Goal: Task Accomplishment & Management: Manage account settings

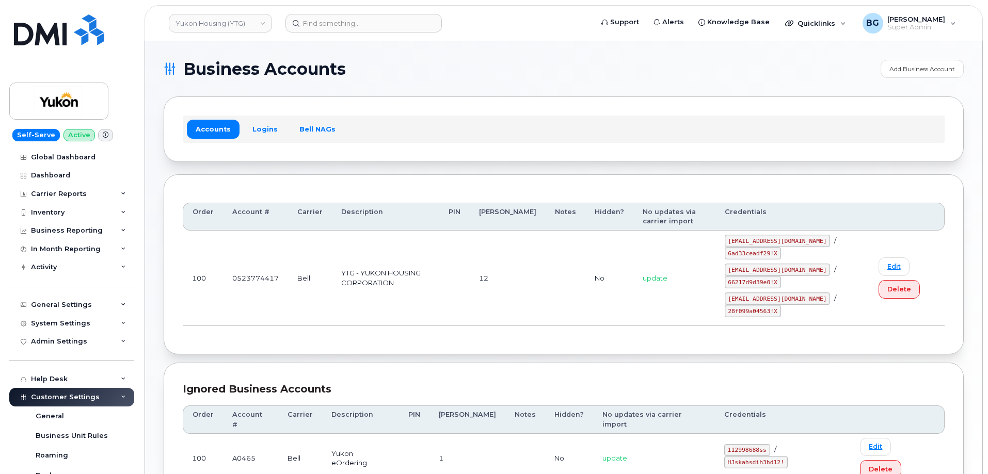
scroll to position [281, 0]
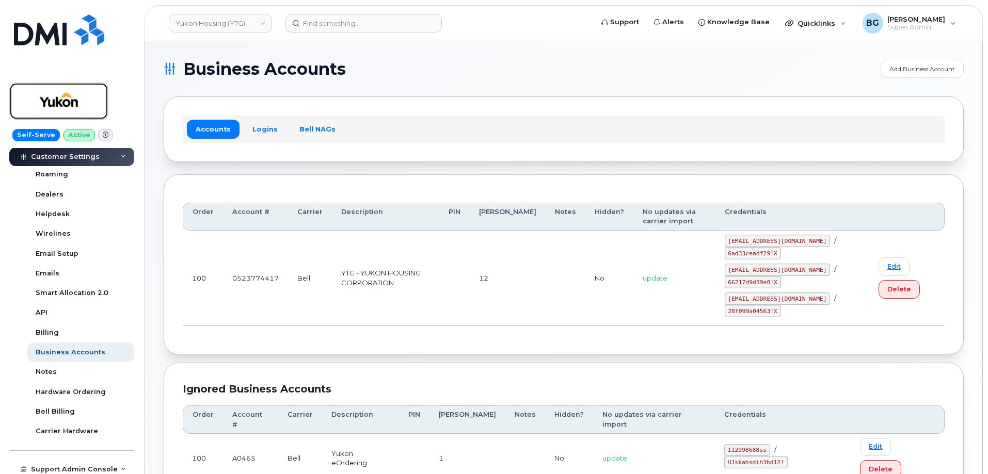
click at [49, 99] on img at bounding box center [58, 101] width 79 height 30
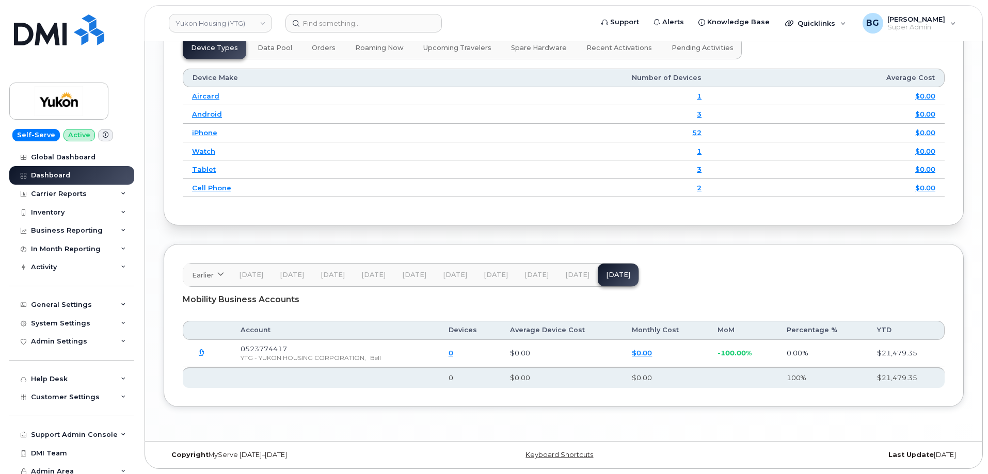
scroll to position [1352, 0]
click at [568, 275] on span "Aug 25" at bounding box center [577, 275] width 24 height 8
click at [535, 268] on button "Jul 25" at bounding box center [536, 275] width 41 height 23
click at [494, 276] on span "Jun 25" at bounding box center [496, 275] width 24 height 8
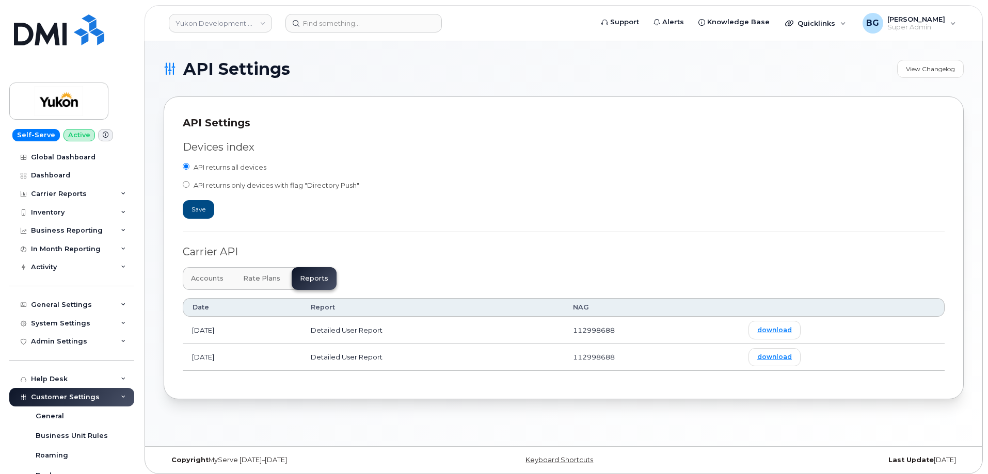
scroll to position [241, 0]
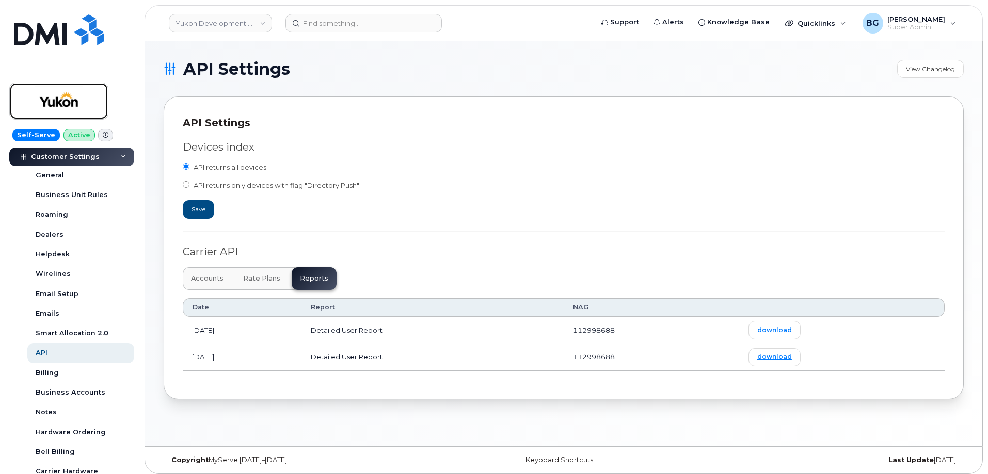
click at [58, 105] on img at bounding box center [58, 101] width 79 height 30
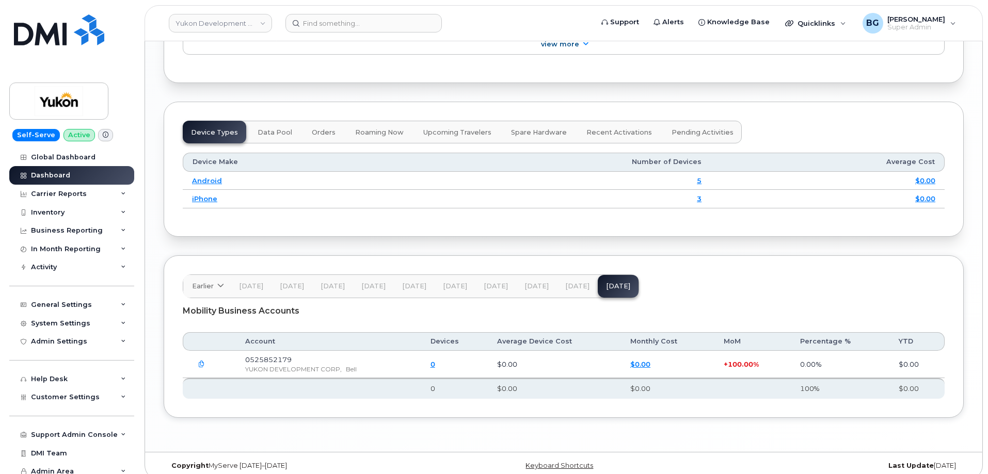
scroll to position [1234, 0]
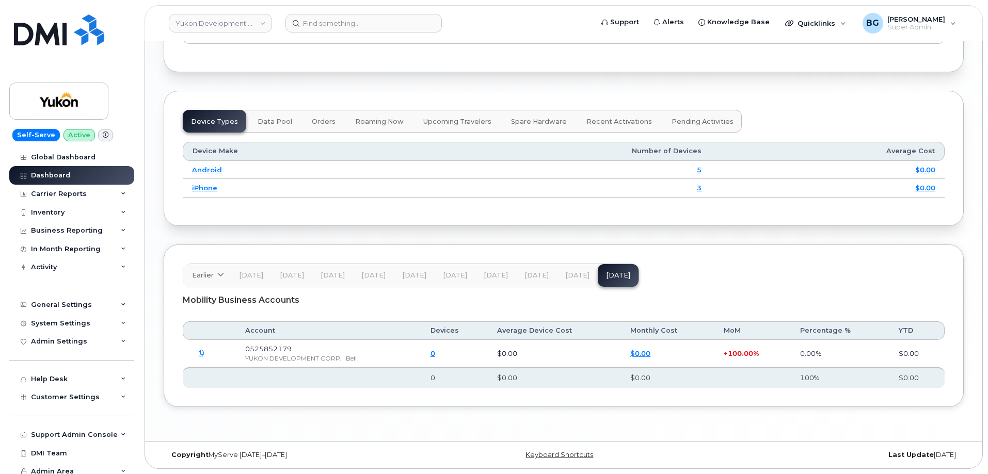
click at [576, 274] on span "Aug 25" at bounding box center [577, 275] width 24 height 8
click at [531, 274] on span "Jul 25" at bounding box center [536, 275] width 24 height 8
click at [572, 273] on span "Aug 25" at bounding box center [577, 275] width 24 height 8
click at [614, 277] on span "Sep 25" at bounding box center [618, 275] width 24 height 8
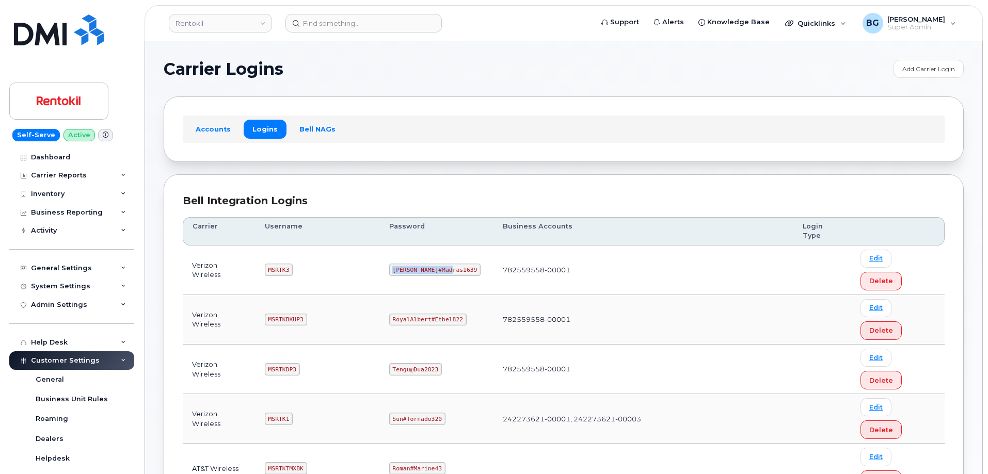
scroll to position [206, 0]
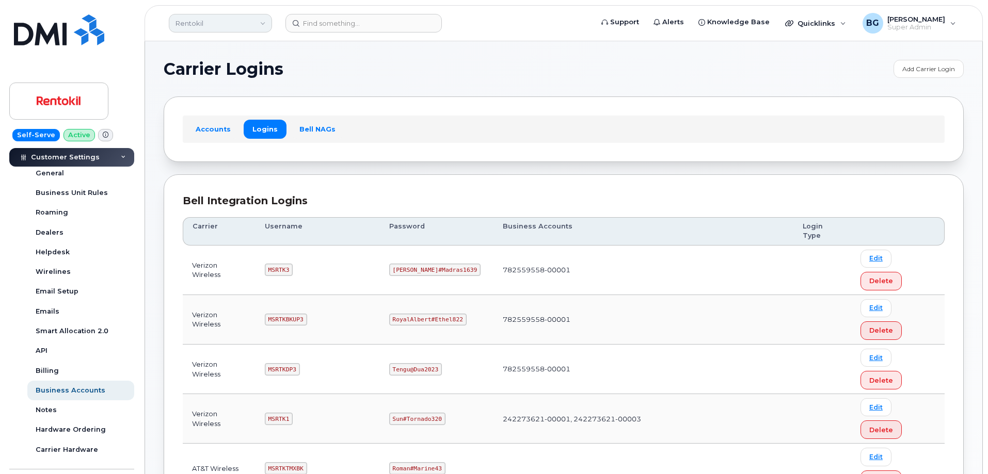
click at [210, 21] on link "Rentokil" at bounding box center [220, 23] width 103 height 19
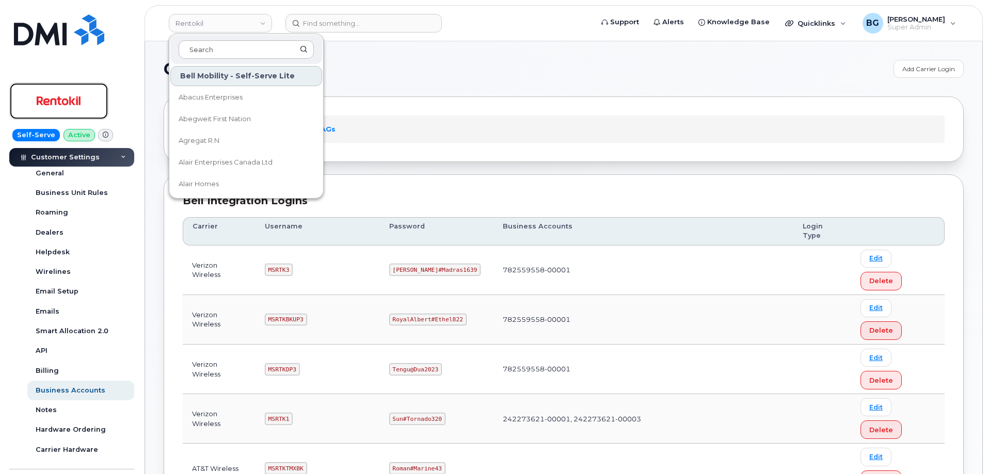
click at [55, 95] on img at bounding box center [58, 101] width 79 height 30
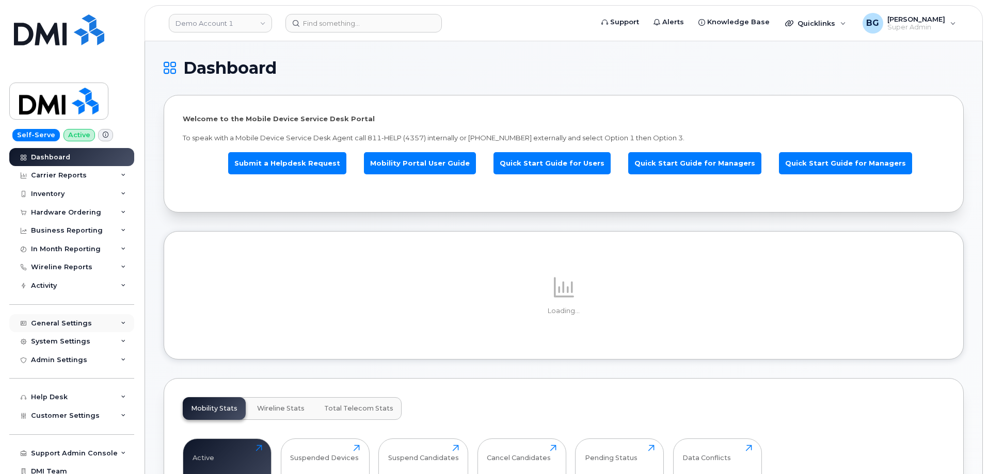
click at [68, 319] on div "General Settings" at bounding box center [61, 323] width 61 height 8
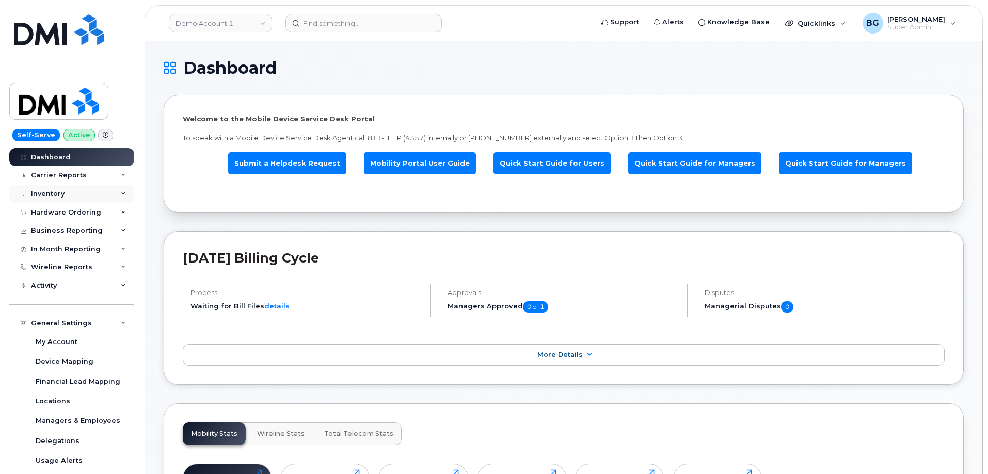
click at [53, 189] on div "Inventory" at bounding box center [71, 194] width 125 height 19
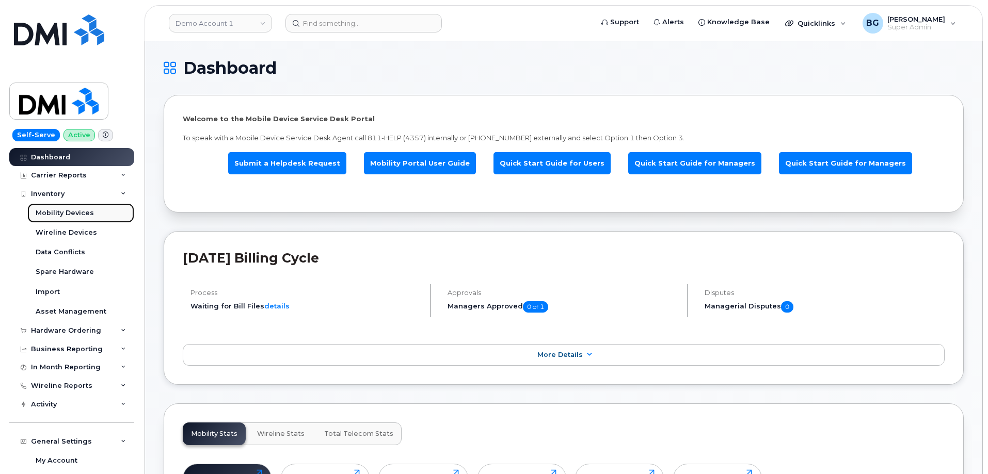
click at [45, 210] on div "Mobility Devices" at bounding box center [65, 212] width 58 height 9
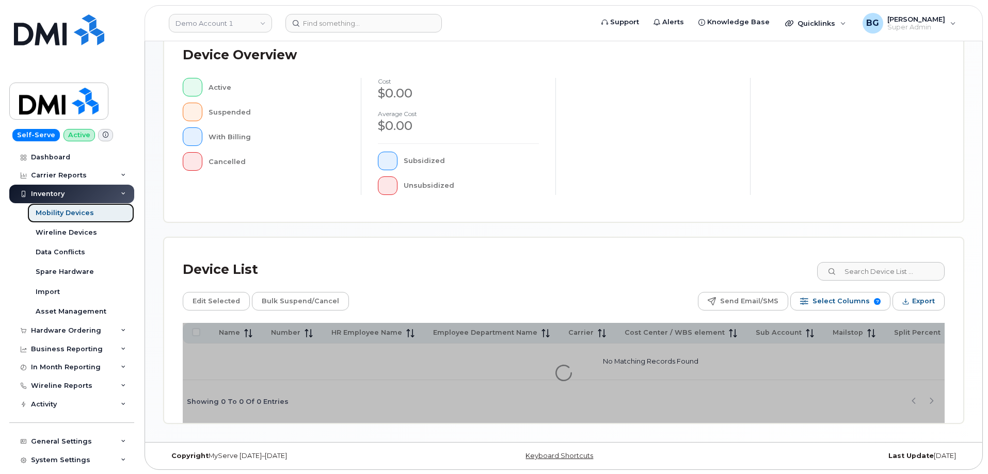
scroll to position [238, 0]
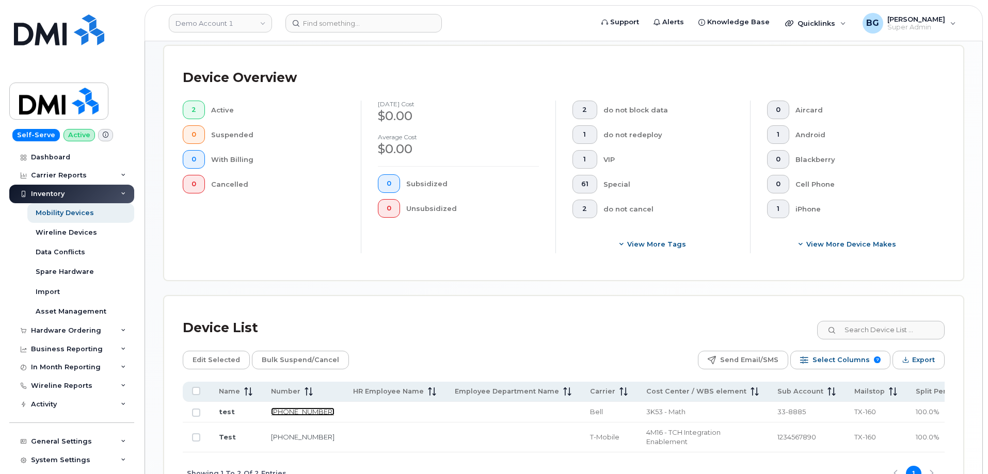
click at [284, 408] on link "513-462-1111" at bounding box center [302, 412] width 63 height 8
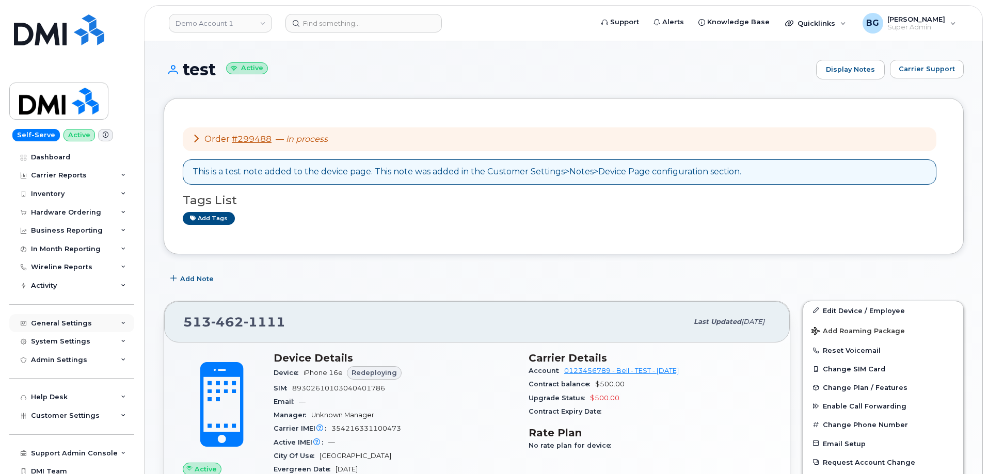
click at [60, 322] on div "General Settings" at bounding box center [61, 323] width 61 height 8
click at [55, 340] on div "System Settings" at bounding box center [60, 342] width 59 height 8
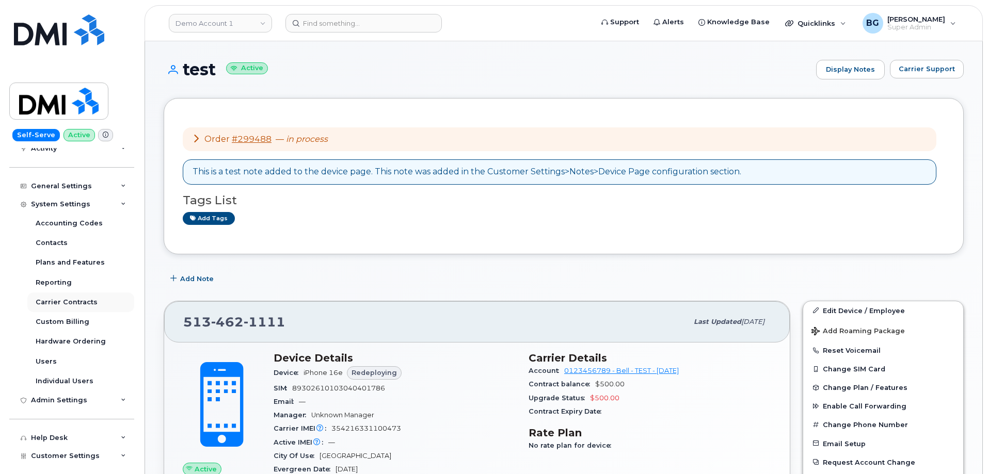
scroll to position [138, 0]
click at [50, 282] on div "Reporting" at bounding box center [54, 282] width 36 height 9
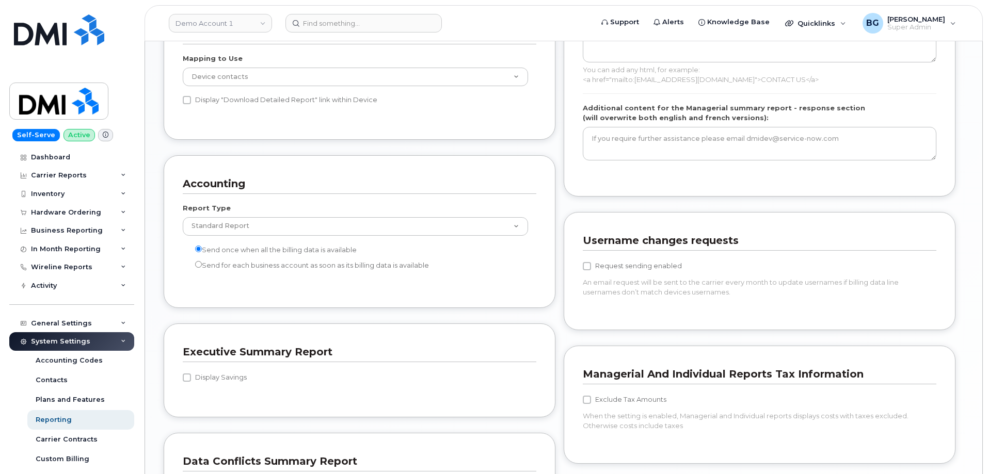
scroll to position [826, 0]
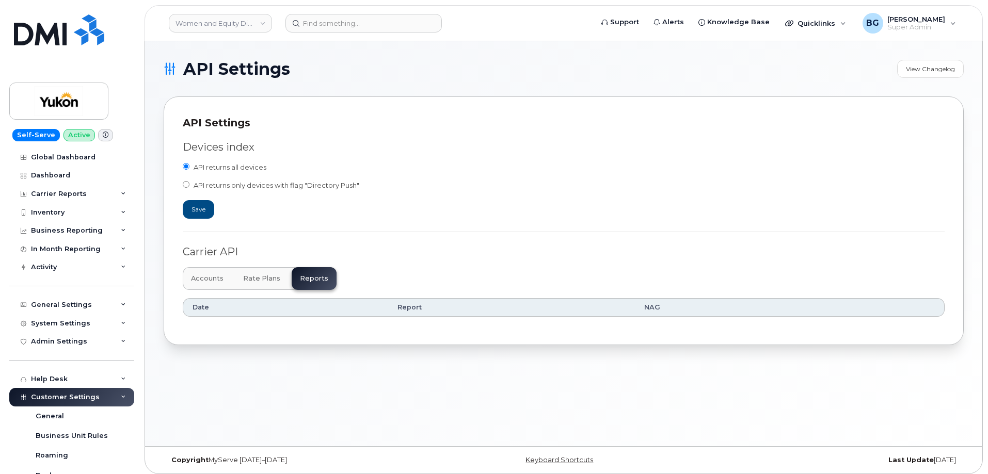
scroll to position [206, 0]
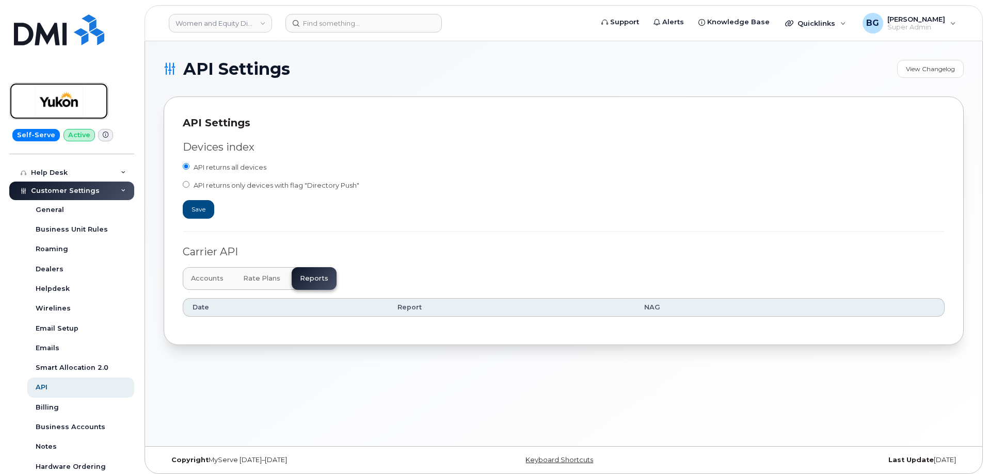
click at [52, 103] on img at bounding box center [58, 101] width 79 height 30
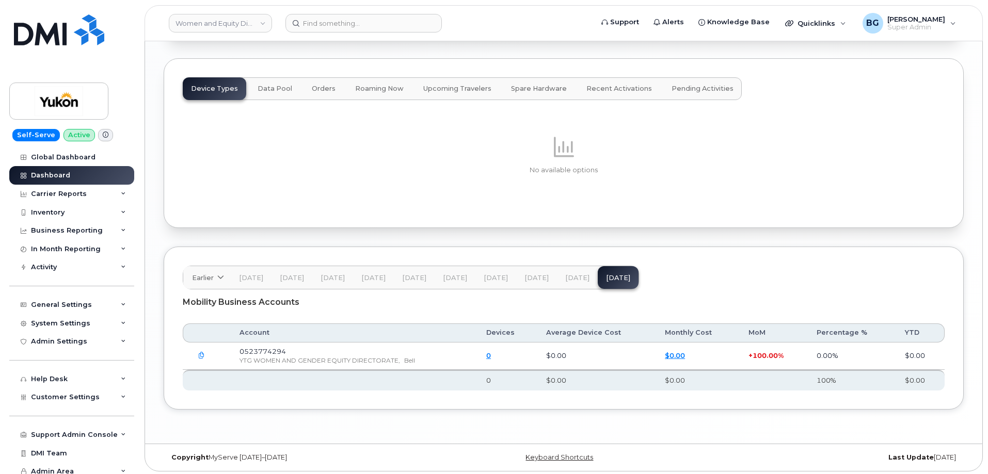
scroll to position [1235, 0]
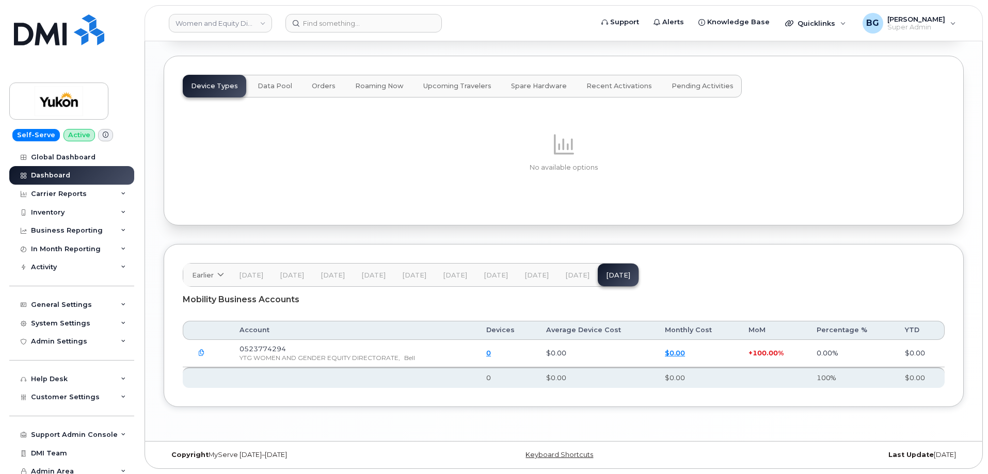
click at [574, 275] on span "[DATE]" at bounding box center [577, 275] width 24 height 8
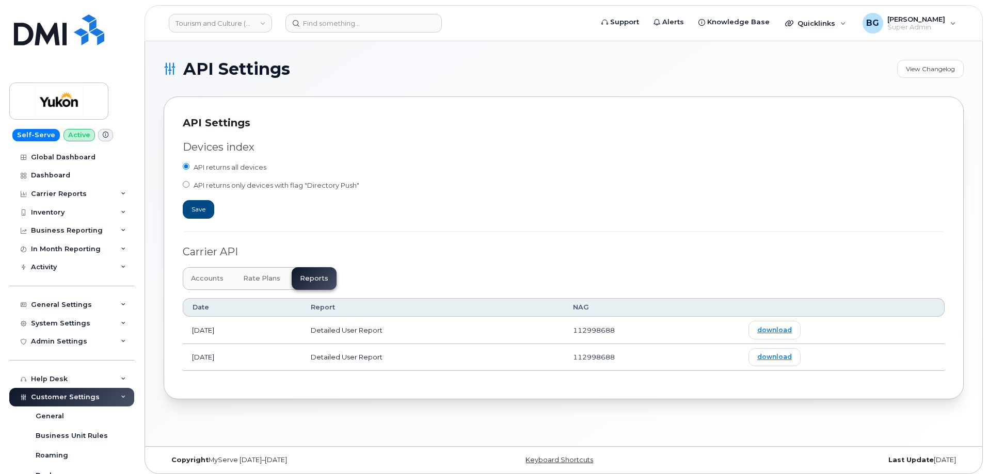
scroll to position [213, 0]
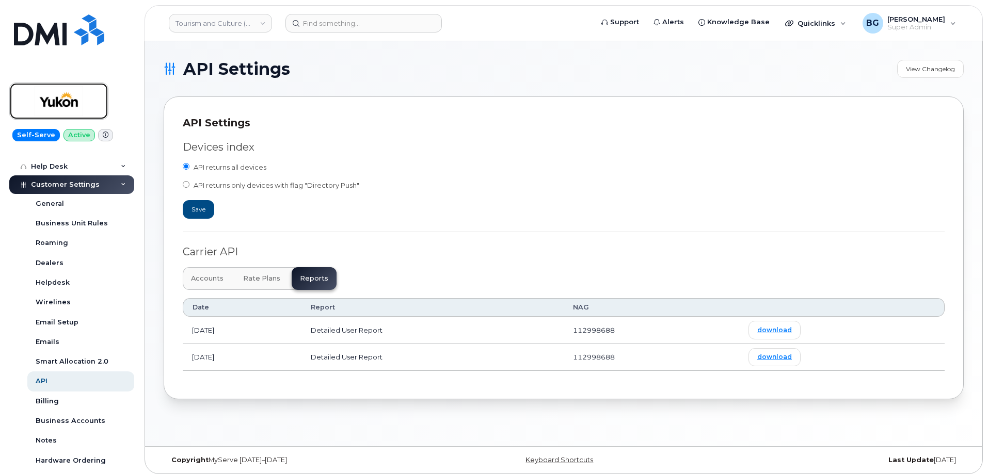
click at [59, 89] on img at bounding box center [58, 101] width 79 height 30
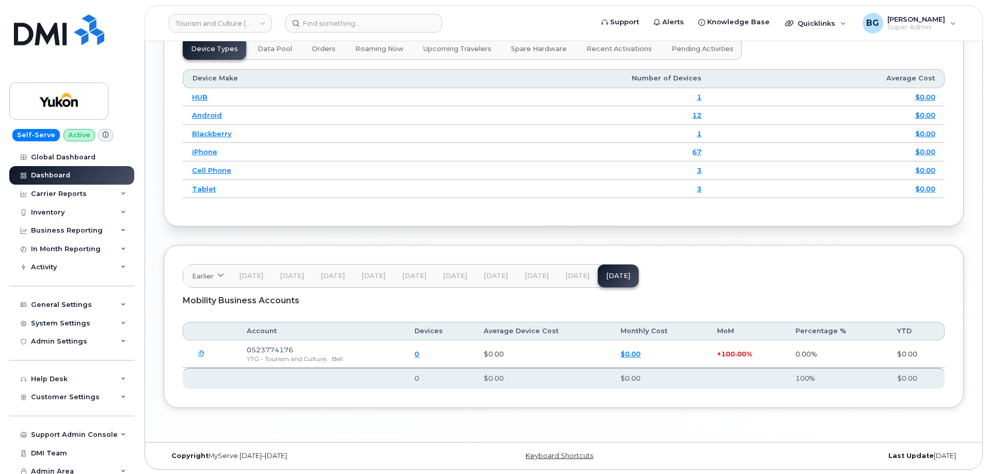
scroll to position [1308, 0]
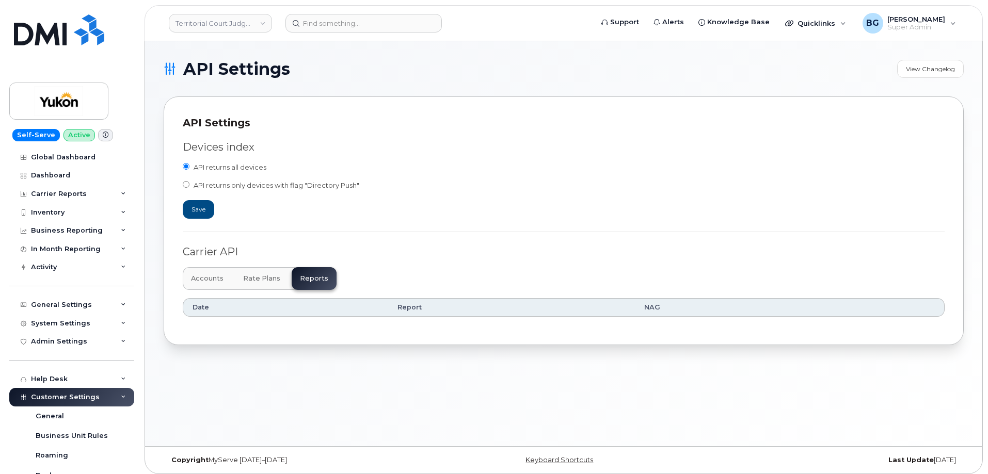
scroll to position [275, 0]
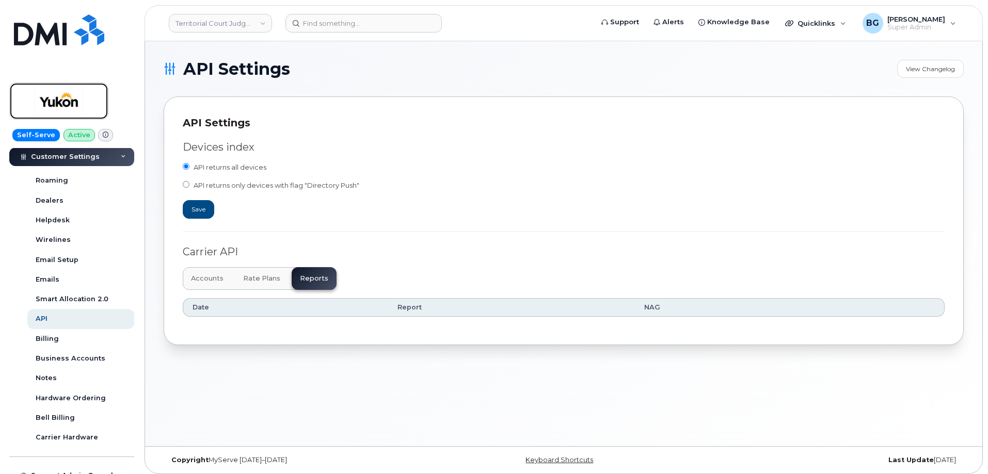
click at [43, 89] on img at bounding box center [58, 101] width 79 height 30
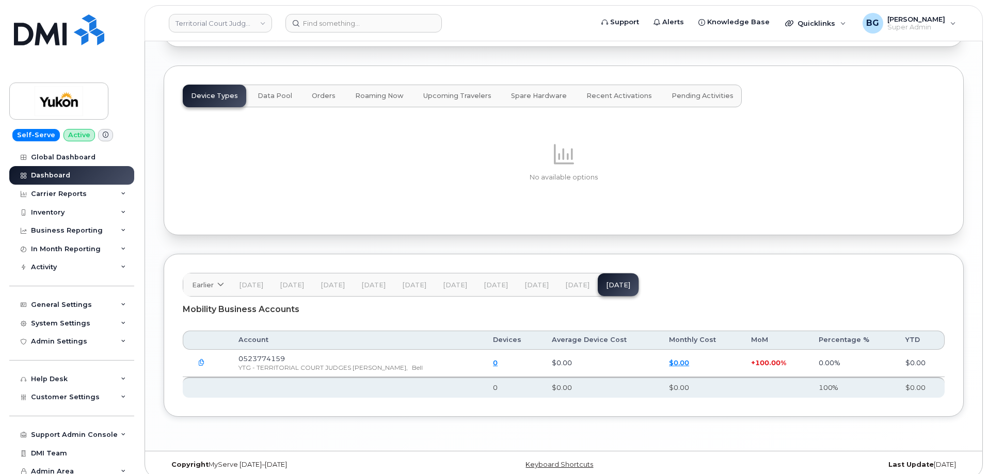
scroll to position [1235, 0]
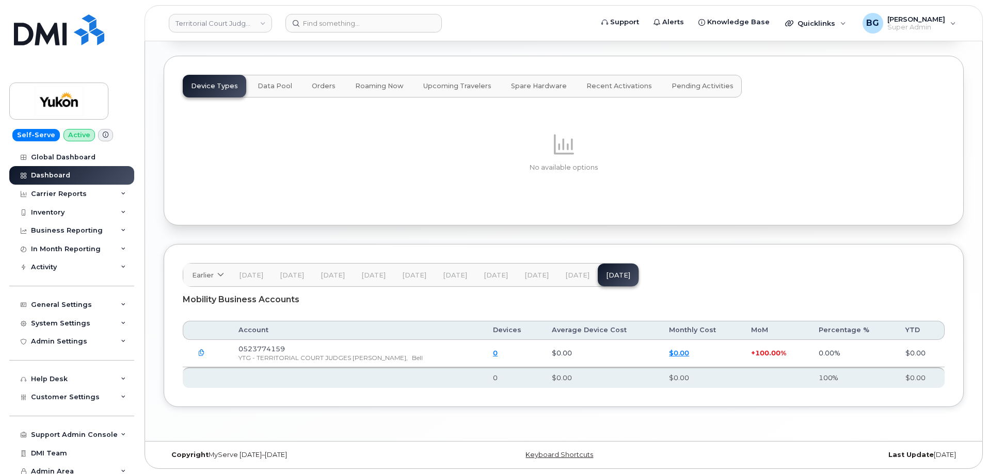
click at [276, 358] on span "YTG - TERRITORIAL COURT JUDGES [PERSON_NAME]," at bounding box center [322, 358] width 169 height 8
click at [276, 356] on span "YTG - TERRITORIAL COURT JUDGES [PERSON_NAME]," at bounding box center [322, 358] width 169 height 8
drag, startPoint x: 276, startPoint y: 356, endPoint x: 303, endPoint y: 357, distance: 26.8
click at [303, 357] on span "YTG - TERRITORIAL COURT JUDGES CHAMBERS," at bounding box center [322, 358] width 169 height 8
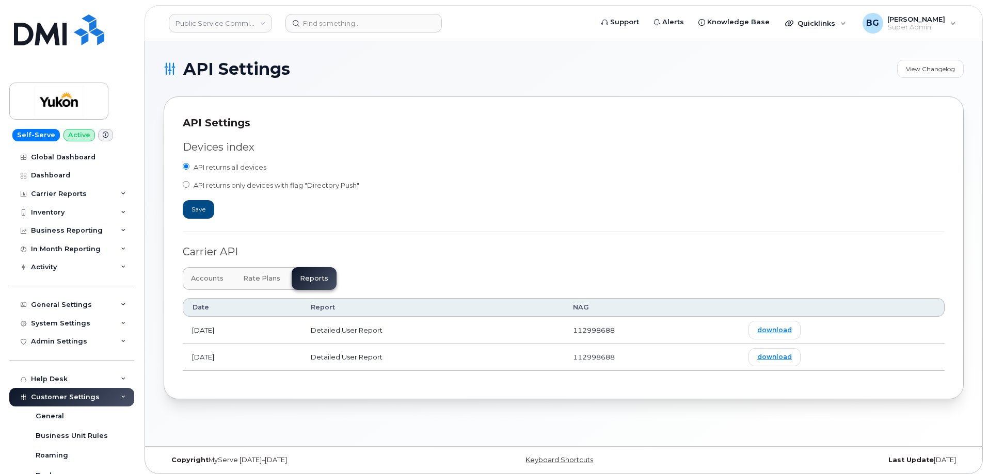
scroll to position [241, 0]
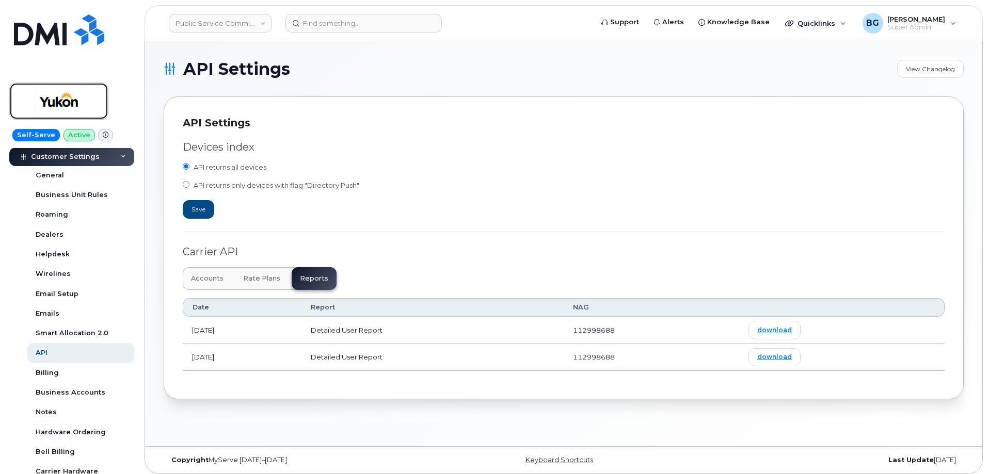
click at [51, 106] on img at bounding box center [58, 101] width 79 height 30
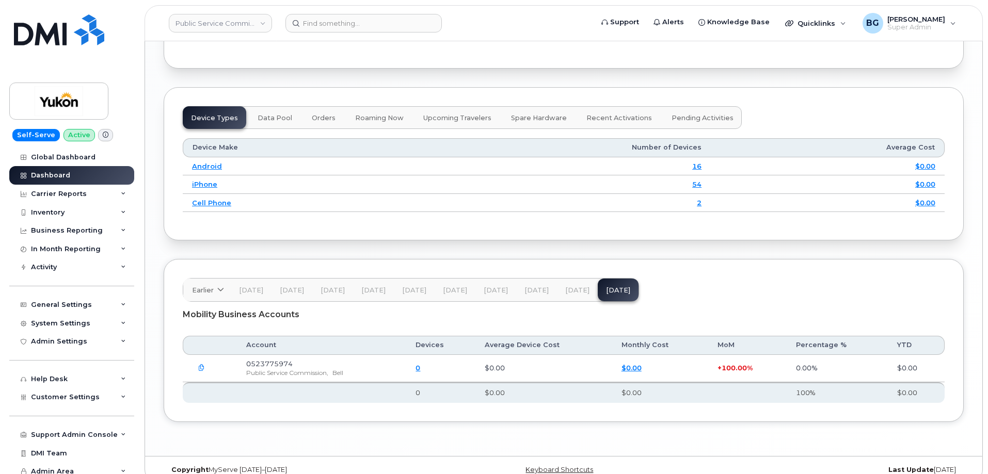
scroll to position [1239, 0]
click at [565, 287] on span "[DATE]" at bounding box center [577, 290] width 24 height 8
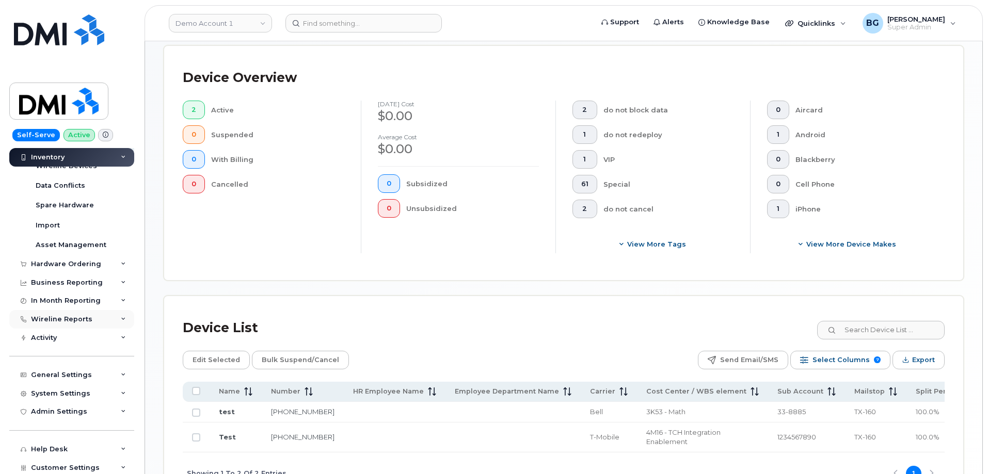
scroll to position [69, 0]
click at [56, 390] on div "System Settings" at bounding box center [60, 392] width 59 height 8
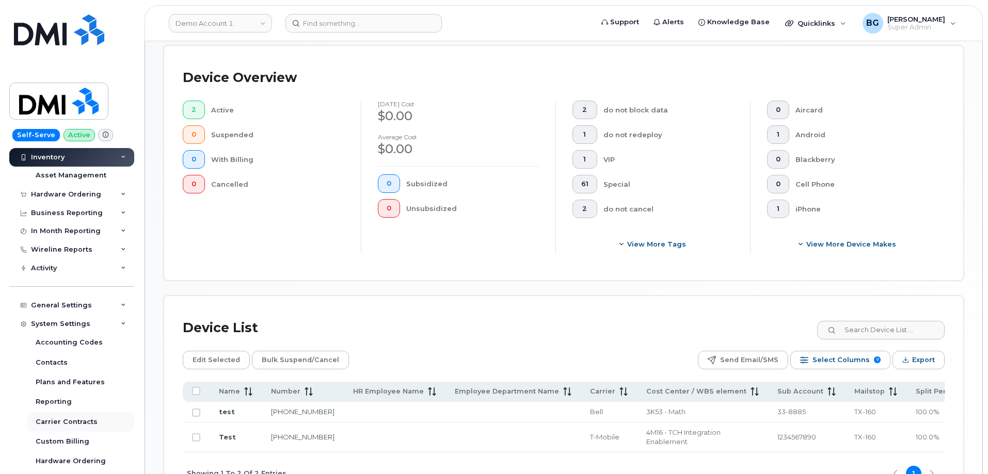
scroll to position [172, 0]
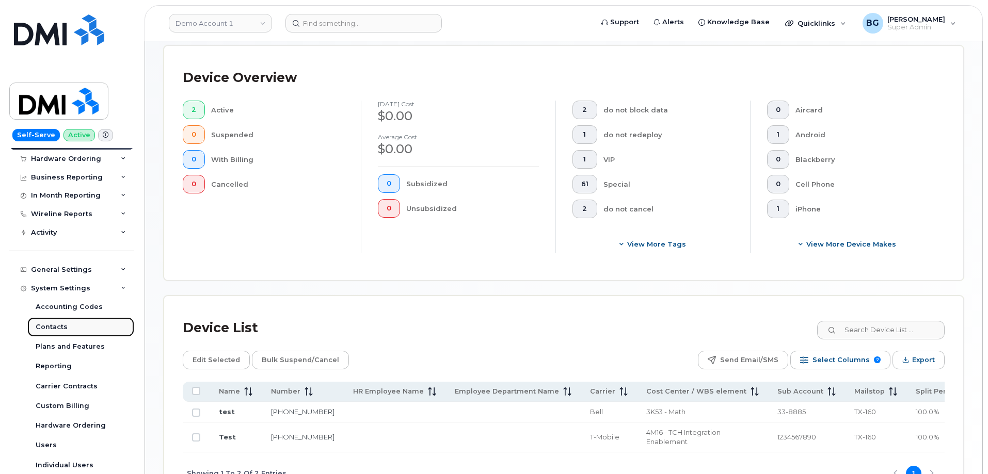
click at [38, 323] on div "Contacts" at bounding box center [52, 327] width 32 height 9
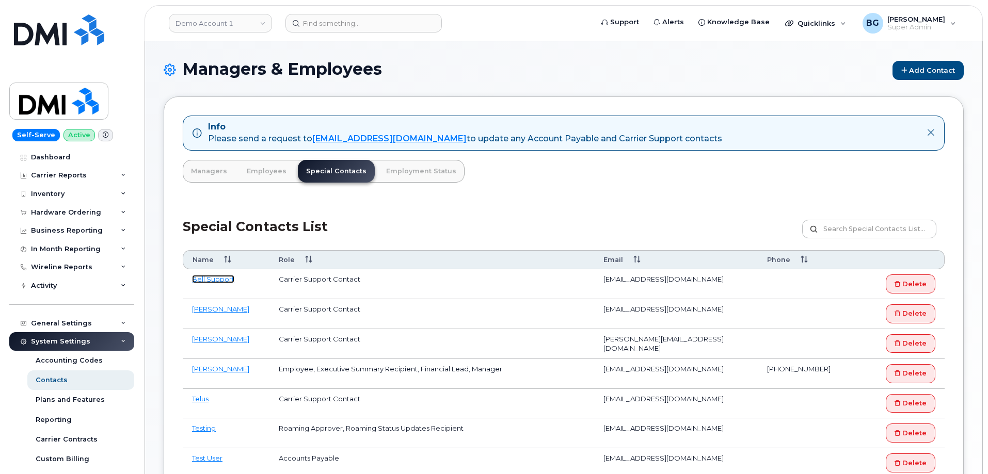
click at [216, 278] on link "Bell Support" at bounding box center [213, 279] width 42 height 8
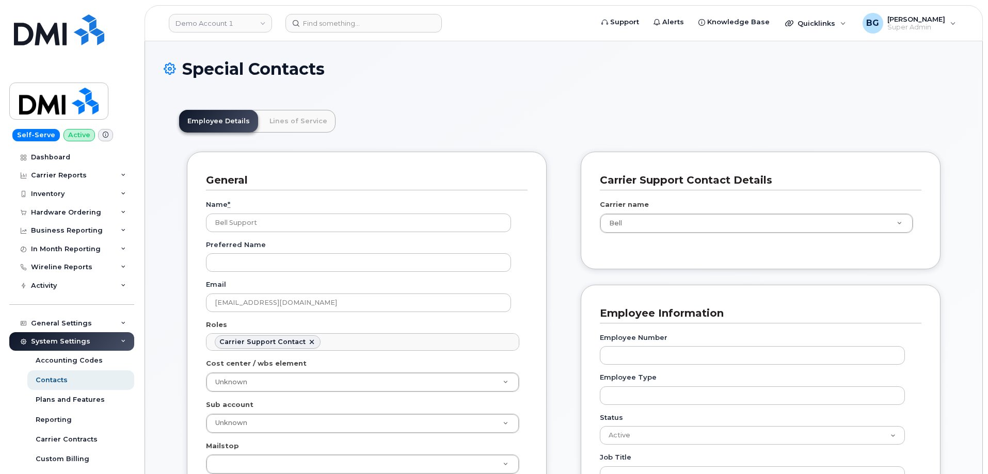
scroll to position [6, 0]
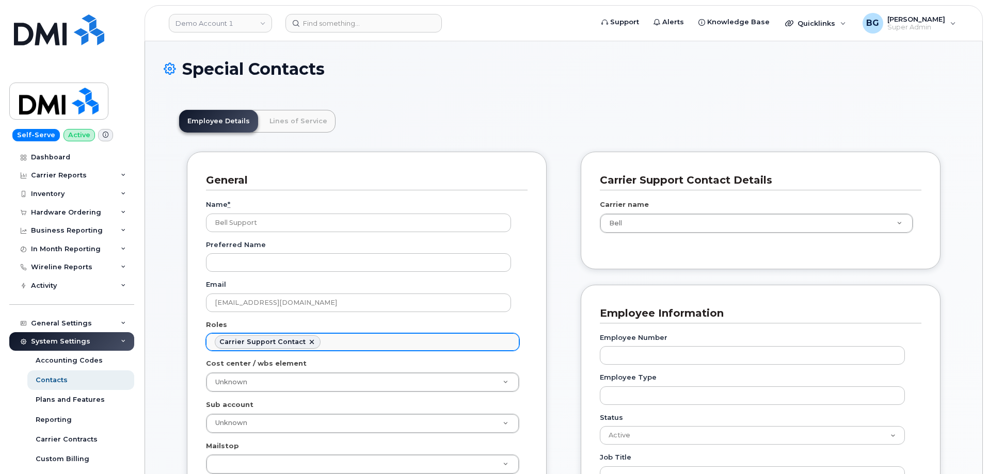
click at [409, 345] on ul "Carrier Support Contact" at bounding box center [362, 342] width 312 height 17
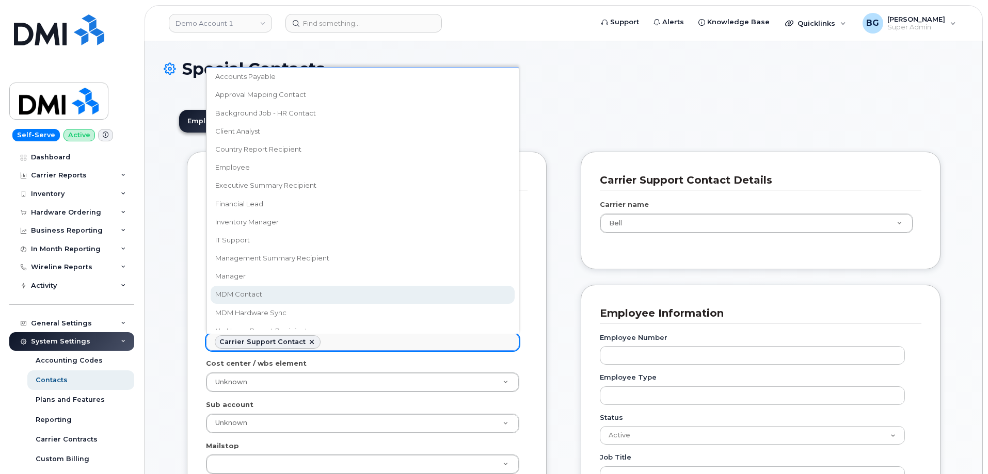
scroll to position [0, 0]
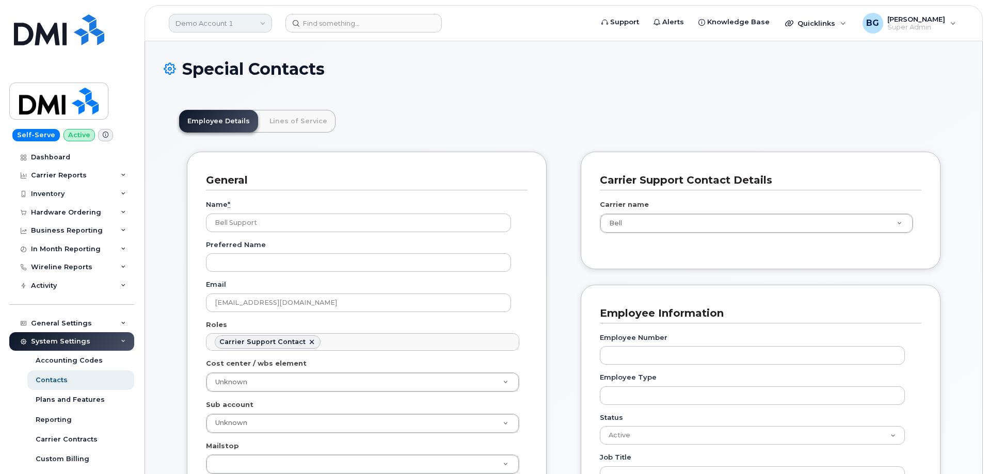
click at [191, 17] on link "Demo Account 1" at bounding box center [220, 23] width 103 height 19
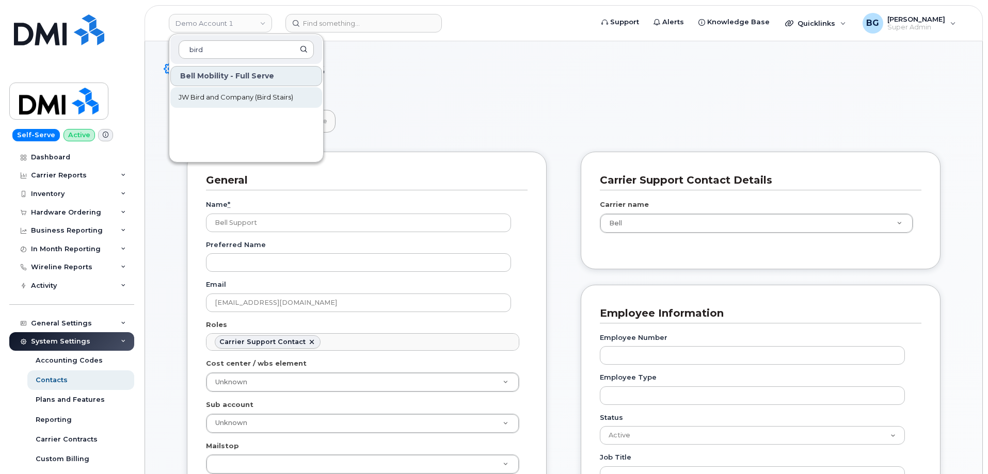
type input "bird"
click at [223, 99] on span "JW Bird and Company (Bird Stairs)" at bounding box center [236, 97] width 115 height 10
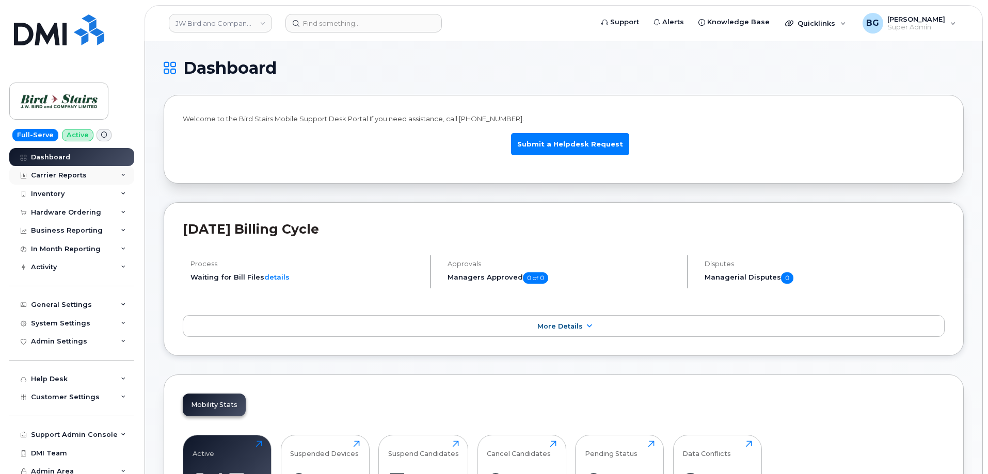
click at [56, 174] on div "Carrier Reports" at bounding box center [59, 175] width 56 height 8
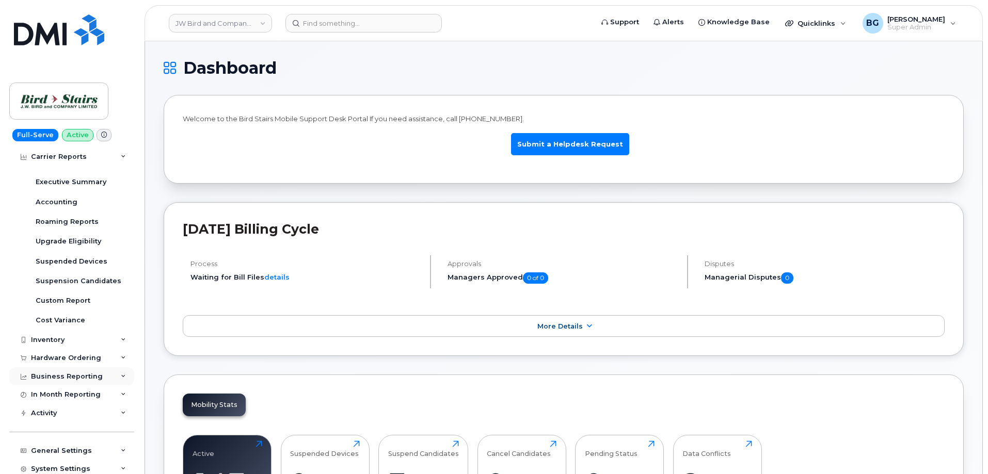
scroll to position [138, 0]
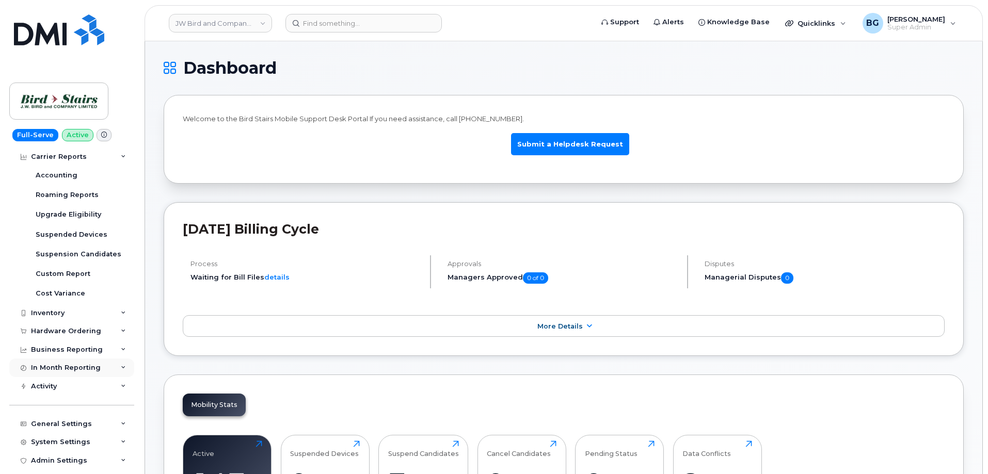
click at [56, 364] on div "In Month Reporting" at bounding box center [66, 368] width 70 height 8
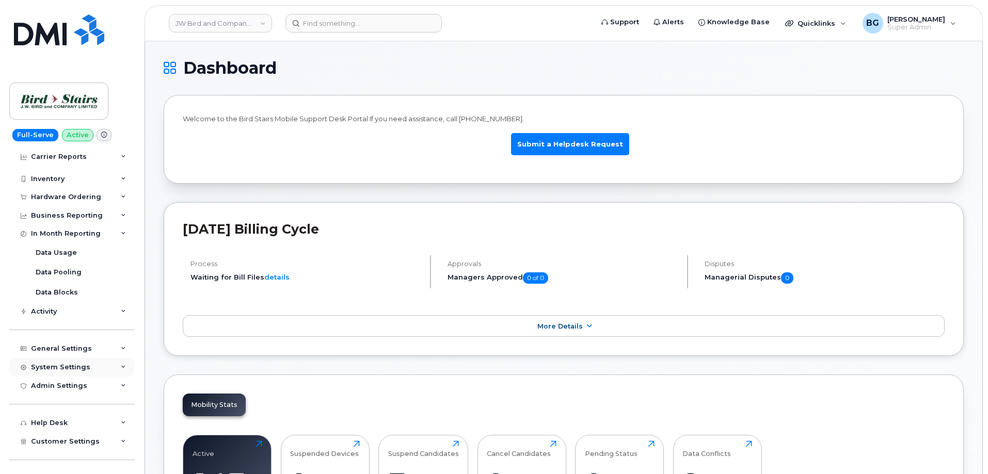
scroll to position [275, 0]
click at [71, 211] on div "Business Reporting" at bounding box center [67, 212] width 72 height 8
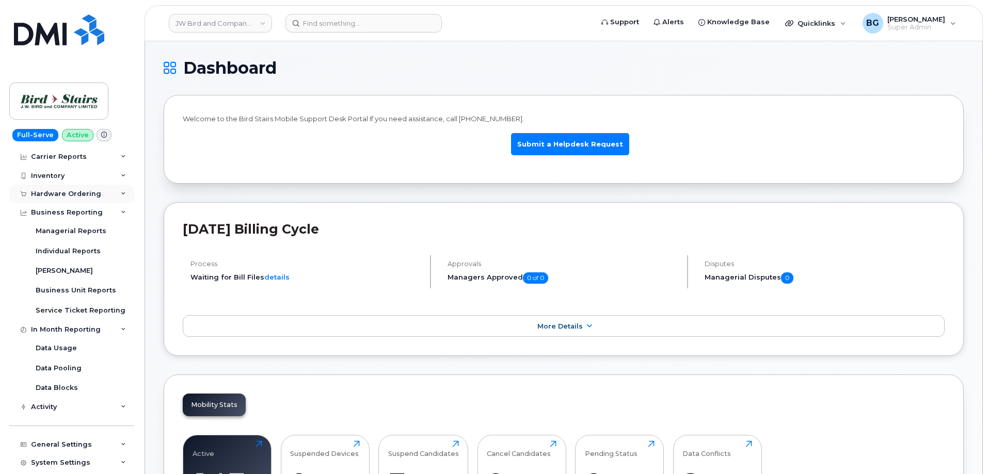
click at [52, 194] on div "Hardware Ordering" at bounding box center [66, 194] width 70 height 8
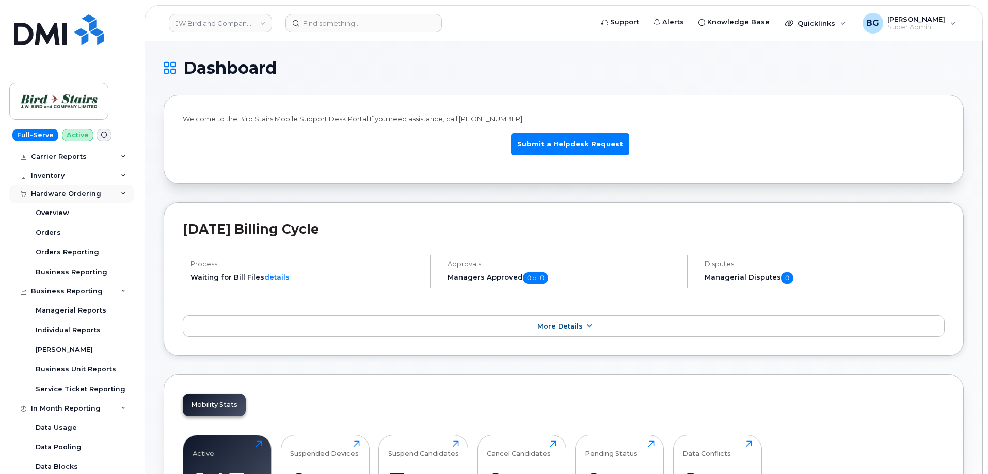
click at [52, 194] on div "Hardware Ordering" at bounding box center [66, 194] width 70 height 8
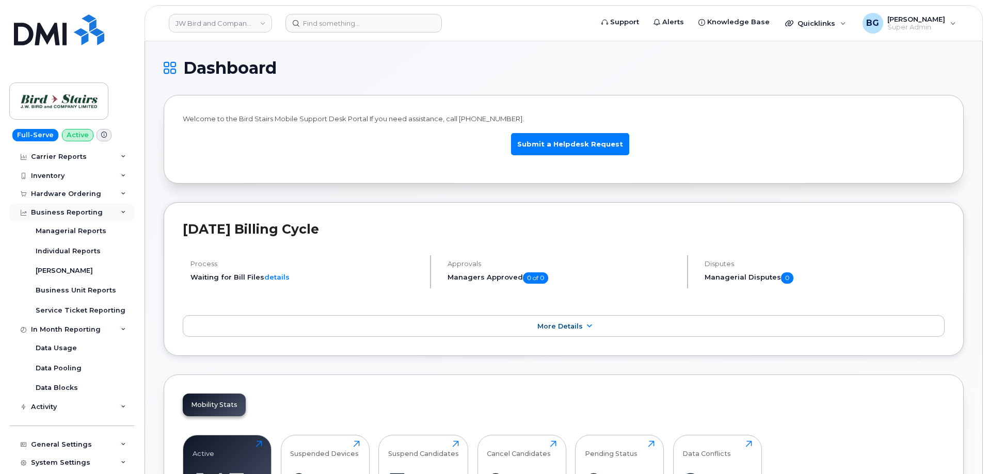
click at [57, 211] on div "Business Reporting" at bounding box center [67, 212] width 72 height 8
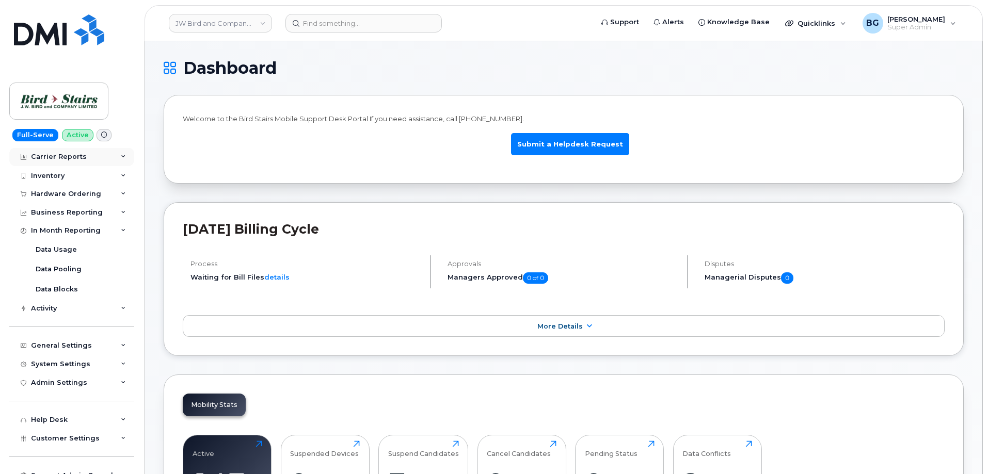
click at [57, 157] on div "Carrier Reports" at bounding box center [59, 157] width 56 height 8
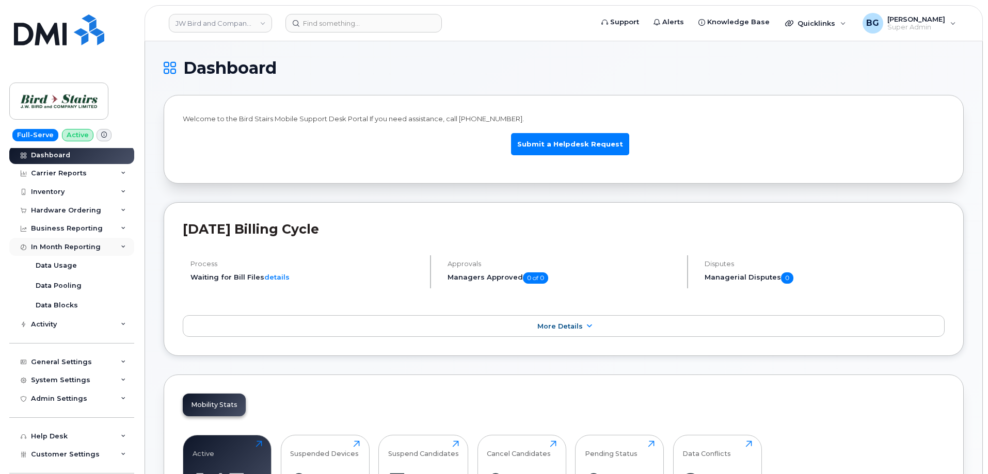
scroll to position [0, 0]
click at [66, 174] on div "Carrier Reports" at bounding box center [59, 175] width 56 height 8
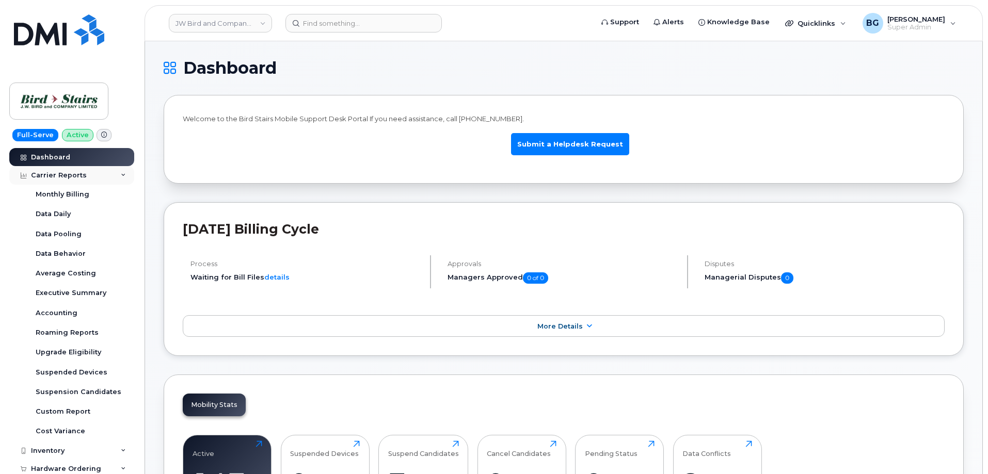
click at [51, 172] on div "Carrier Reports" at bounding box center [59, 175] width 56 height 8
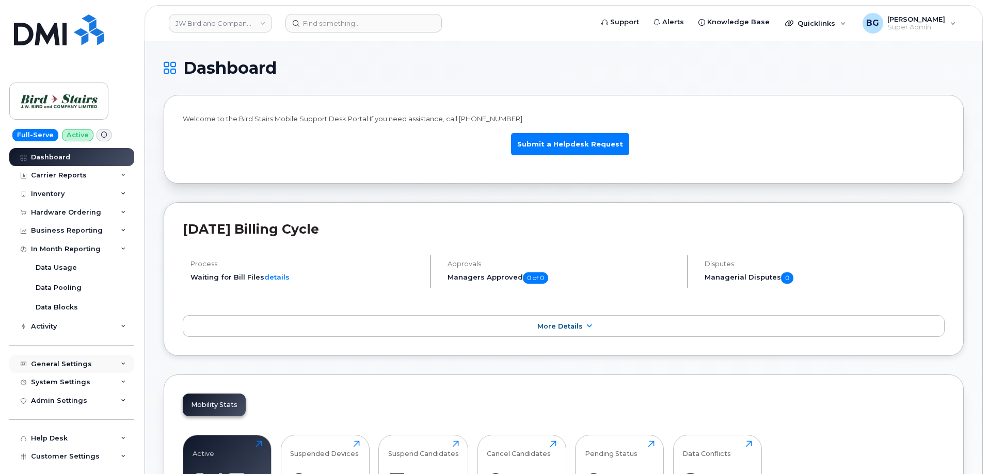
click at [64, 360] on div "General Settings" at bounding box center [61, 364] width 61 height 8
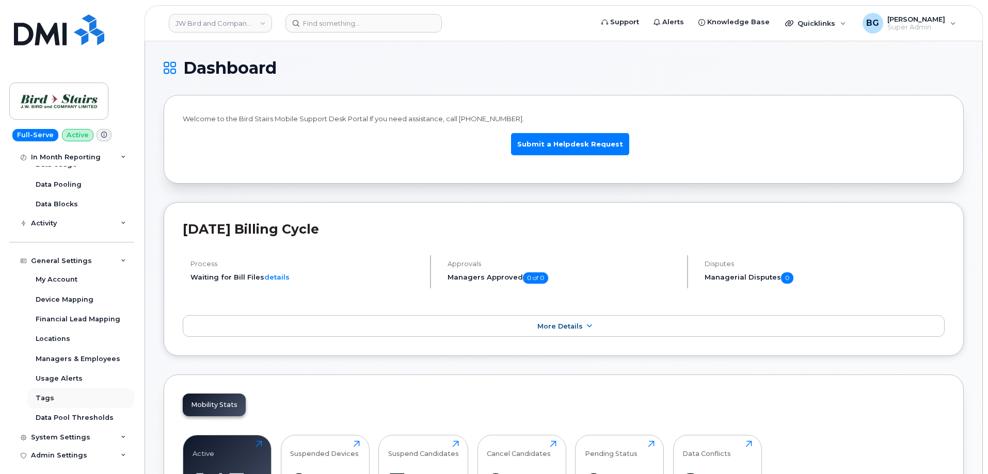
scroll to position [138, 0]
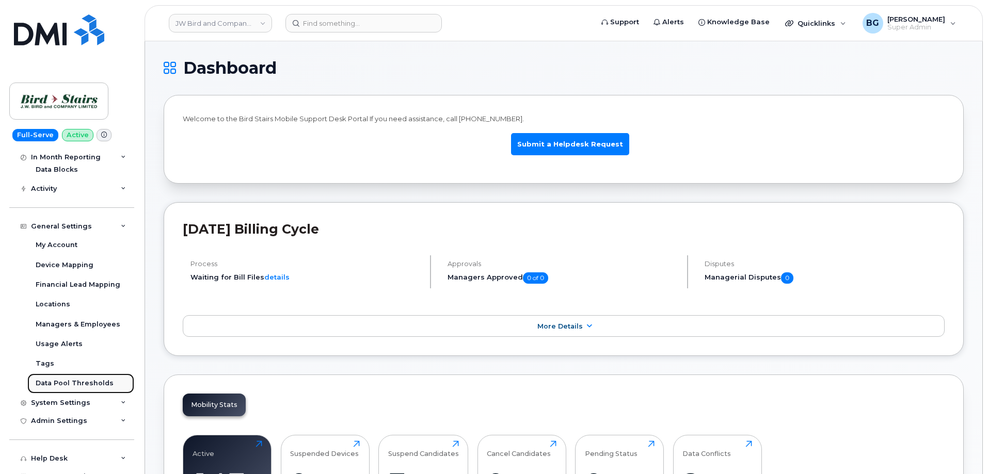
click at [82, 386] on div "Data Pool Thresholds" at bounding box center [75, 383] width 78 height 9
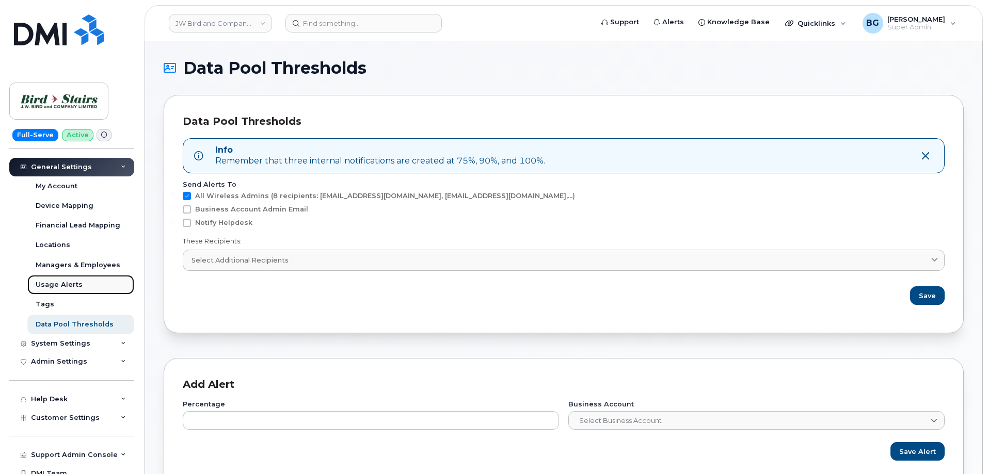
click at [55, 281] on div "Usage Alerts" at bounding box center [59, 284] width 47 height 9
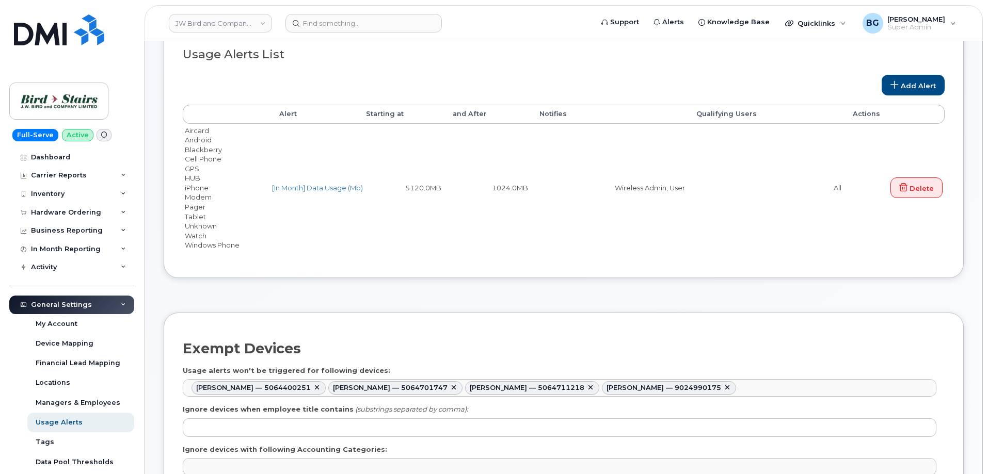
scroll to position [103, 0]
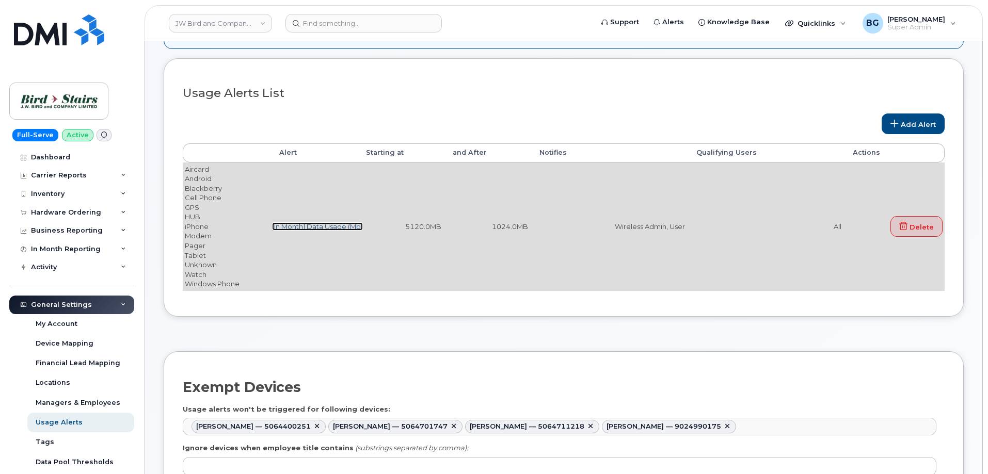
click at [328, 227] on link "[In Month] Data Usage (Mb)" at bounding box center [317, 226] width 91 height 8
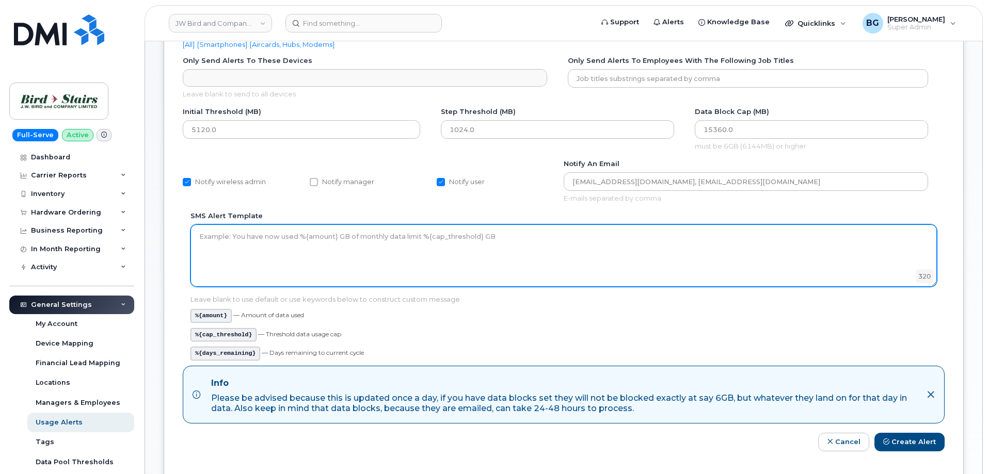
scroll to position [138, 0]
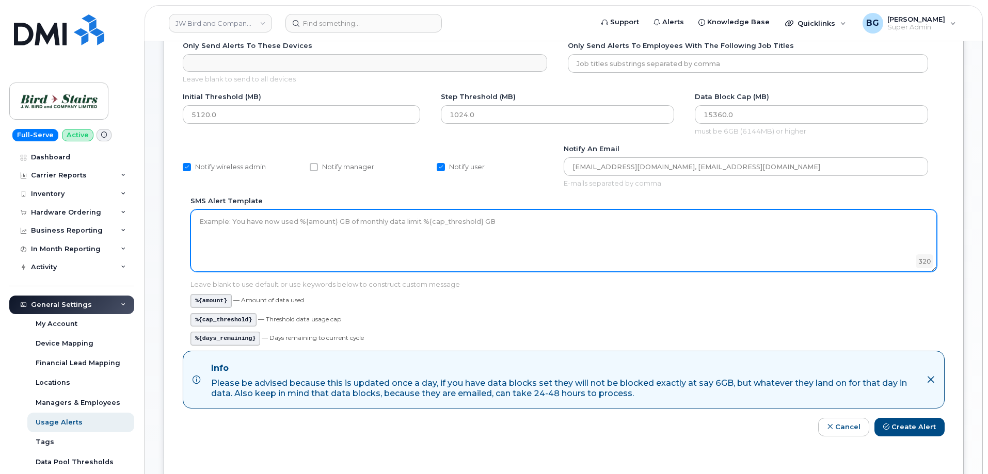
drag, startPoint x: 511, startPoint y: 222, endPoint x: 377, endPoint y: 227, distance: 133.7
click at [378, 227] on textarea "SMS alert template" at bounding box center [563, 241] width 746 height 62
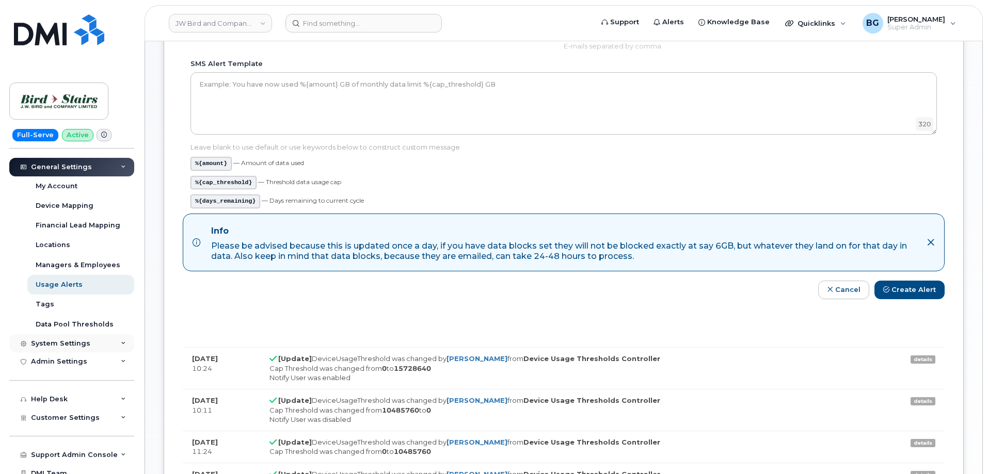
click at [56, 341] on div "System Settings" at bounding box center [60, 344] width 59 height 8
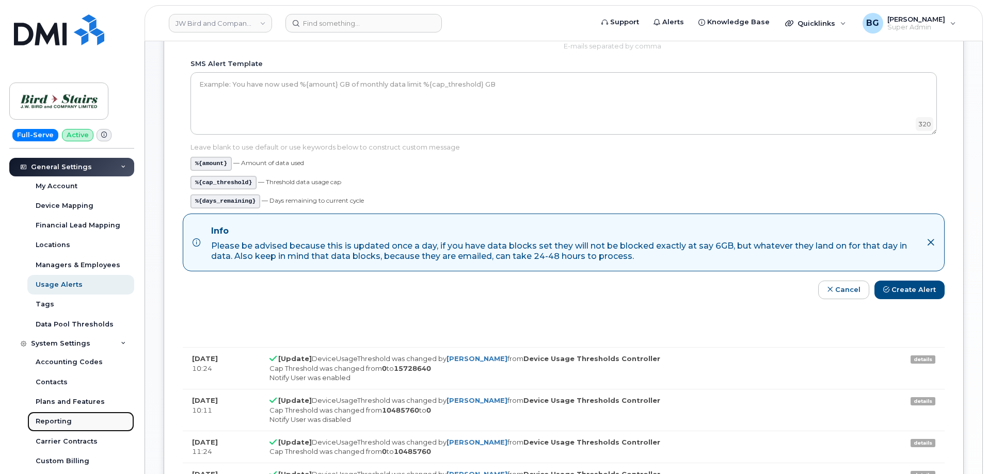
click at [51, 421] on div "Reporting" at bounding box center [54, 421] width 36 height 9
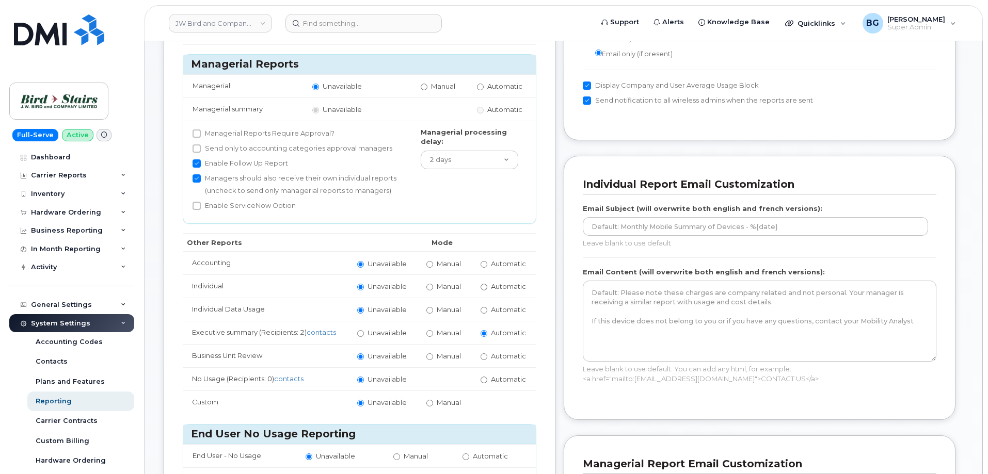
scroll to position [138, 0]
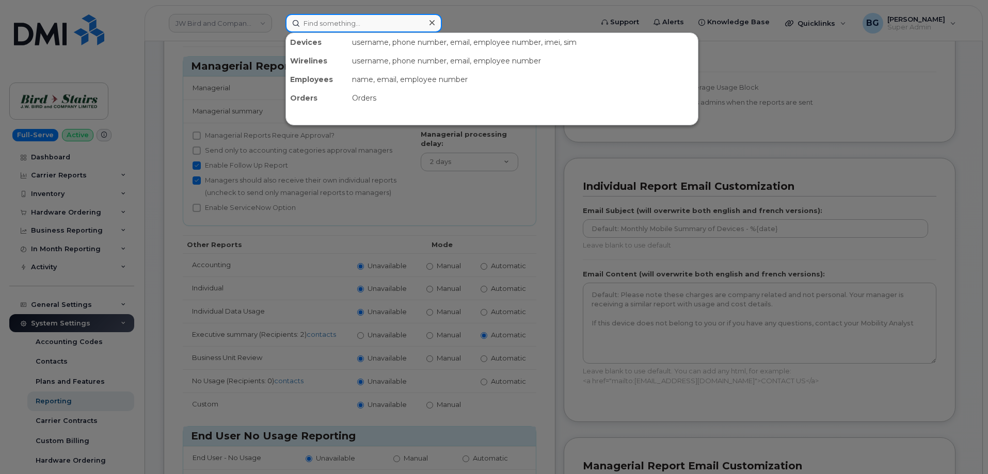
click at [345, 24] on input at bounding box center [363, 23] width 156 height 19
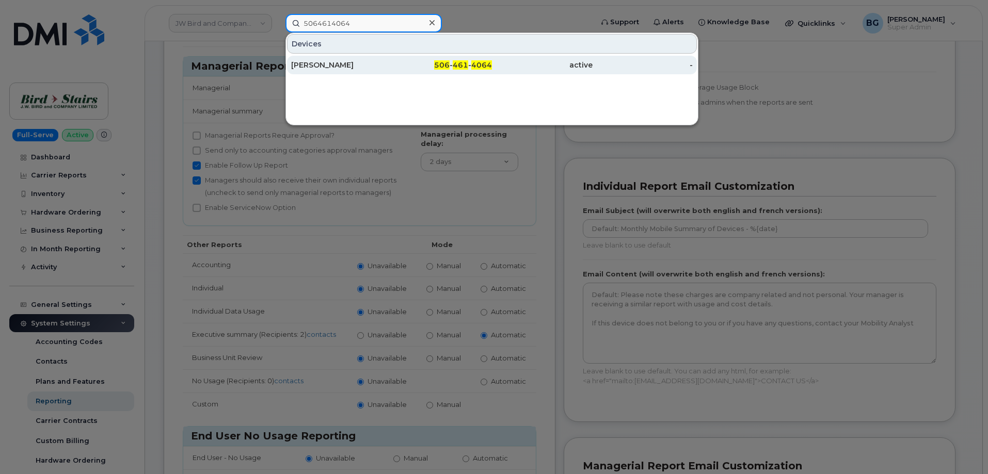
type input "5064614064"
click at [312, 62] on div "[PERSON_NAME]" at bounding box center [341, 65] width 101 height 10
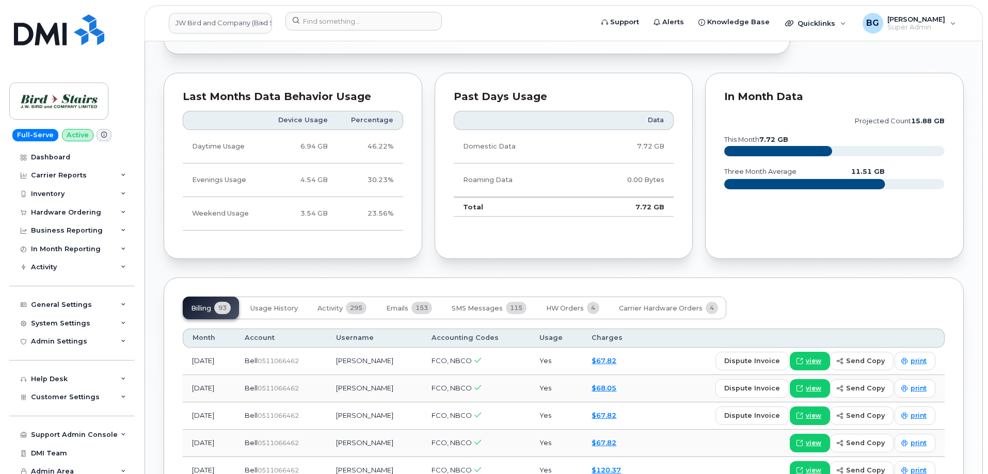
scroll to position [654, 0]
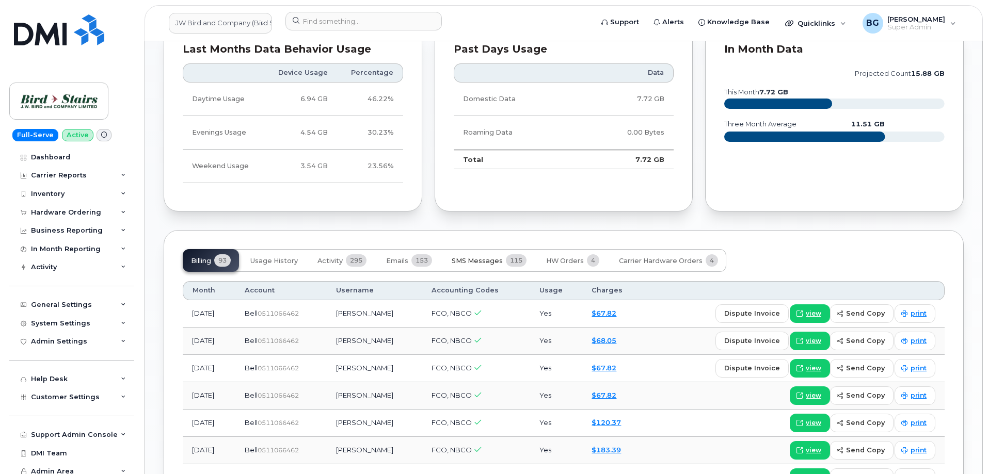
click at [471, 258] on span "SMS Messages" at bounding box center [477, 261] width 51 height 8
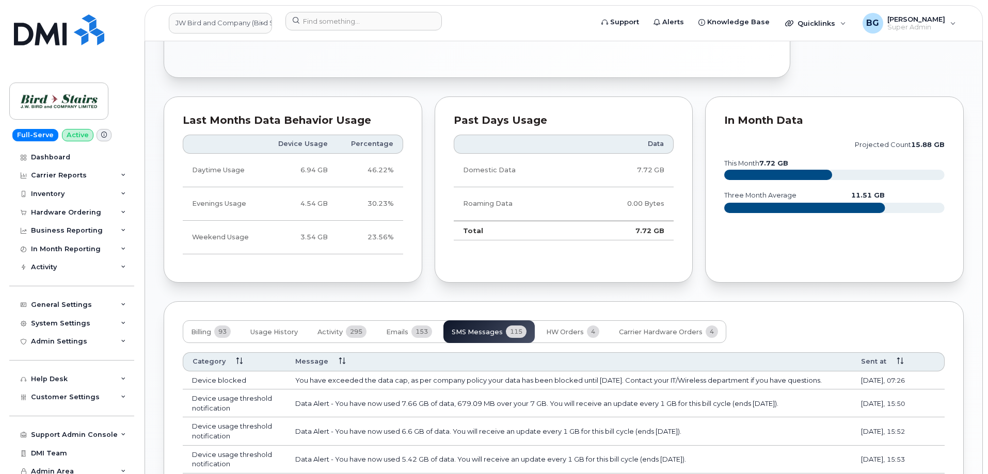
scroll to position [619, 0]
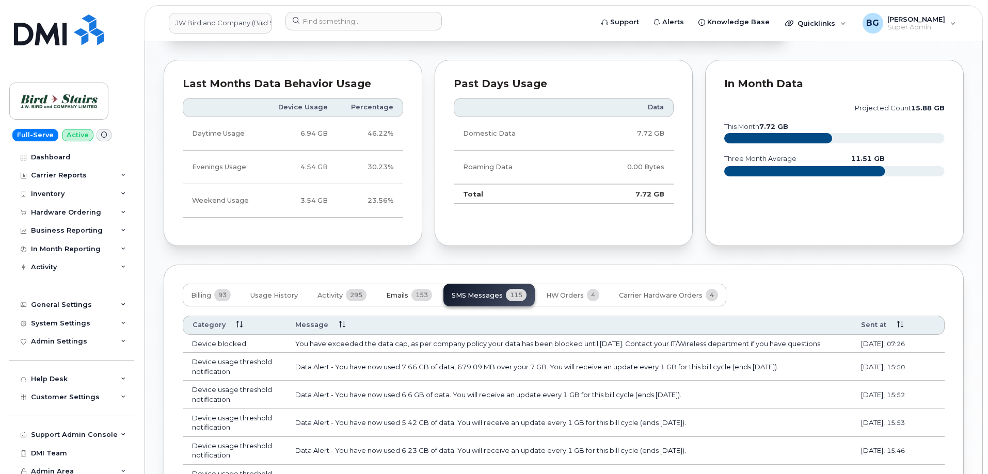
click at [393, 292] on span "Emails" at bounding box center [397, 296] width 22 height 8
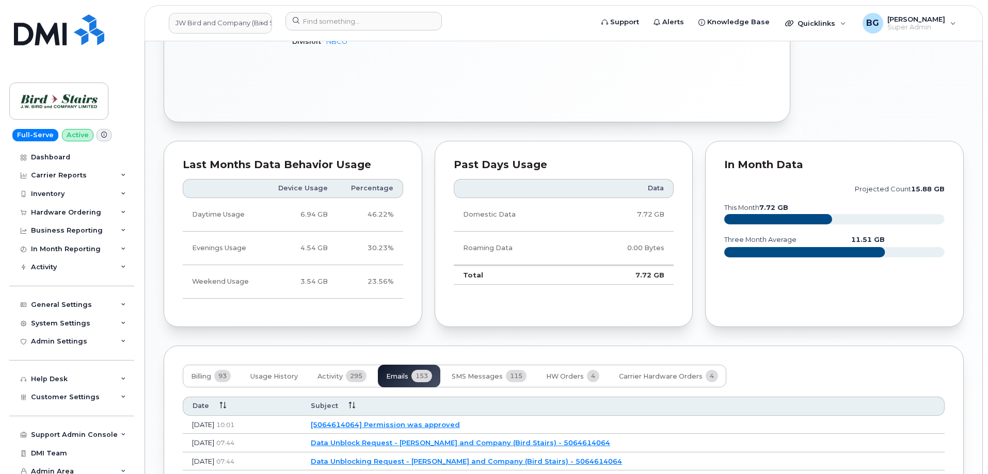
scroll to position [516, 0]
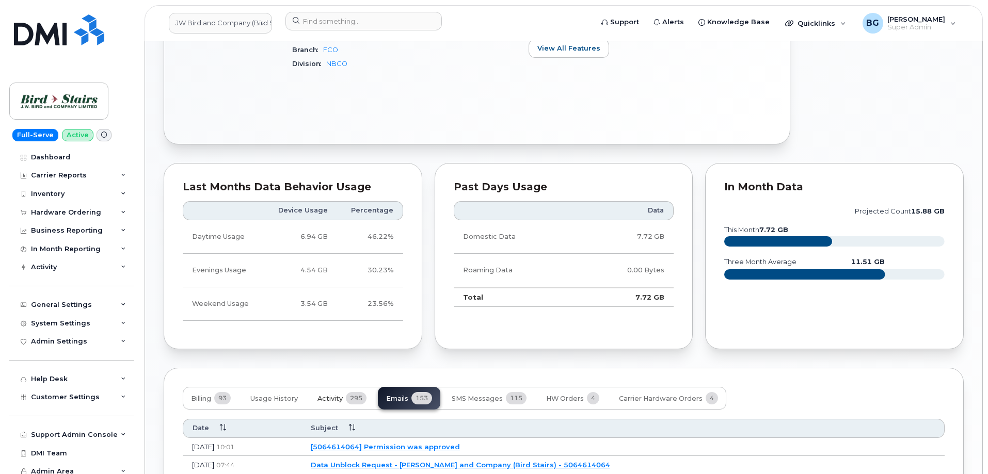
click at [331, 401] on span "Activity" at bounding box center [329, 399] width 25 height 8
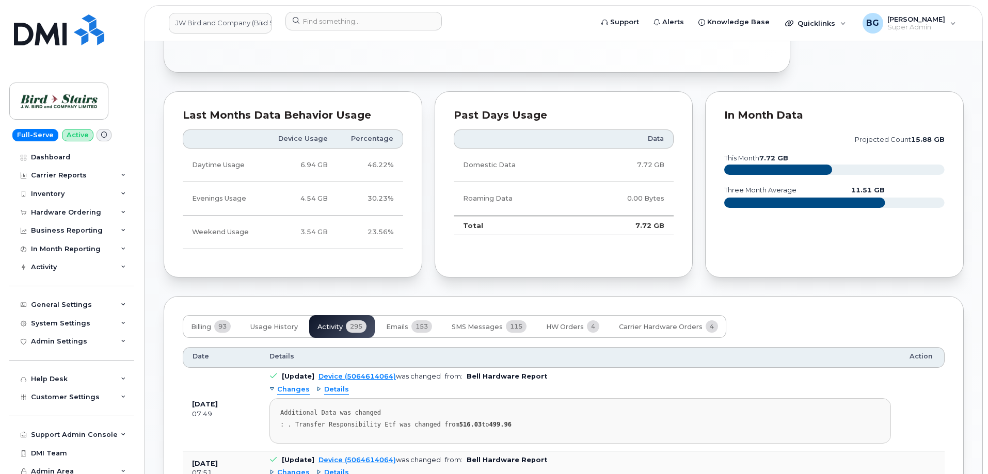
scroll to position [551, 0]
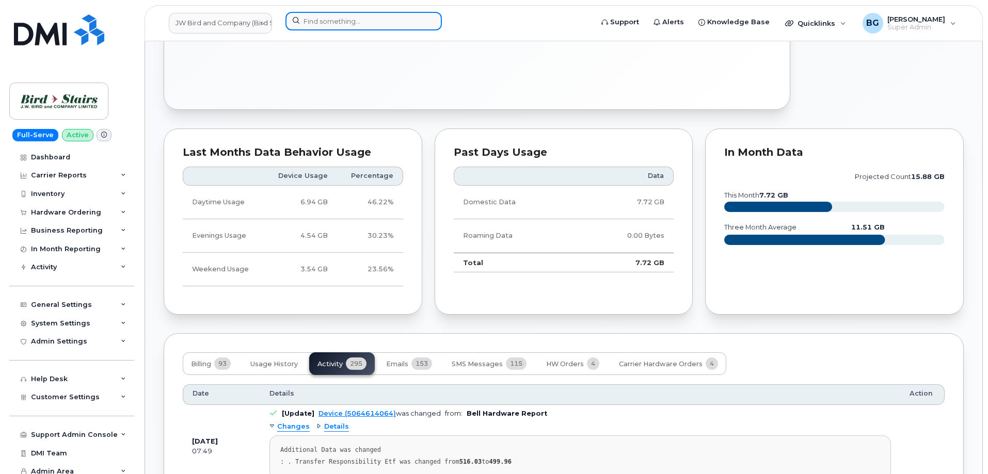
click at [393, 20] on input at bounding box center [363, 21] width 156 height 19
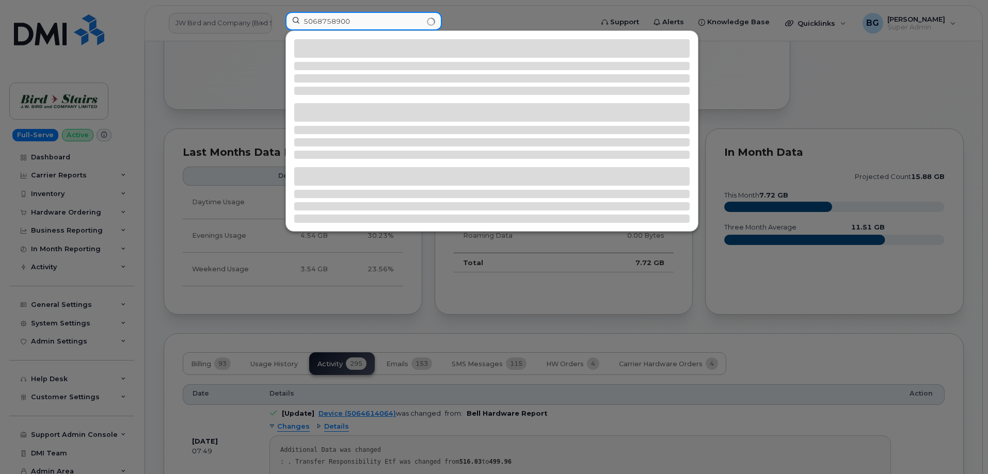
type input "5068758900"
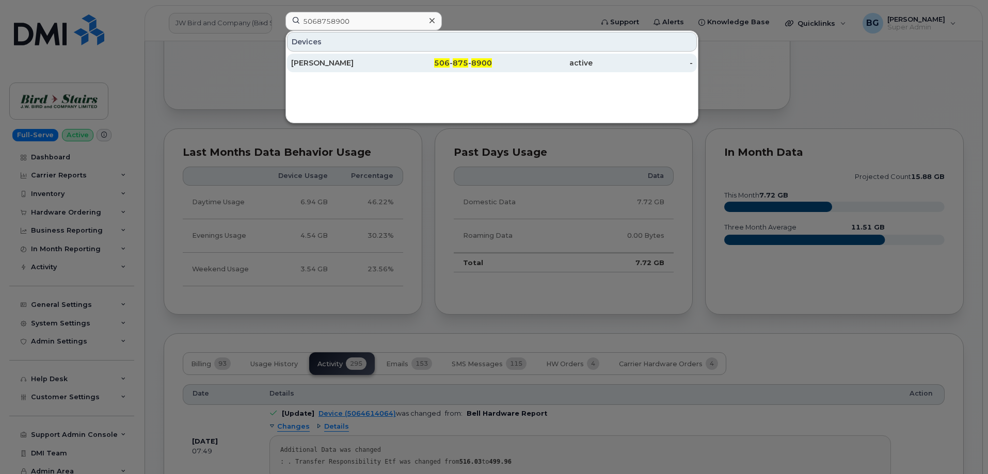
click at [455, 61] on span "875" at bounding box center [460, 62] width 15 height 9
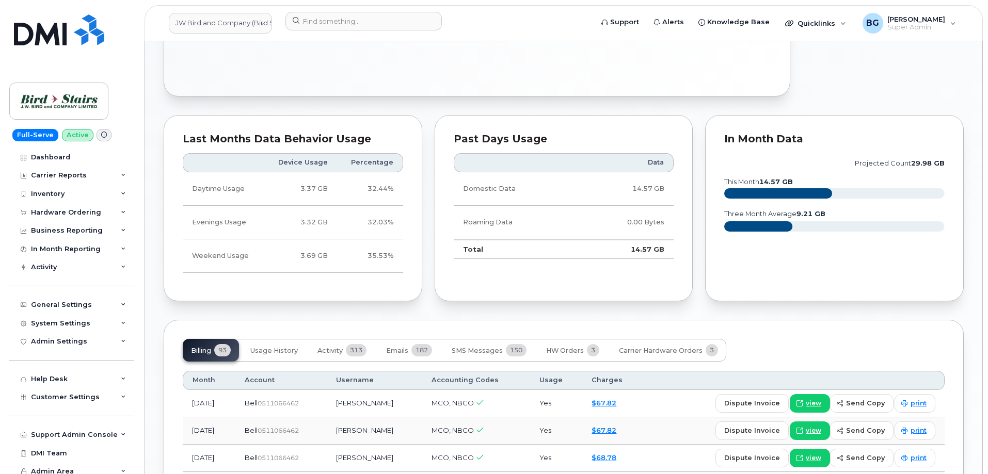
scroll to position [619, 0]
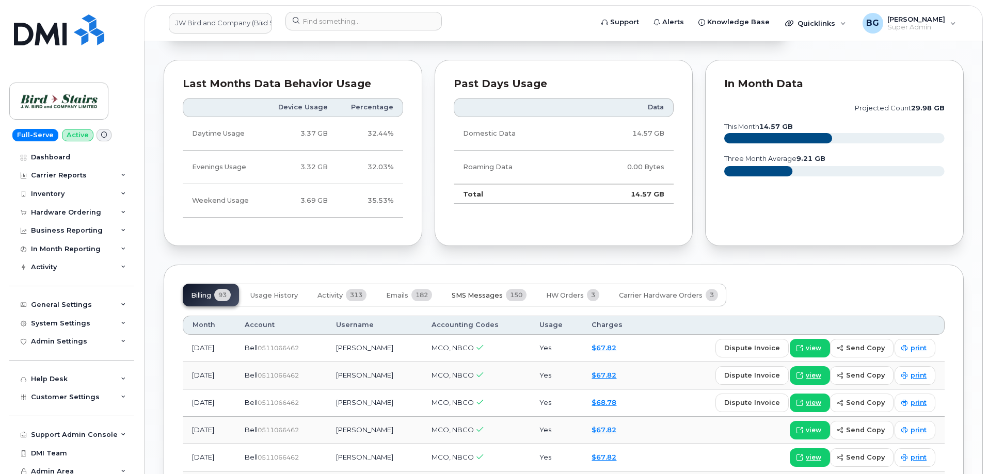
click at [478, 295] on span "SMS Messages" at bounding box center [477, 296] width 51 height 8
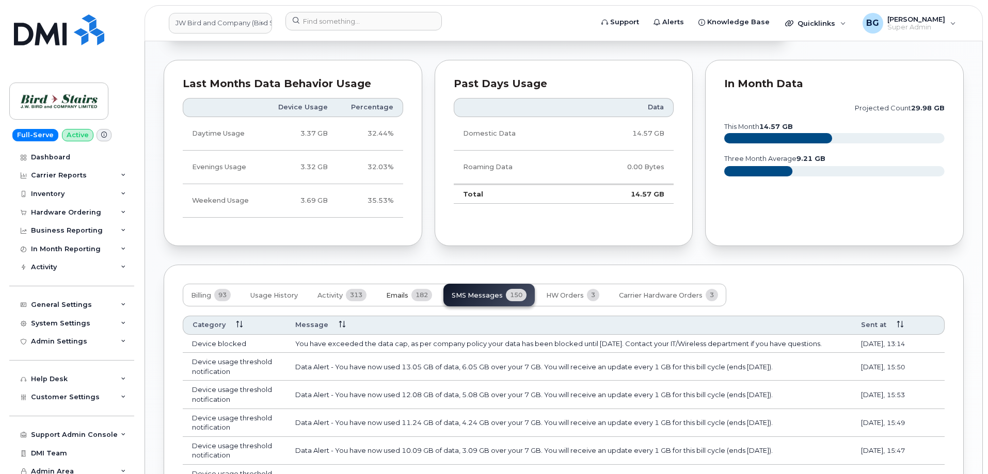
click at [395, 296] on span "Emails" at bounding box center [397, 296] width 22 height 8
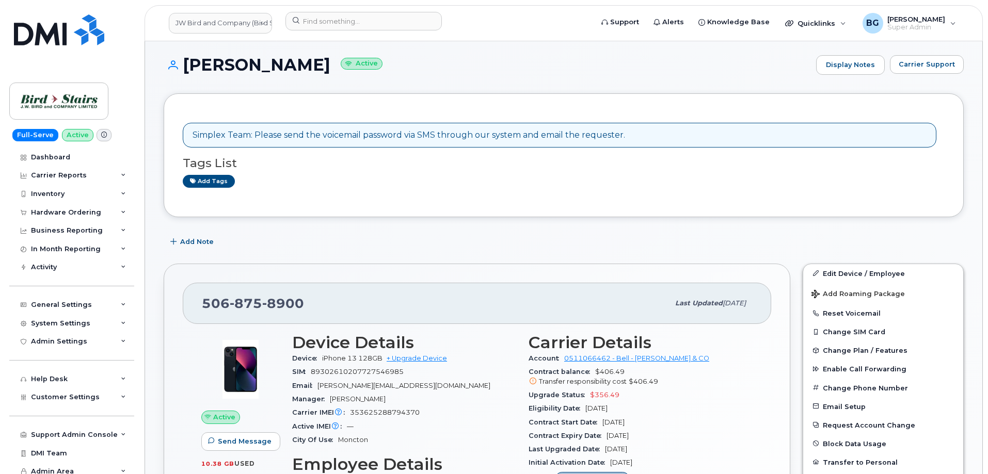
scroll to position [0, 0]
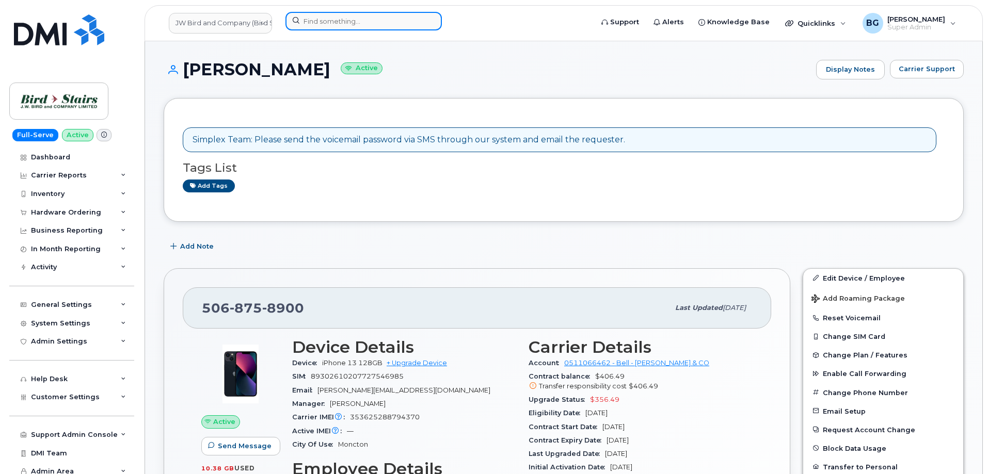
click at [353, 20] on input at bounding box center [363, 21] width 156 height 19
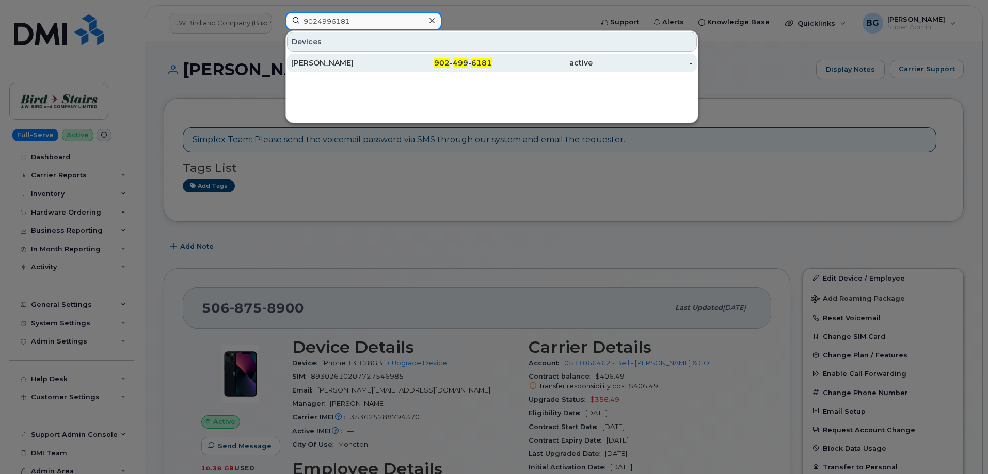
type input "9024996181"
click at [449, 65] on span "902" at bounding box center [441, 62] width 15 height 9
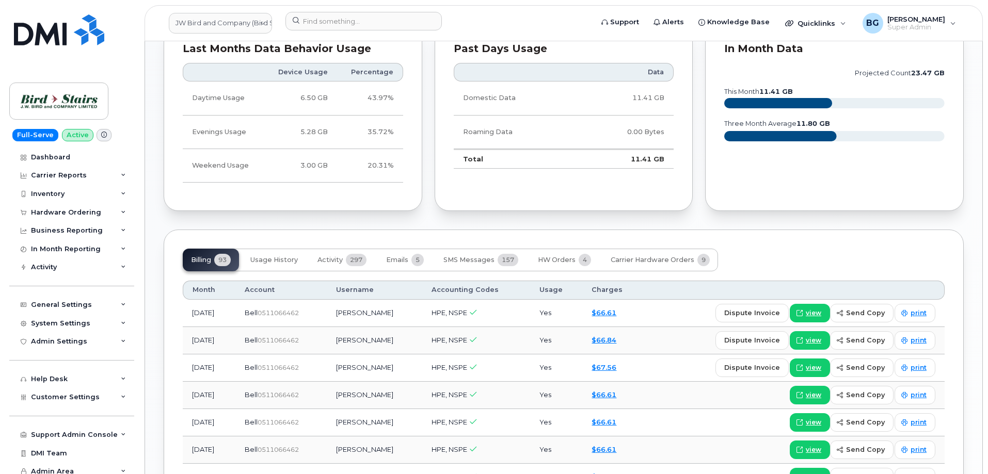
scroll to position [654, 0]
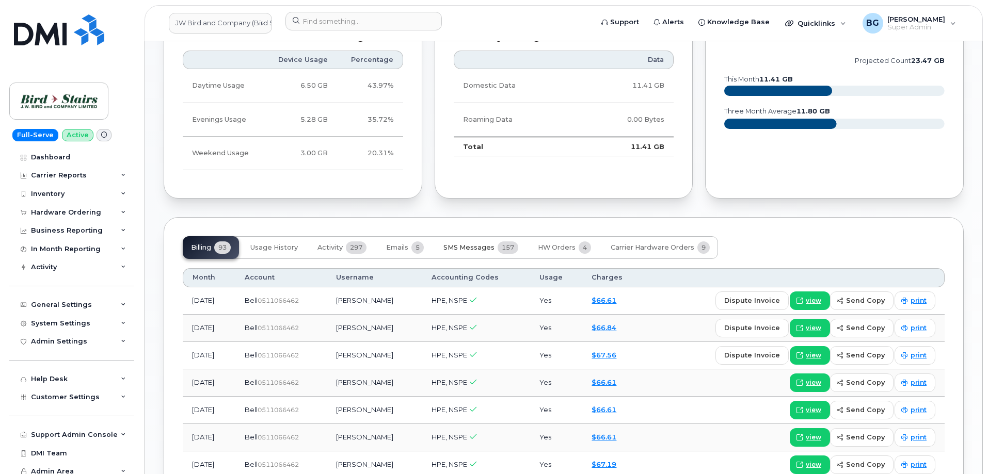
click at [456, 245] on span "SMS Messages" at bounding box center [468, 248] width 51 height 8
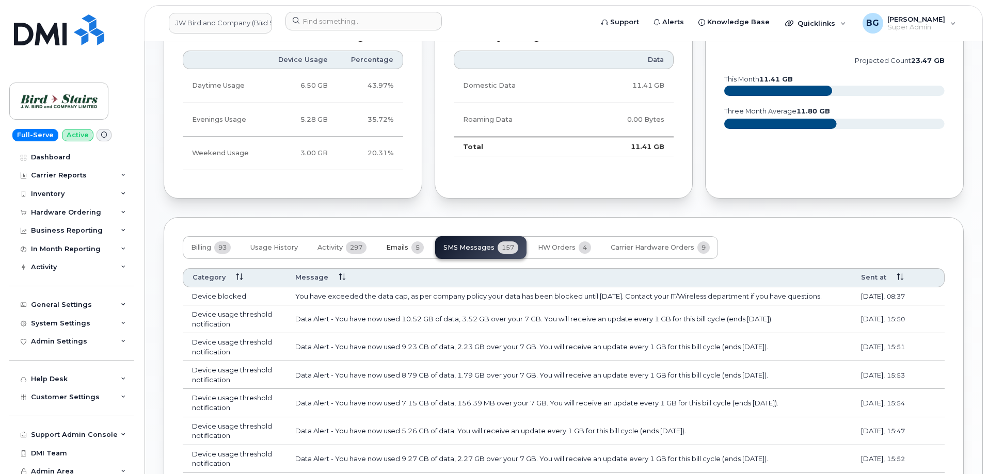
click at [391, 239] on button "Emails 5" at bounding box center [405, 247] width 54 height 23
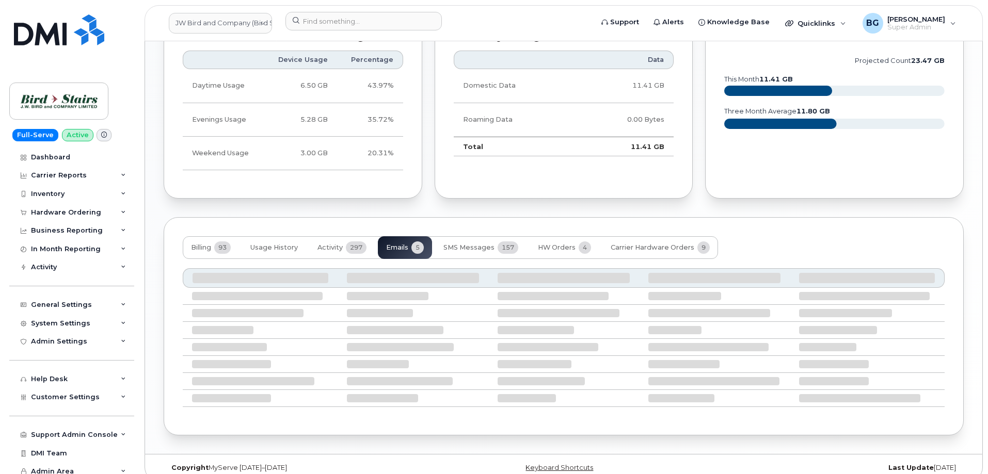
scroll to position [638, 0]
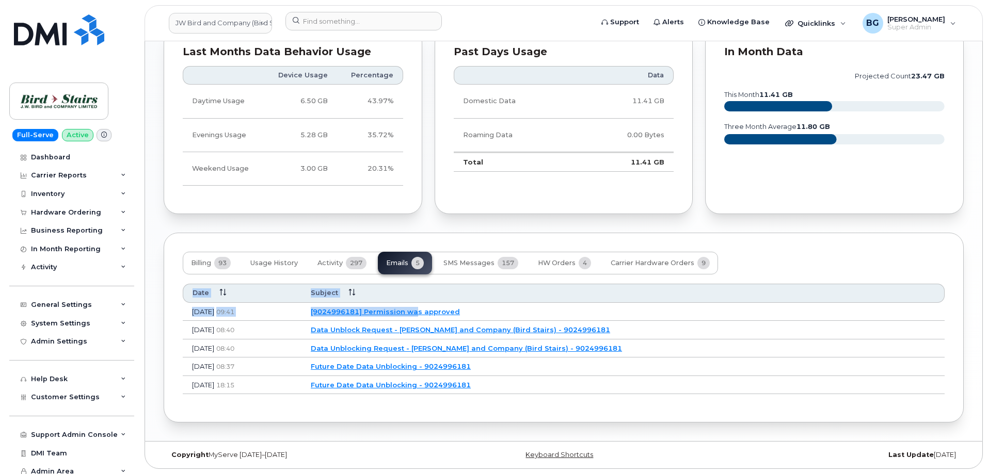
drag, startPoint x: 469, startPoint y: 311, endPoint x: 674, endPoint y: 416, distance: 230.8
click at [673, 415] on div "Billing 93 Usage History Activity 297 Emails 5 SMS Messages 157 HW Orders 4 Car…" at bounding box center [564, 328] width 800 height 190
click at [674, 416] on div "Billing 93 Usage History Activity 297 Emails 5 SMS Messages 157 HW Orders 4 Car…" at bounding box center [564, 328] width 800 height 190
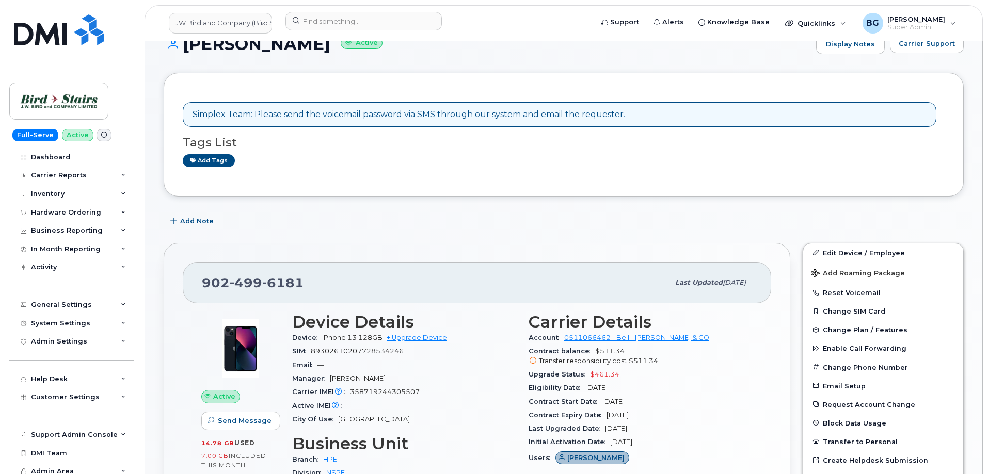
scroll to position [0, 0]
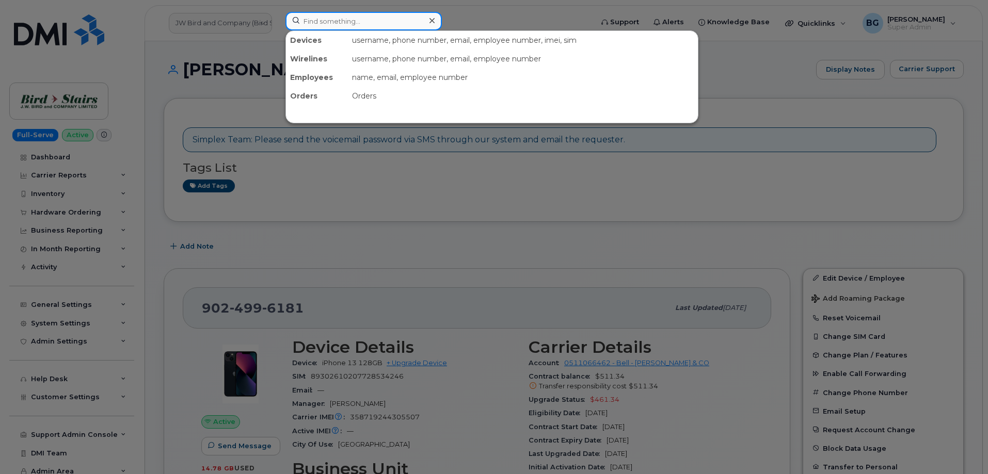
click at [343, 26] on input at bounding box center [363, 21] width 156 height 19
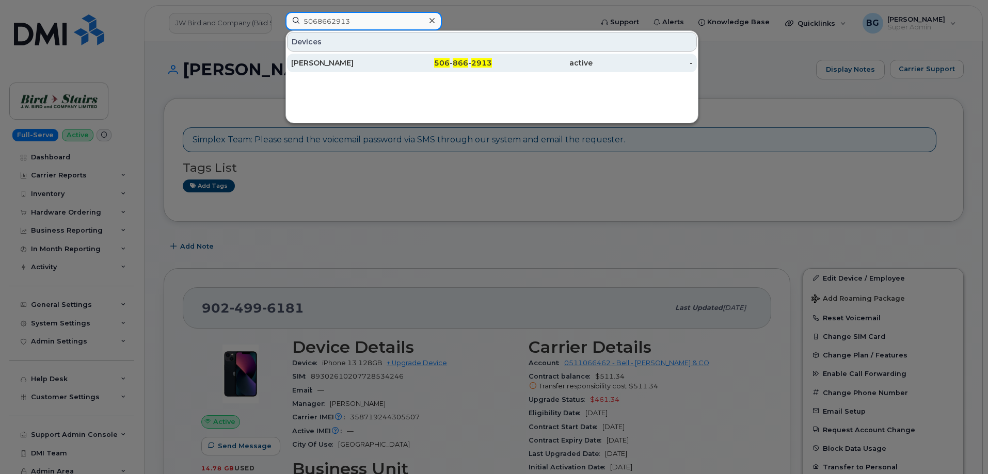
type input "5068662913"
click at [312, 63] on div "[PERSON_NAME]" at bounding box center [341, 63] width 101 height 10
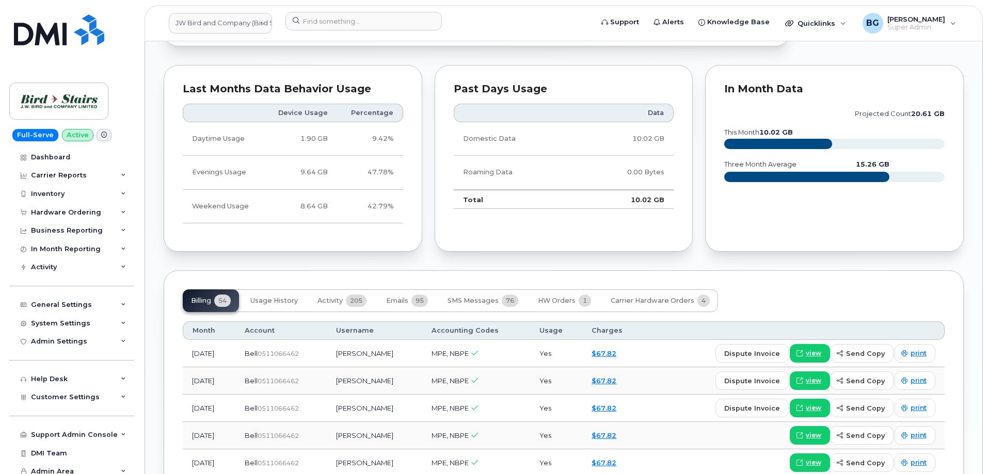
scroll to position [722, 0]
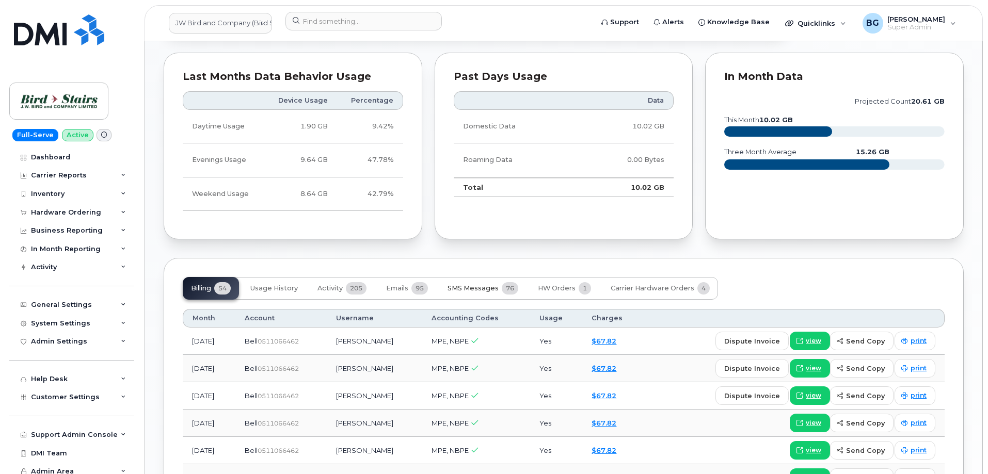
click at [475, 290] on span "SMS Messages" at bounding box center [472, 288] width 51 height 8
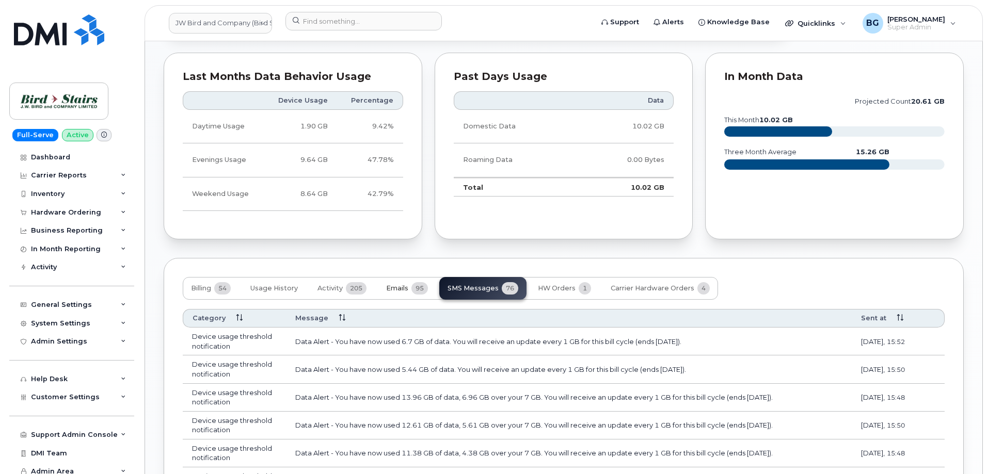
click at [397, 287] on span "Emails" at bounding box center [397, 288] width 22 height 8
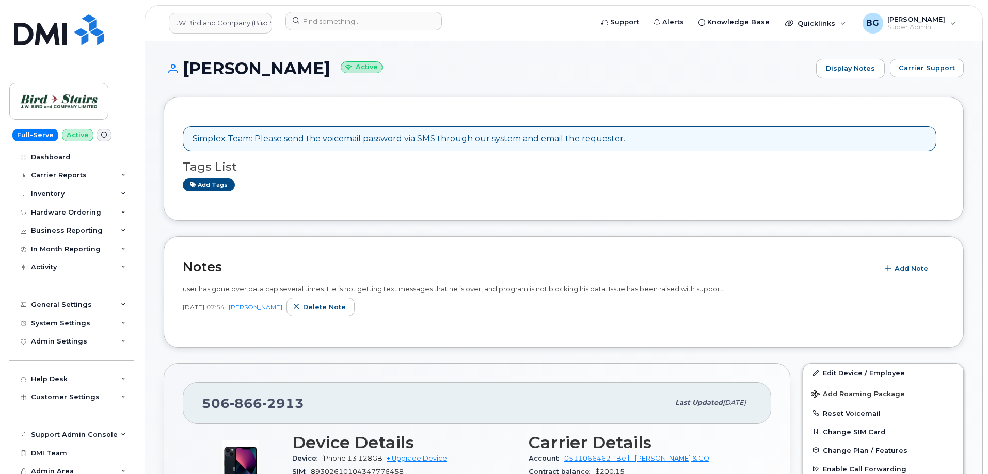
scroll to position [0, 0]
click at [62, 322] on div "System Settings" at bounding box center [60, 323] width 59 height 8
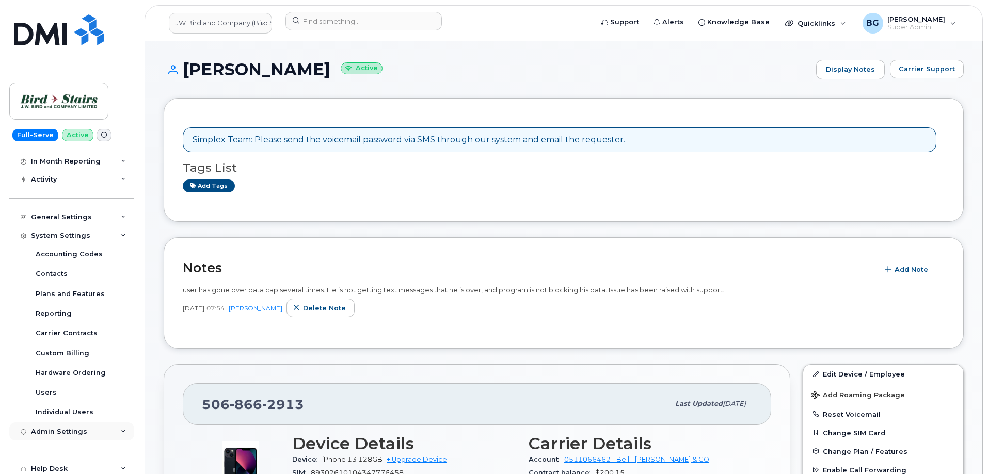
scroll to position [103, 0]
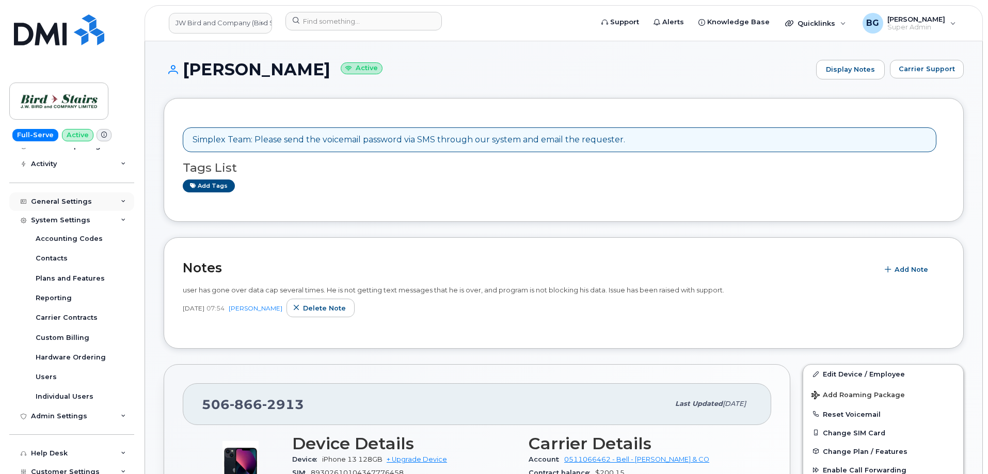
click at [70, 201] on div "General Settings" at bounding box center [61, 202] width 61 height 8
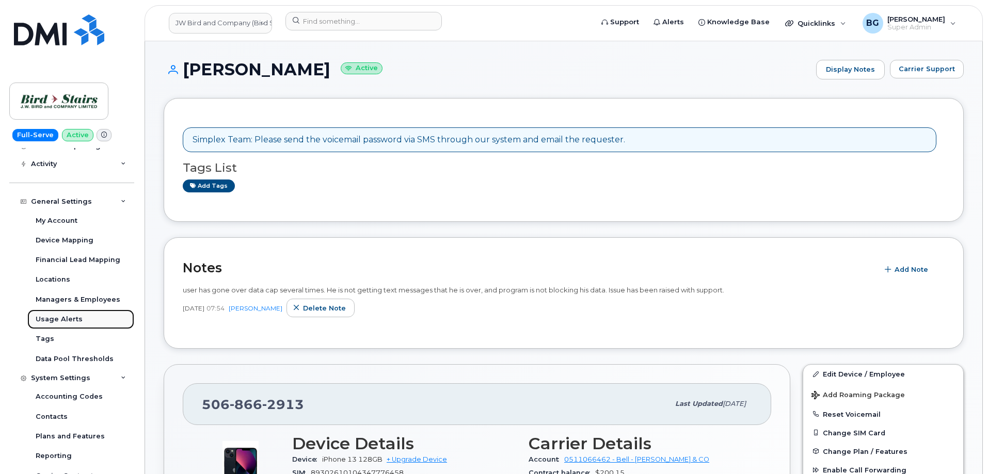
click at [66, 316] on div "Usage Alerts" at bounding box center [59, 319] width 47 height 9
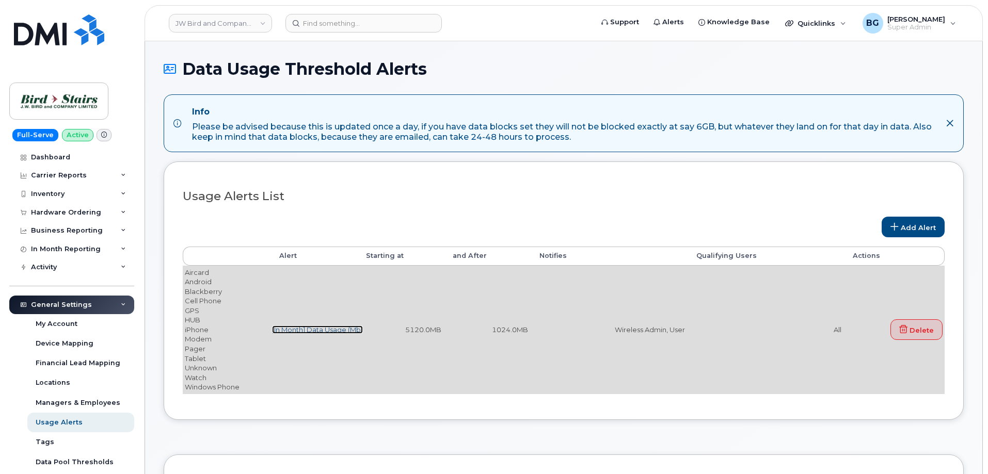
click at [303, 331] on link "[In Month] Data Usage (Mb)" at bounding box center [317, 330] width 91 height 8
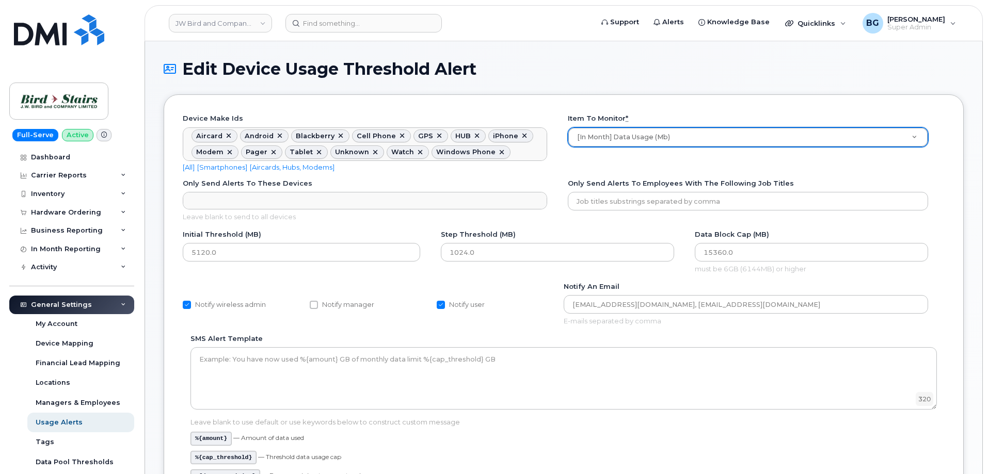
click at [442, 304] on input "Notify user" at bounding box center [441, 305] width 8 height 8
click at [440, 304] on input "Notify user" at bounding box center [441, 305] width 8 height 8
checkbox input "true"
click at [186, 304] on input "Notify wireless admin" at bounding box center [187, 305] width 8 height 8
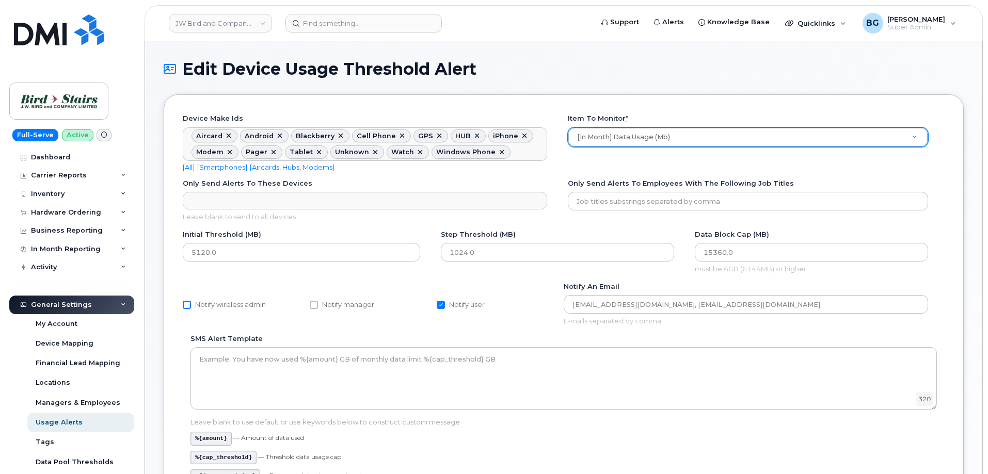
checkbox input "true"
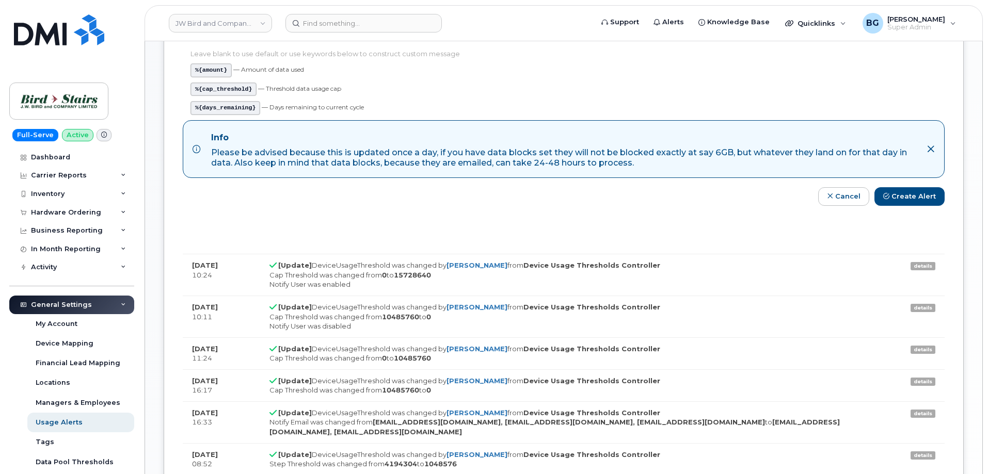
scroll to position [362, 0]
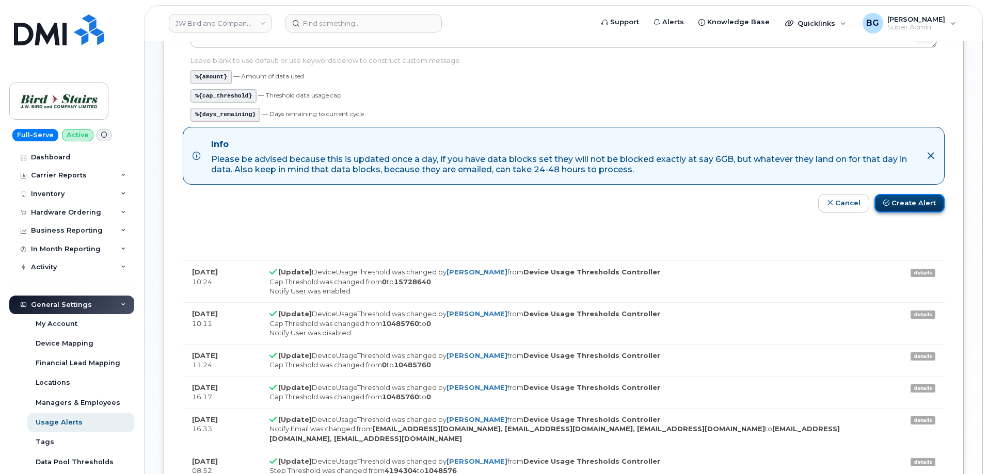
click at [909, 202] on button "Create Alert" at bounding box center [909, 203] width 70 height 19
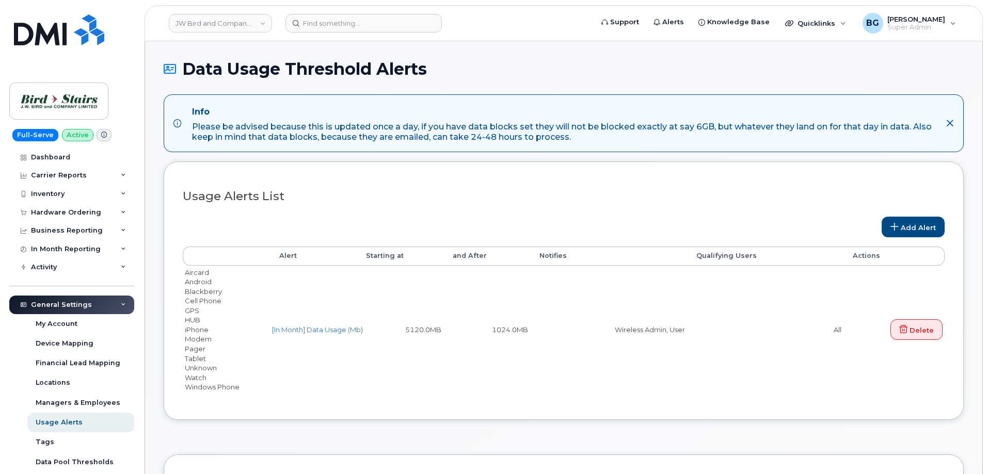
click at [598, 64] on h1 "Data Usage Threshold Alerts" at bounding box center [564, 69] width 800 height 18
click at [524, 212] on div "Add Alert" at bounding box center [564, 222] width 762 height 30
click at [360, 20] on input at bounding box center [363, 23] width 156 height 19
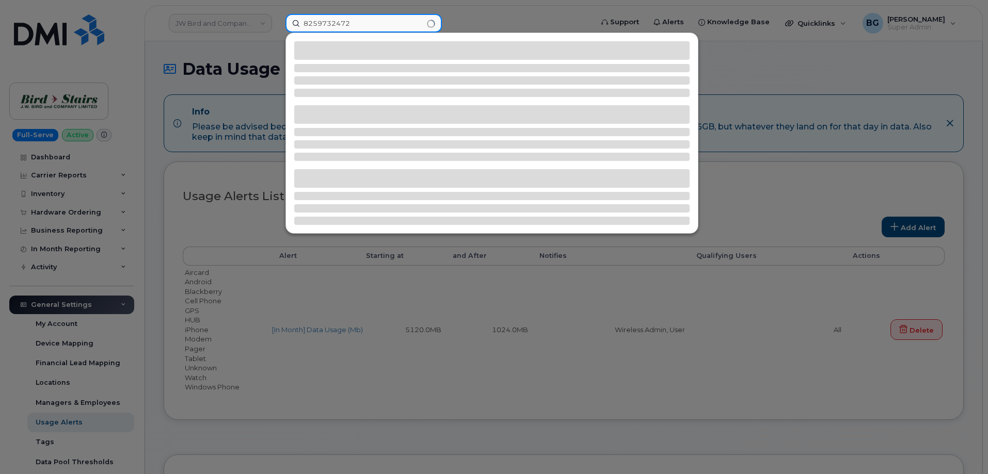
type input "8259732472"
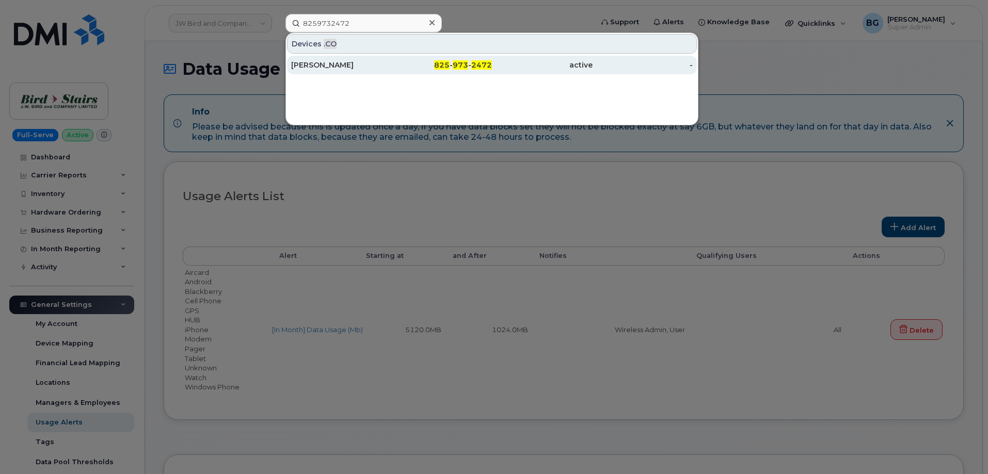
click at [449, 62] on span "825" at bounding box center [441, 64] width 15 height 9
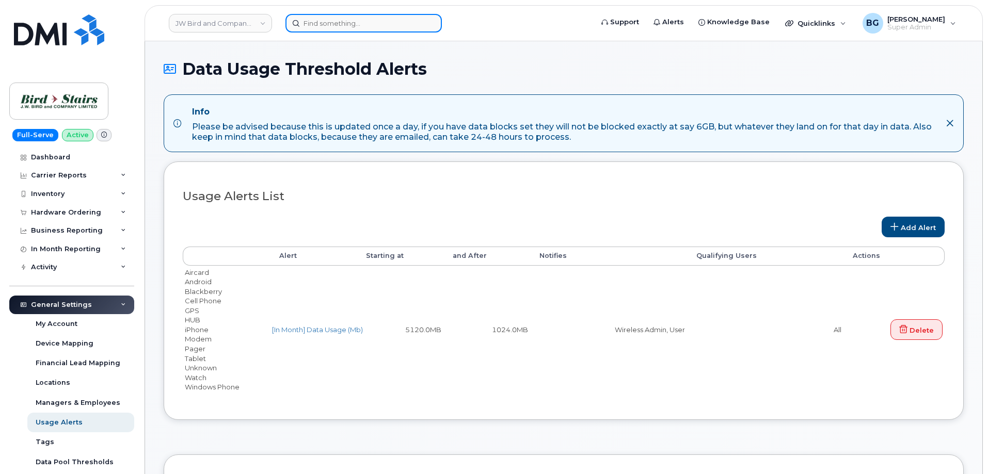
click at [332, 26] on input at bounding box center [363, 23] width 156 height 19
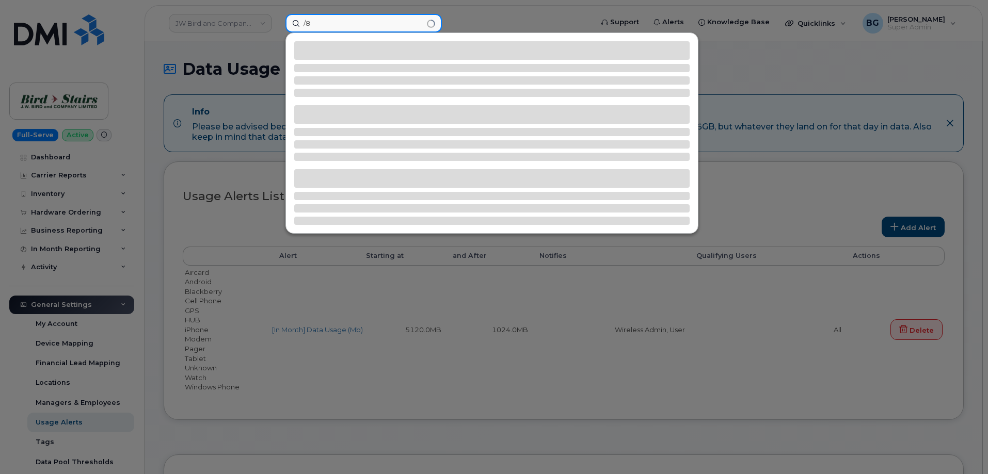
type input "/"
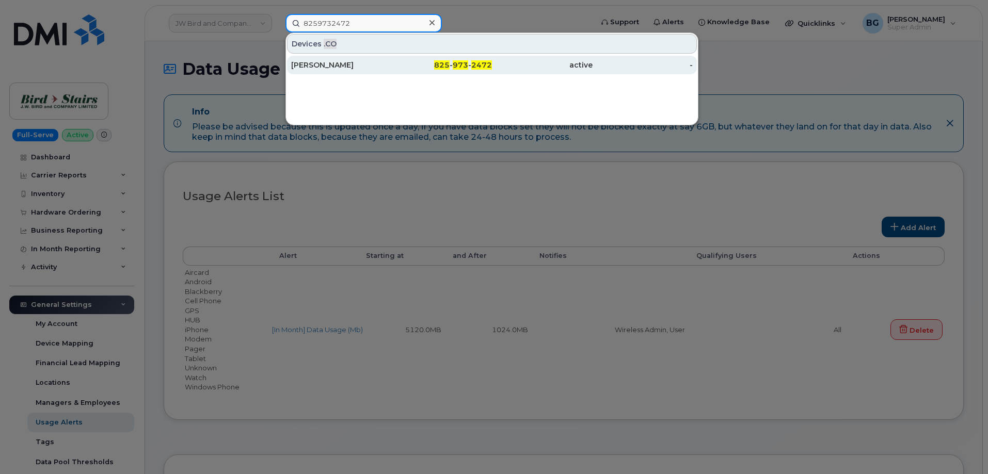
type input "8259732472"
click at [475, 65] on span "2472" at bounding box center [481, 64] width 21 height 9
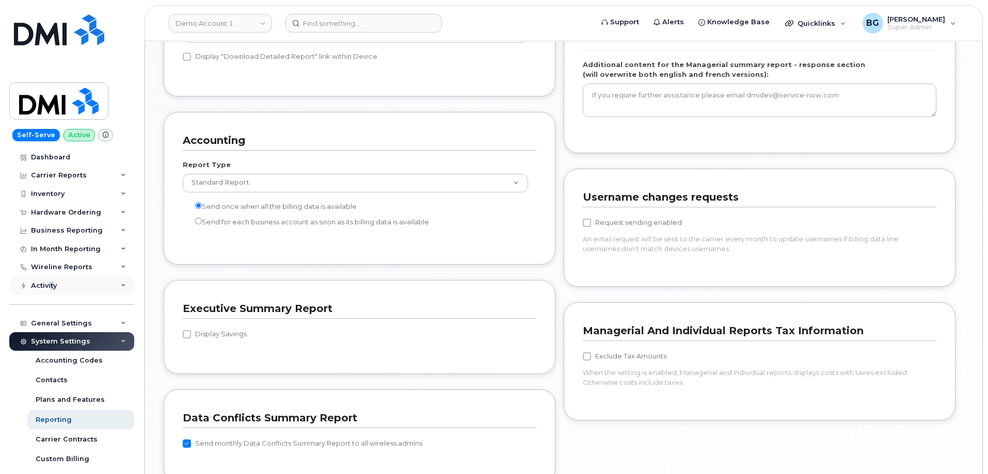
click at [52, 282] on div "Activity" at bounding box center [44, 286] width 26 height 8
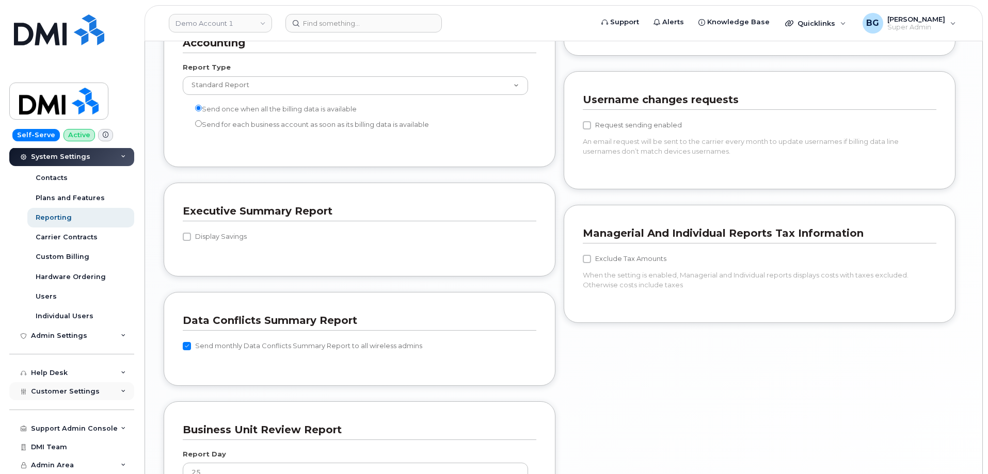
scroll to position [929, 0]
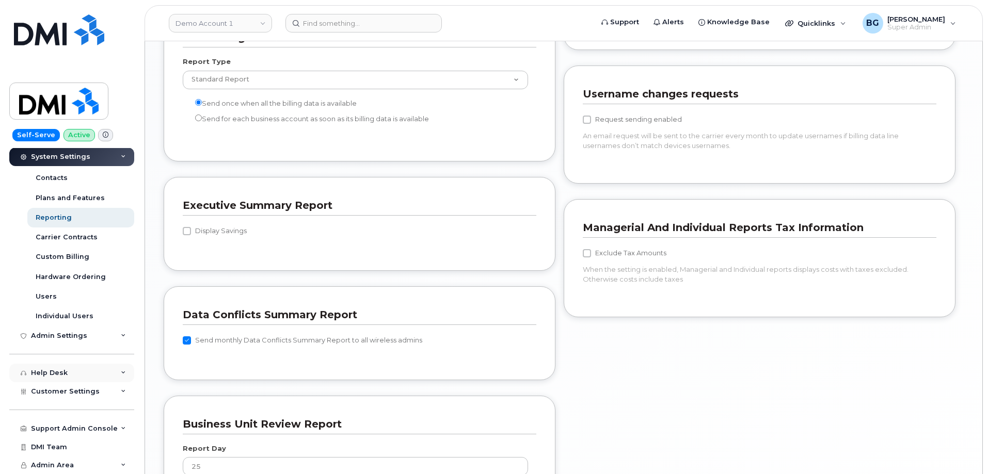
click at [45, 370] on div "Help Desk" at bounding box center [49, 373] width 37 height 8
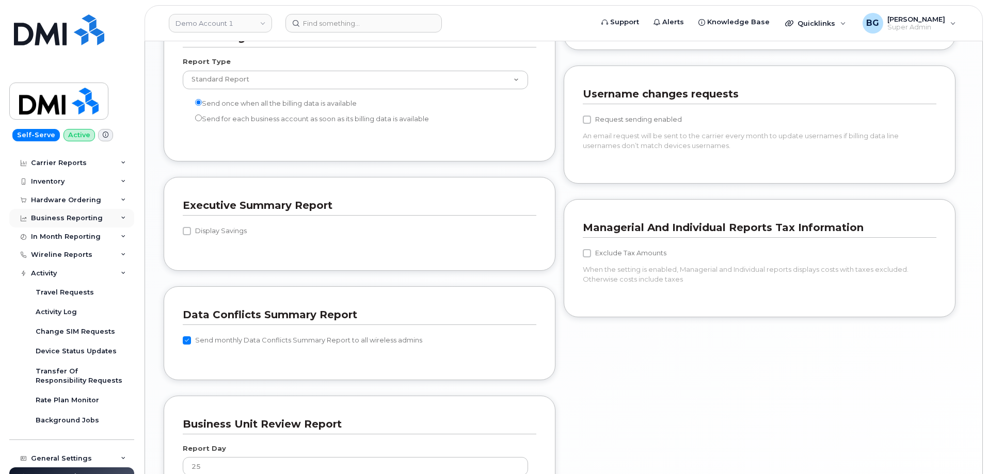
scroll to position [0, 0]
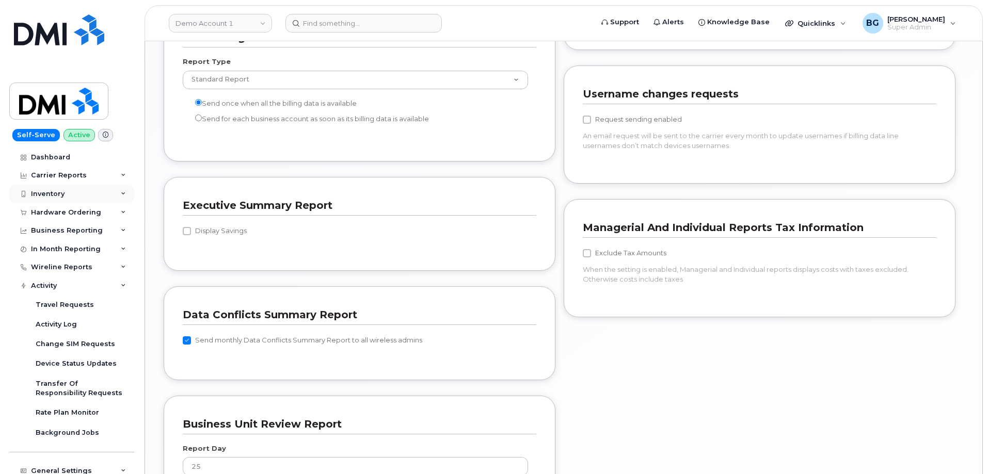
click at [43, 191] on div "Inventory" at bounding box center [48, 194] width 34 height 8
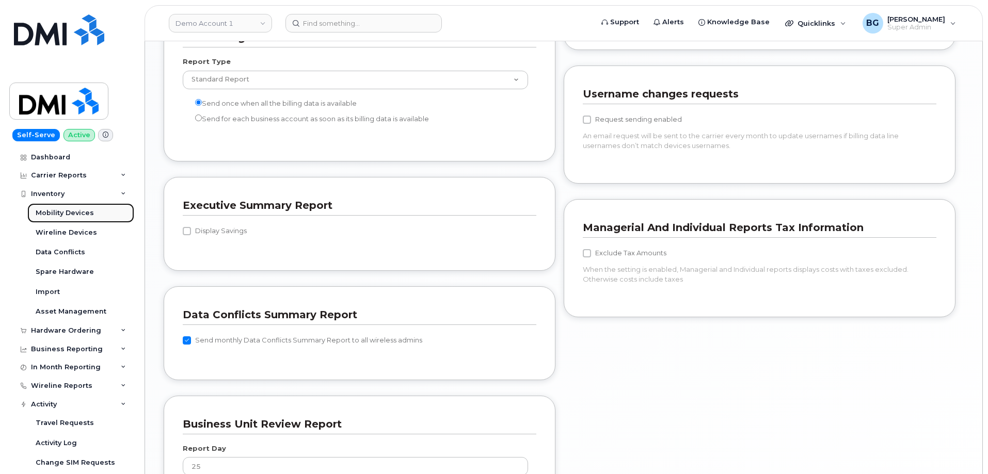
click at [50, 211] on div "Mobility Devices" at bounding box center [65, 212] width 58 height 9
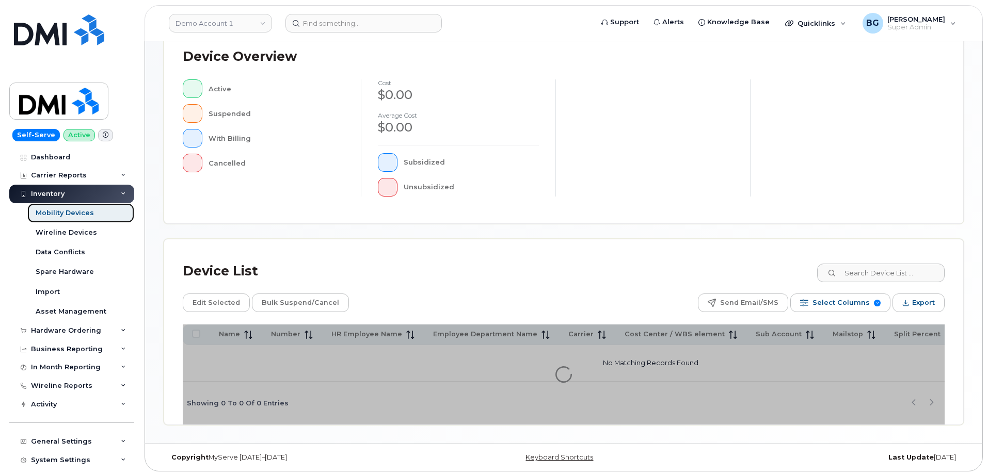
scroll to position [238, 0]
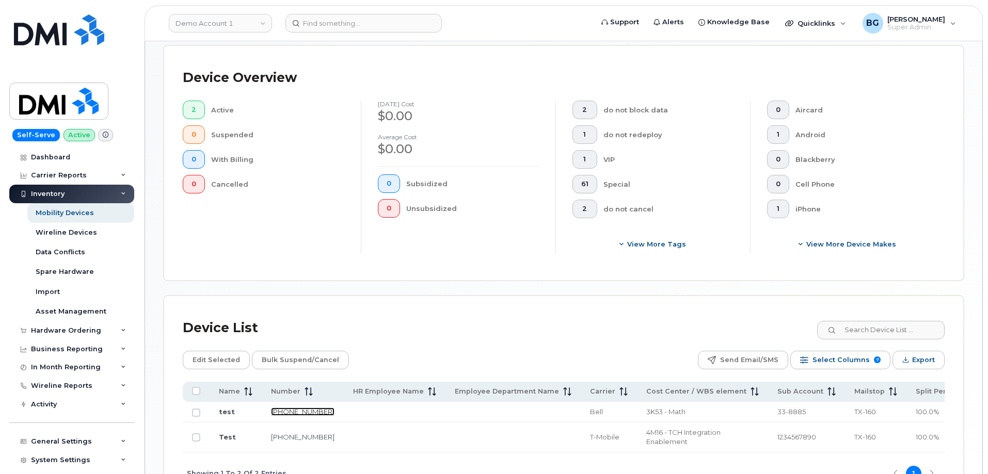
click at [288, 408] on link "[PHONE_NUMBER]" at bounding box center [302, 412] width 63 height 8
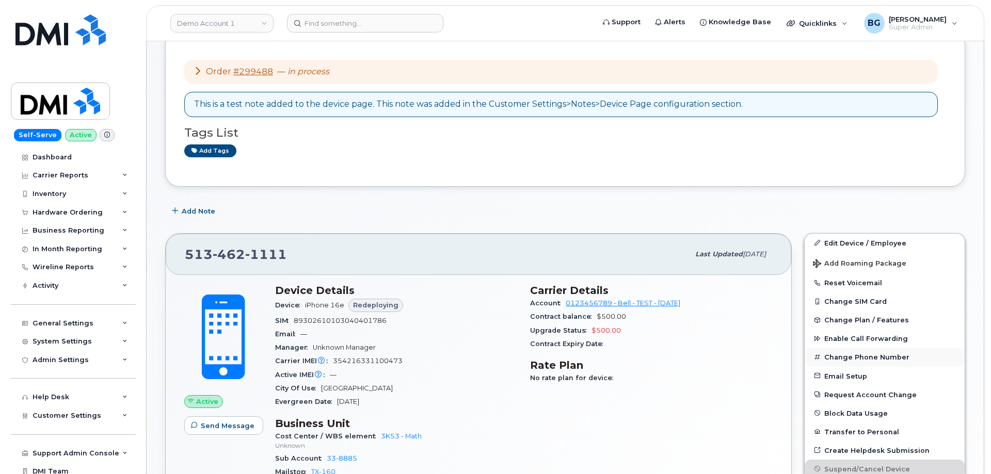
scroll to position [69, 0]
click at [843, 357] on button "Change Phone Number" at bounding box center [883, 356] width 160 height 19
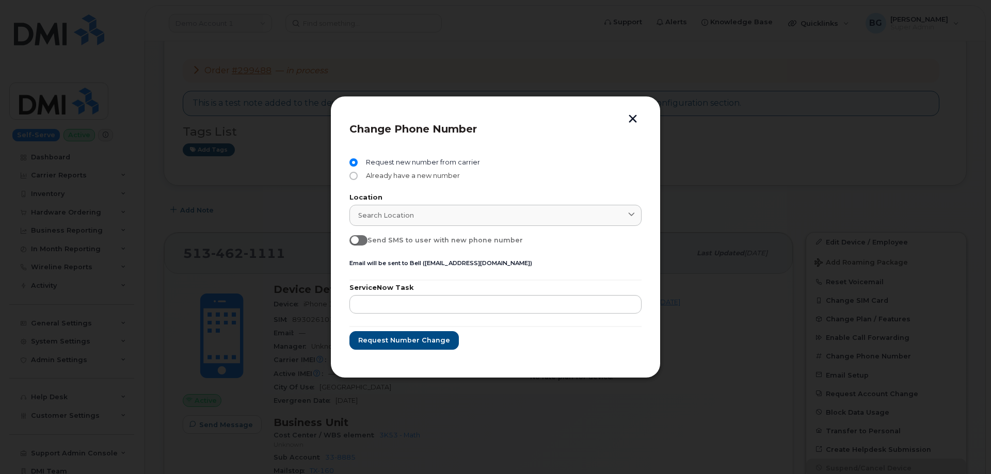
click at [358, 178] on label "Already have a new number" at bounding box center [404, 176] width 110 height 8
click at [358, 178] on input "Already have a new number" at bounding box center [353, 176] width 8 height 8
radio input "true"
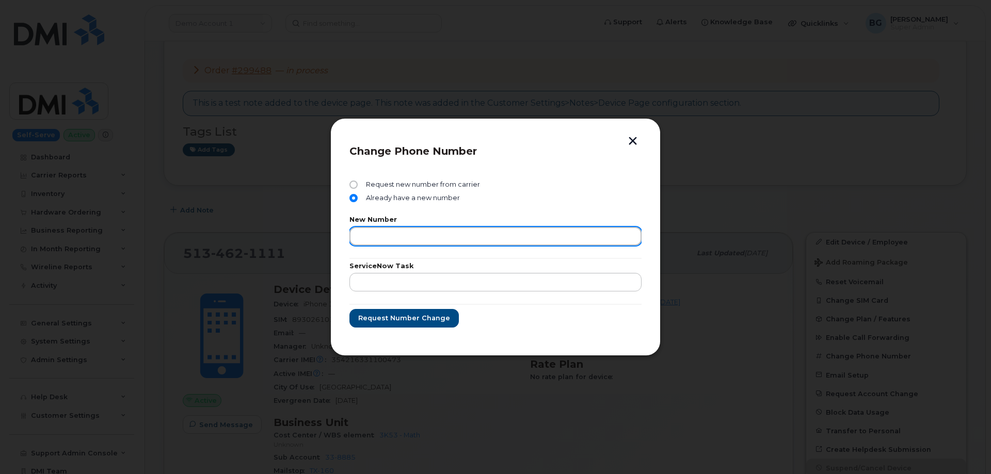
click at [434, 231] on input "text" at bounding box center [495, 236] width 292 height 19
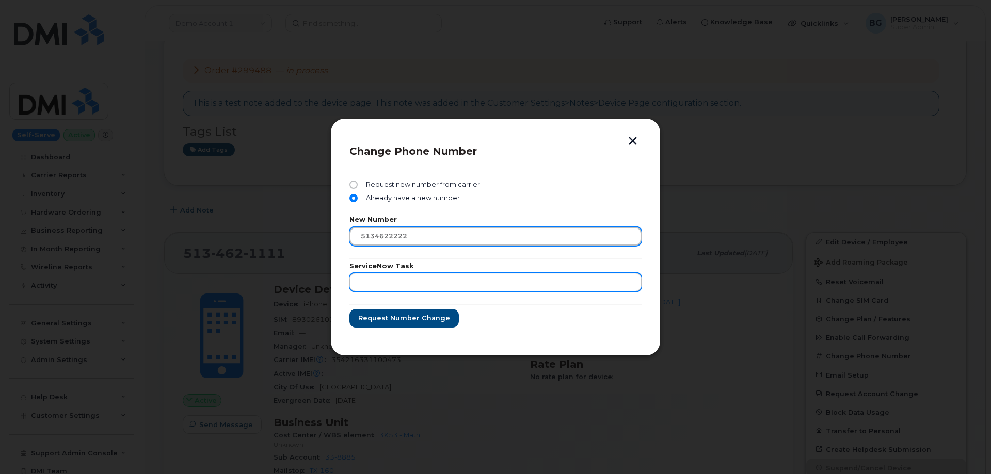
type input "5134622222"
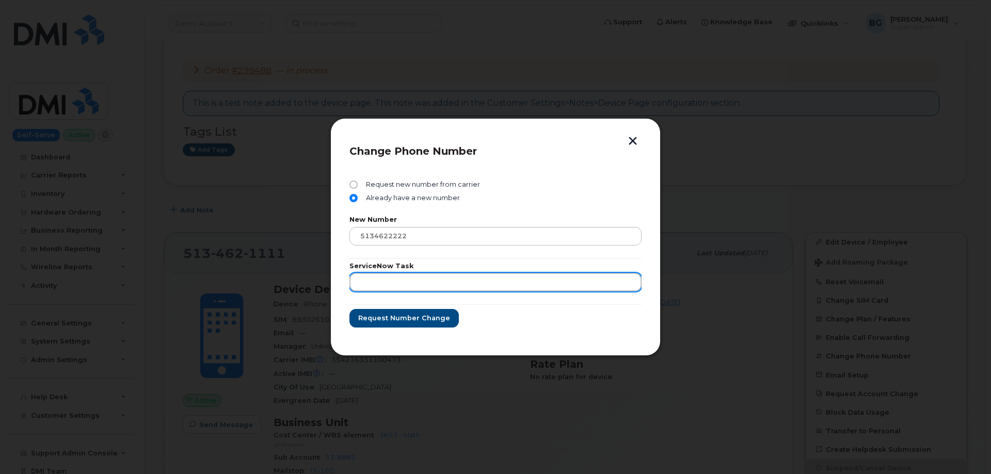
click at [403, 290] on input "text" at bounding box center [495, 282] width 292 height 19
type input "test"
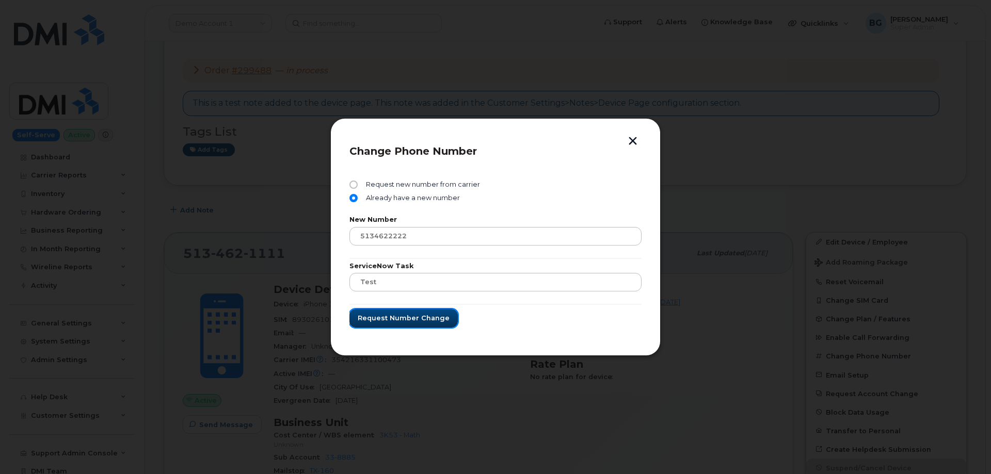
click at [414, 315] on span "Request number change" at bounding box center [404, 318] width 92 height 10
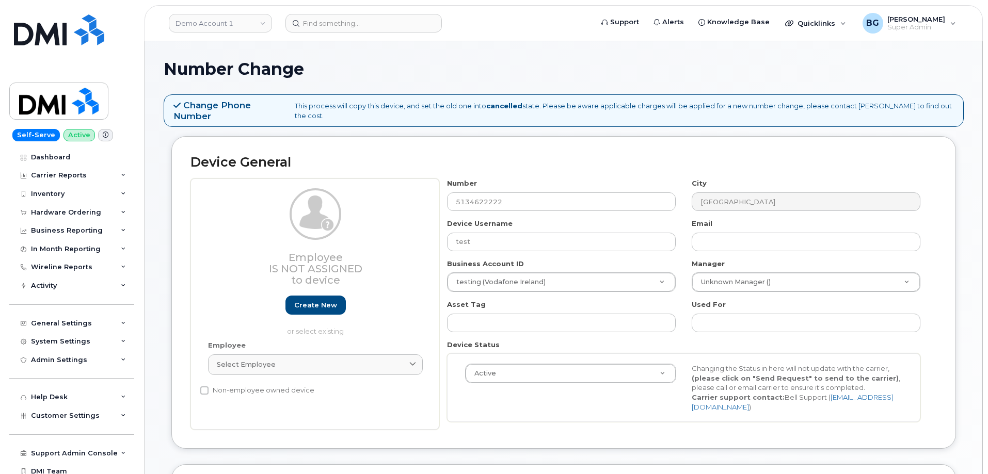
select select "399"
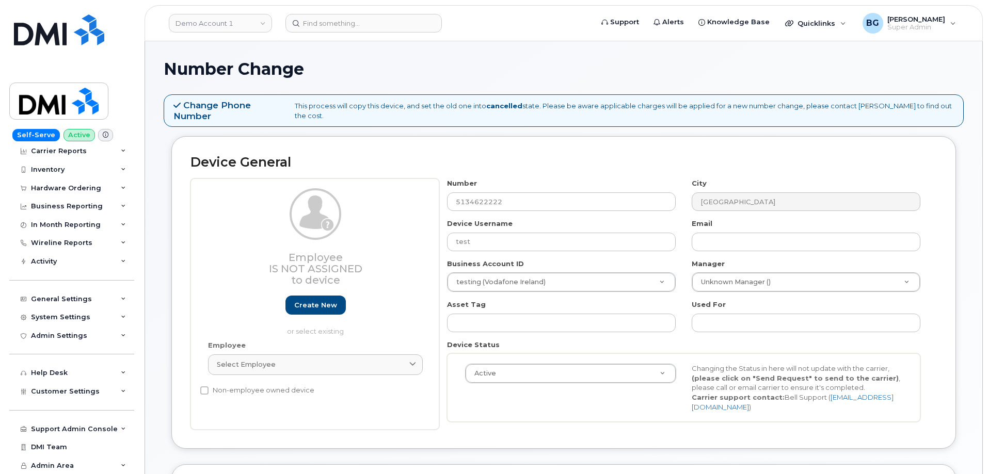
click at [575, 155] on h2 "Device General" at bounding box center [563, 162] width 746 height 14
click at [526, 159] on h2 "Device General" at bounding box center [563, 162] width 746 height 14
click at [340, 155] on h2 "Device General" at bounding box center [563, 162] width 746 height 14
click at [561, 142] on div "Device General Employee Is not assigned to device Create new or select existing…" at bounding box center [563, 292] width 784 height 313
click at [512, 66] on h1 "Number Change" at bounding box center [564, 69] width 800 height 18
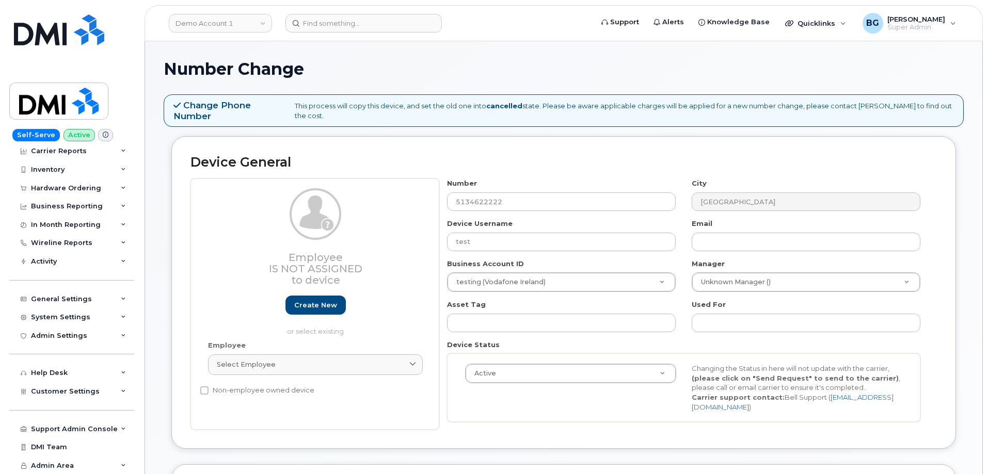
click at [557, 155] on h2 "Device General" at bounding box center [563, 162] width 746 height 14
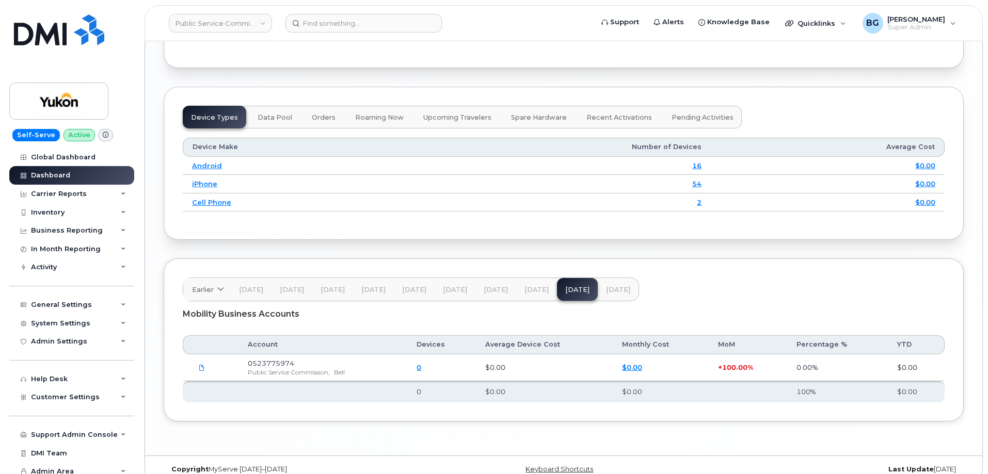
scroll to position [1239, 0]
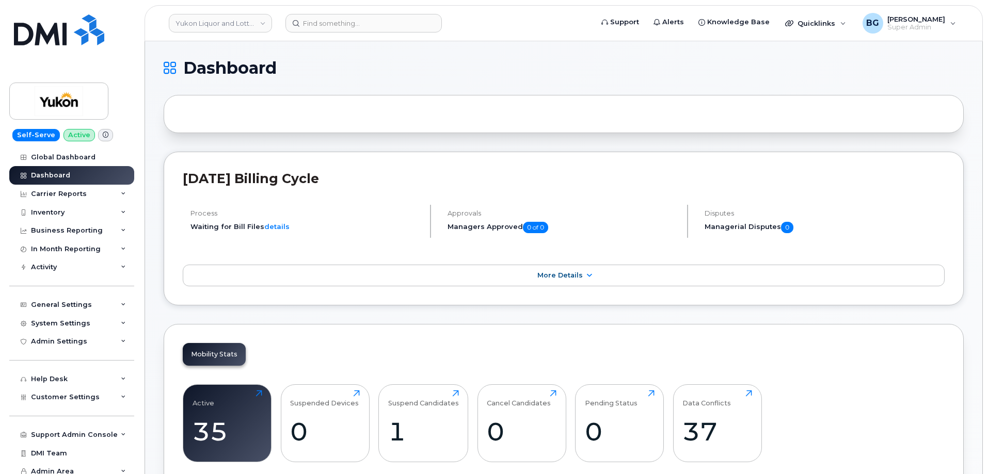
scroll to position [378, 0]
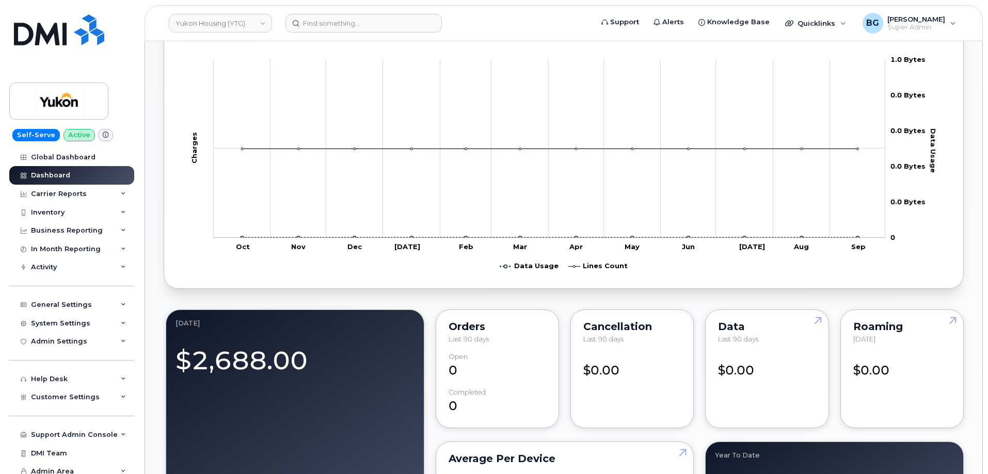
scroll to position [355, 0]
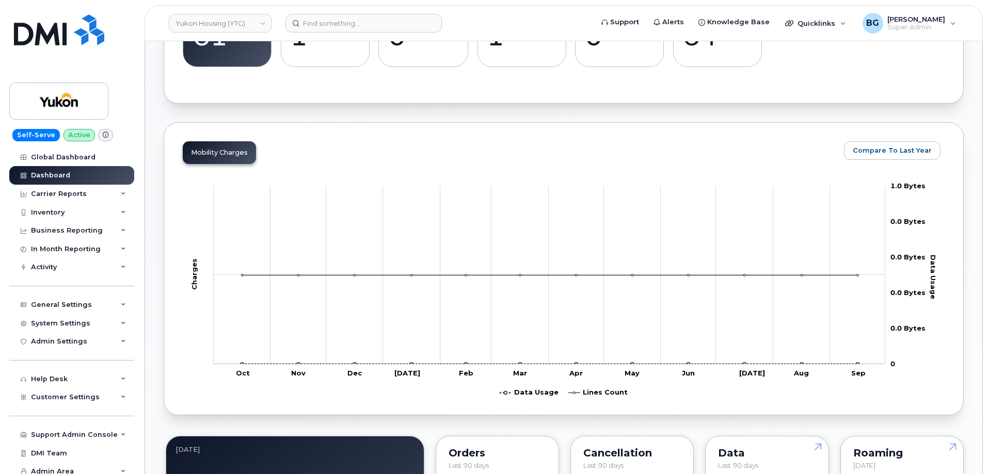
scroll to position [413, 0]
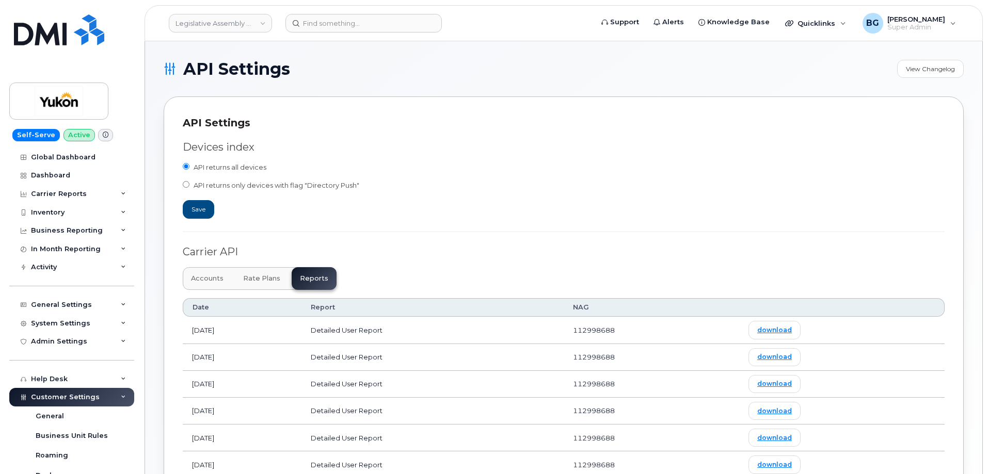
scroll to position [241, 0]
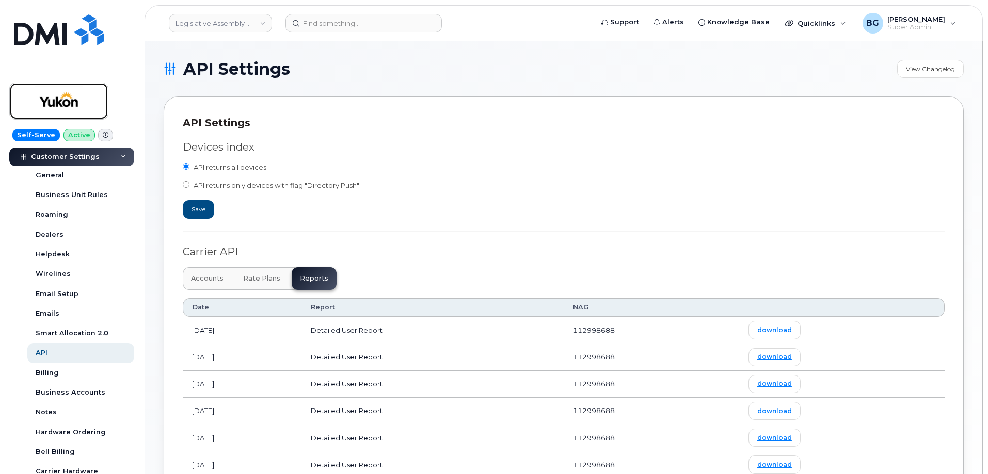
click at [51, 98] on img at bounding box center [58, 101] width 79 height 30
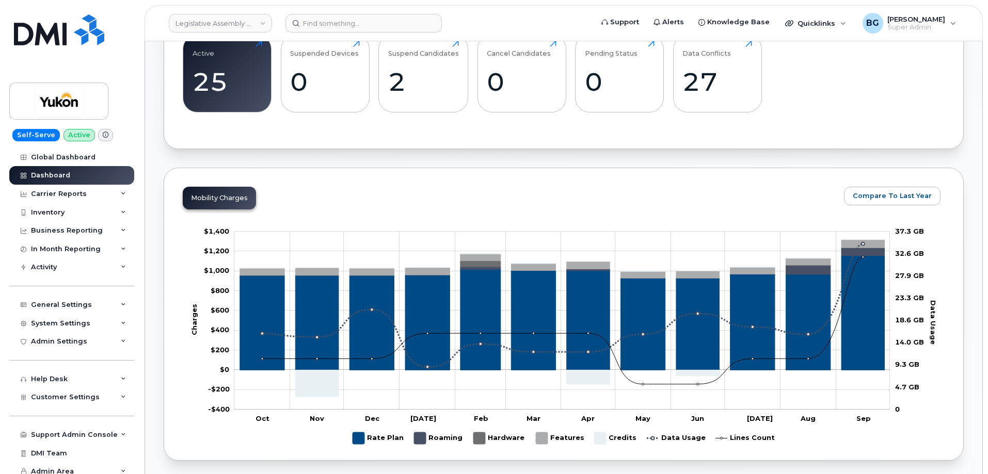
scroll to position [378, 0]
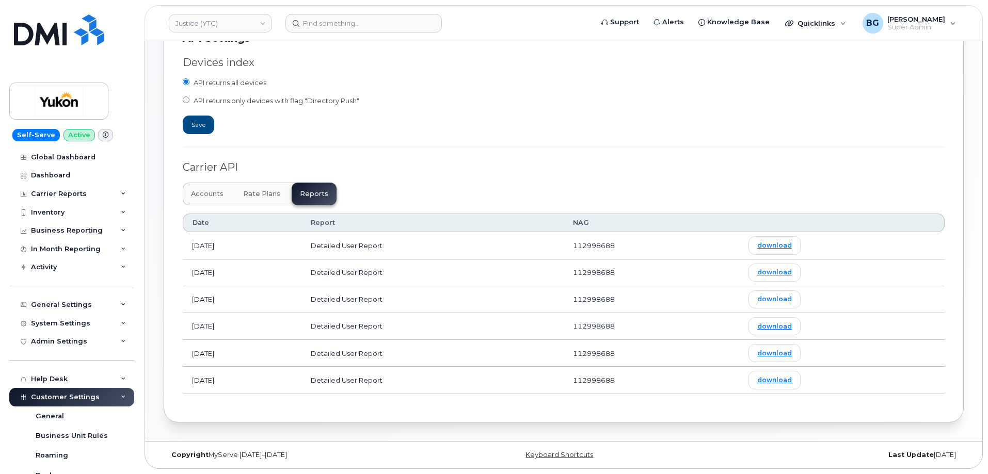
scroll to position [247, 0]
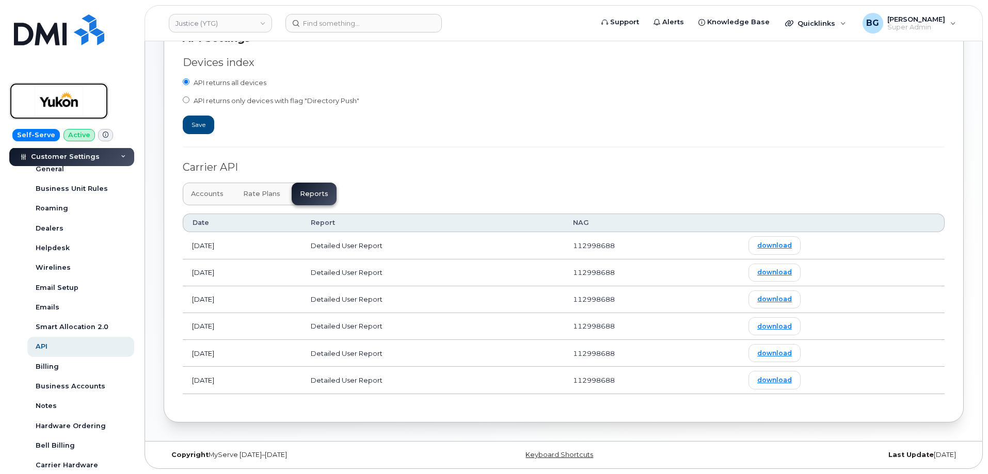
click at [35, 97] on img at bounding box center [58, 101] width 79 height 30
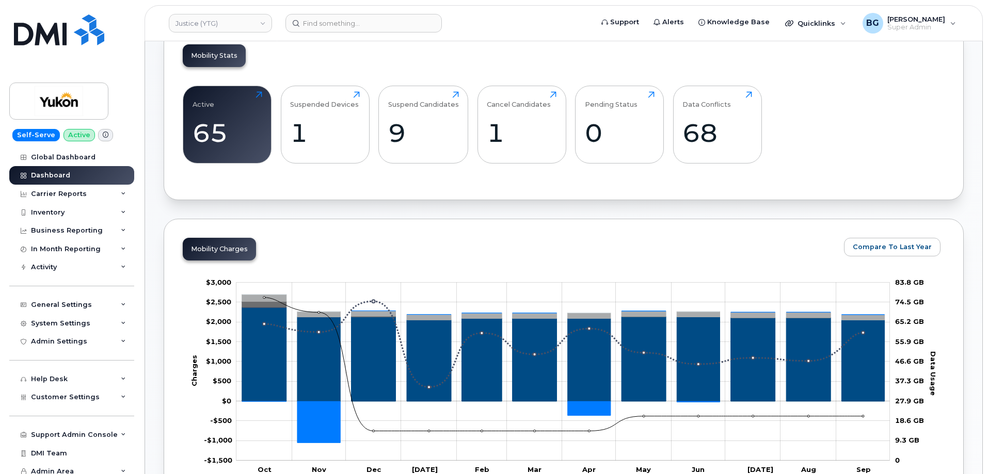
scroll to position [413, 0]
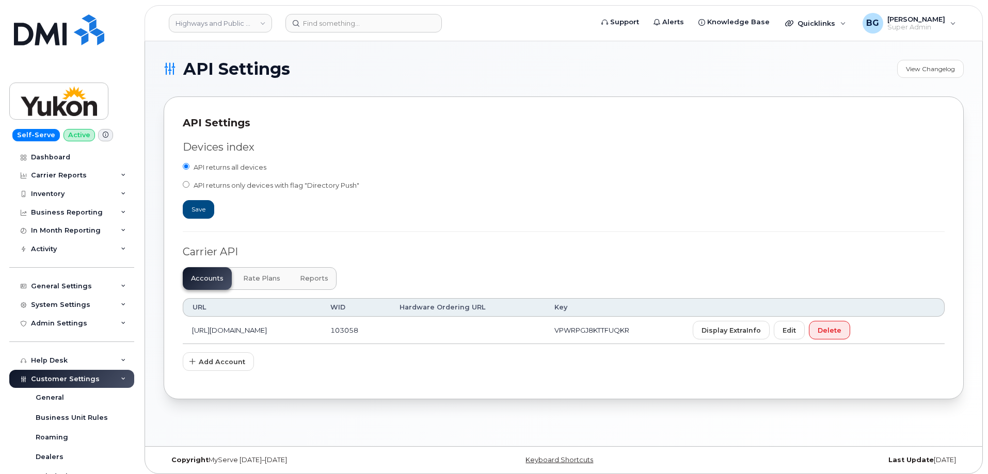
scroll to position [206, 0]
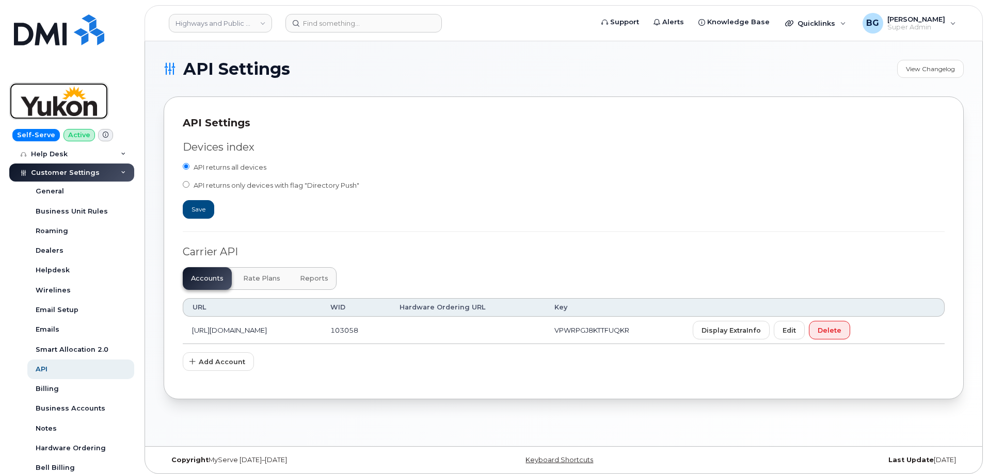
click at [64, 97] on img at bounding box center [58, 101] width 79 height 30
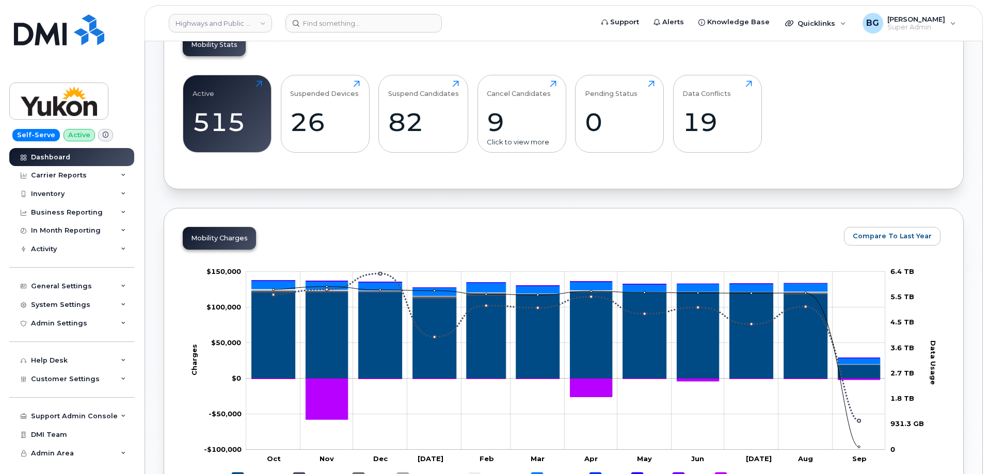
scroll to position [335, 0]
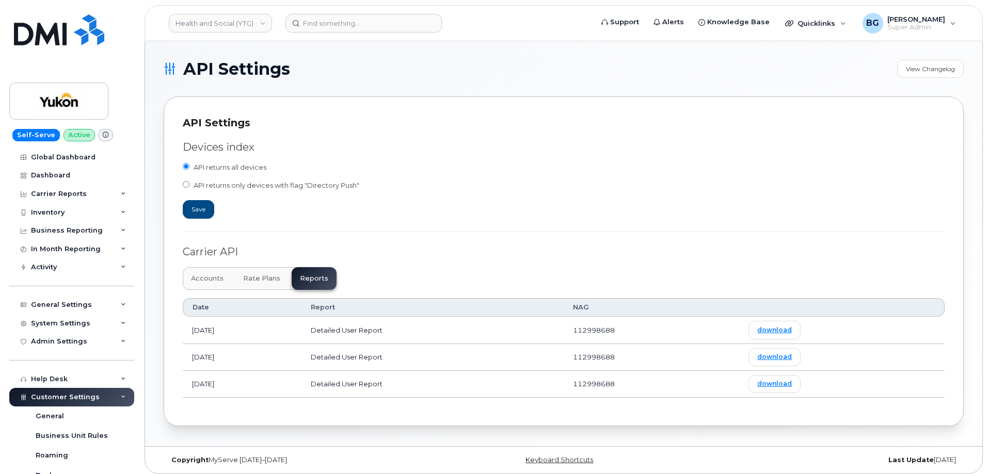
scroll to position [172, 0]
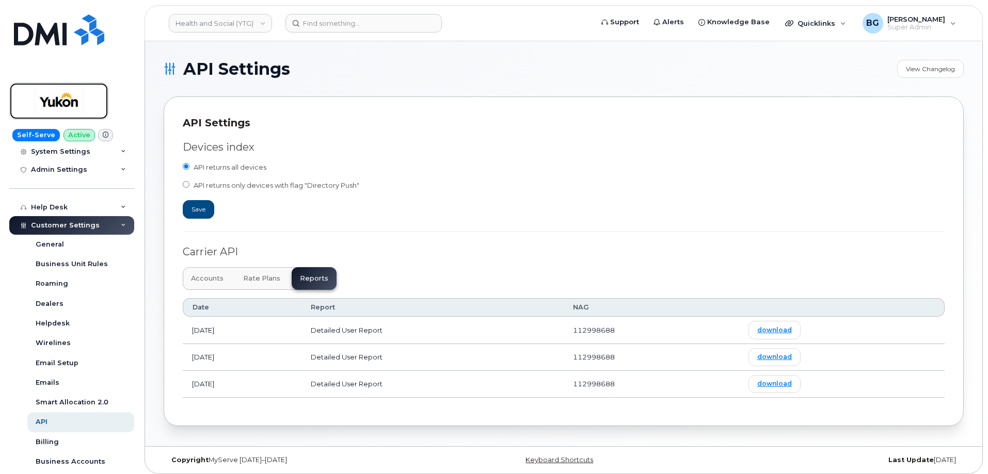
click at [55, 106] on img at bounding box center [58, 101] width 79 height 30
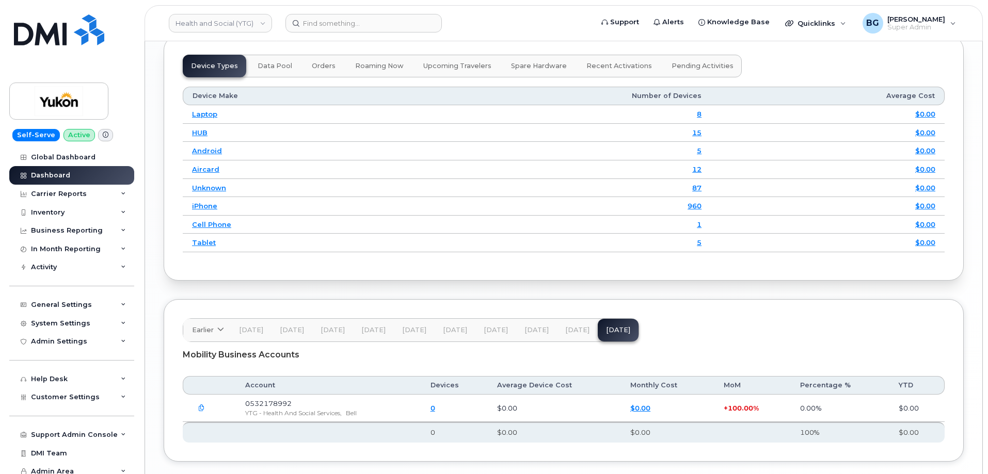
scroll to position [1359, 0]
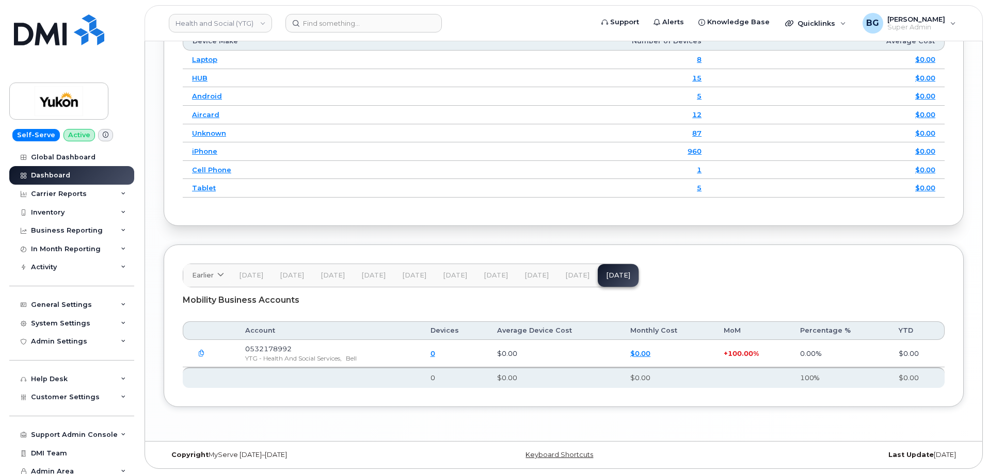
click at [570, 275] on span "Aug 25" at bounding box center [577, 275] width 24 height 8
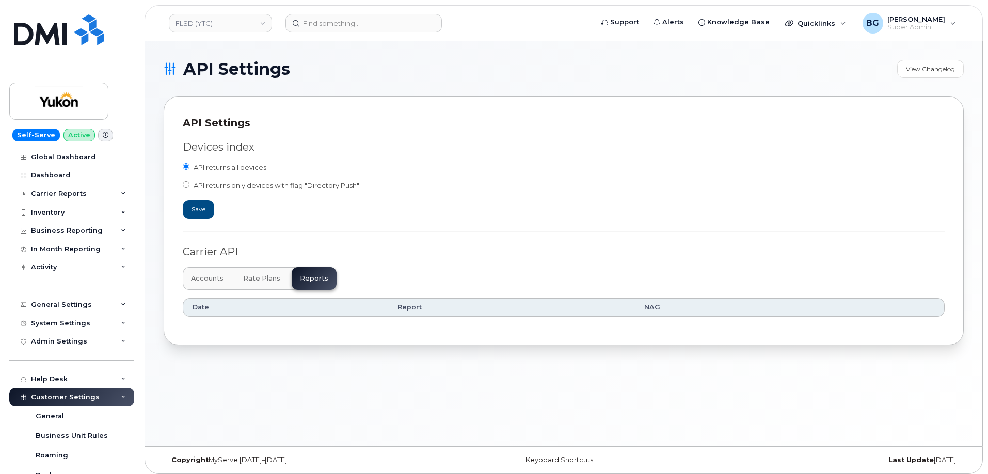
scroll to position [241, 0]
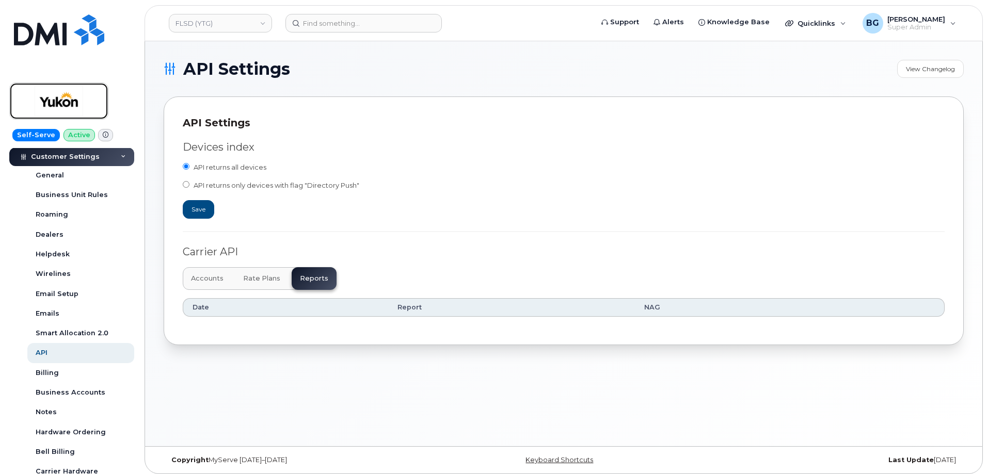
click at [68, 98] on img at bounding box center [58, 101] width 79 height 30
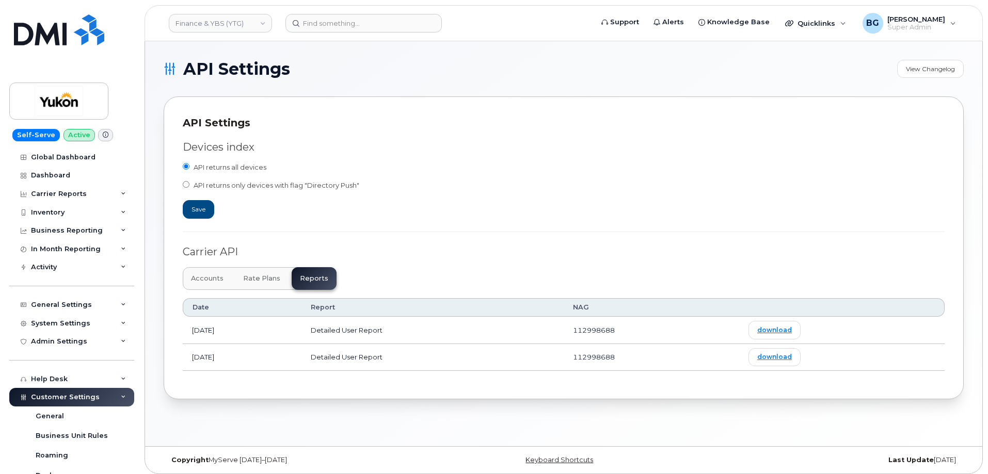
scroll to position [322, 0]
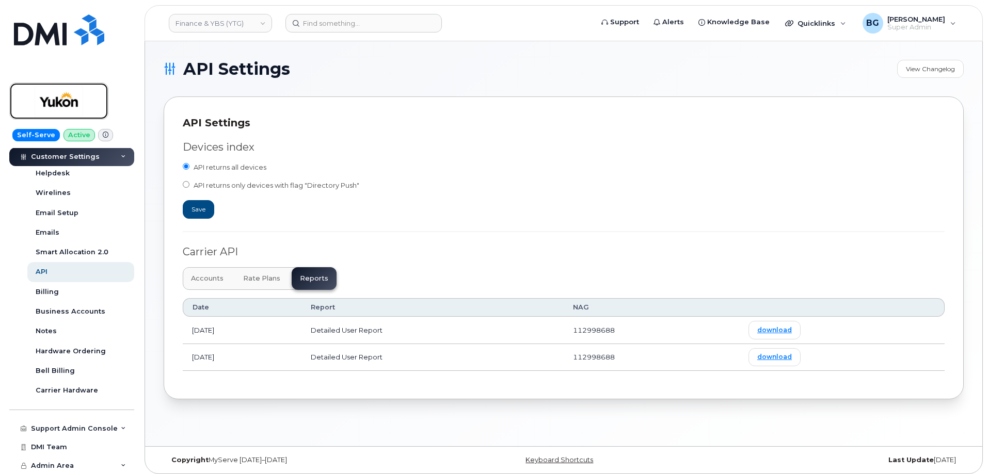
click at [59, 100] on img at bounding box center [58, 101] width 79 height 30
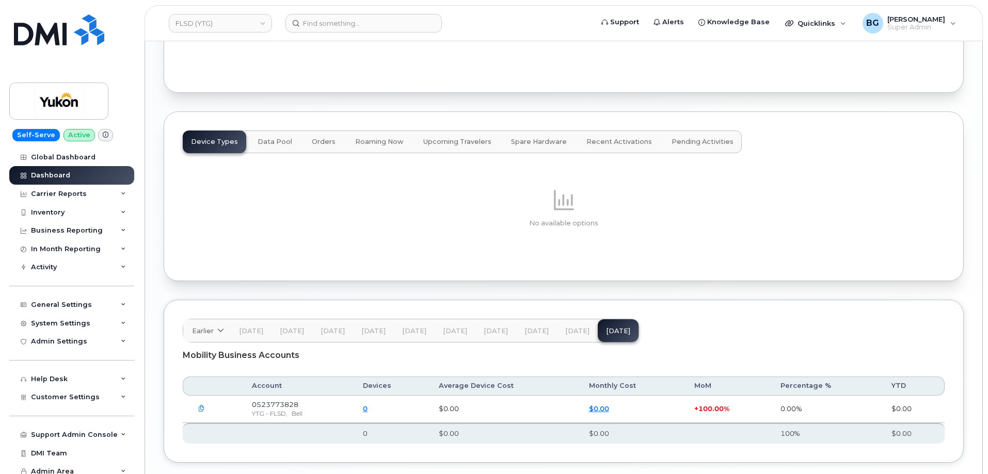
scroll to position [1235, 0]
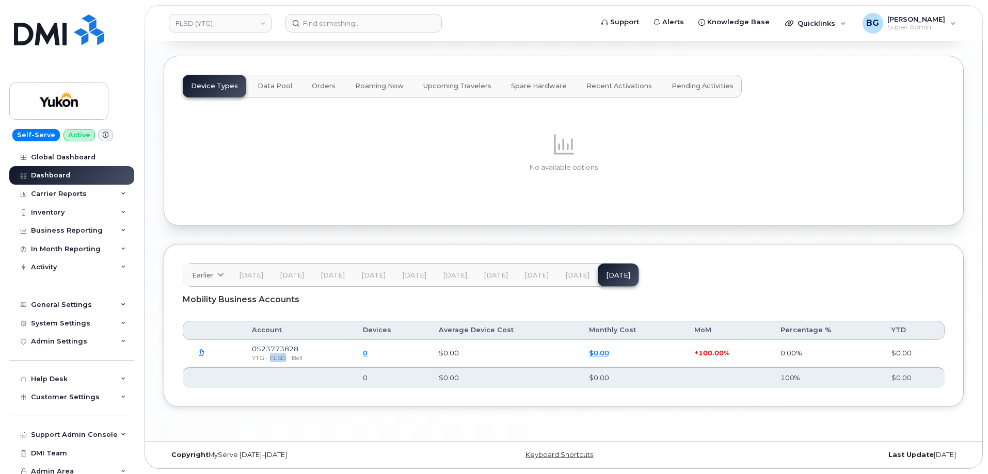
drag, startPoint x: 286, startPoint y: 358, endPoint x: 271, endPoint y: 357, distance: 15.0
click at [271, 357] on span "YTG - FLSD," at bounding box center [270, 358] width 36 height 8
copy span "FLSD"
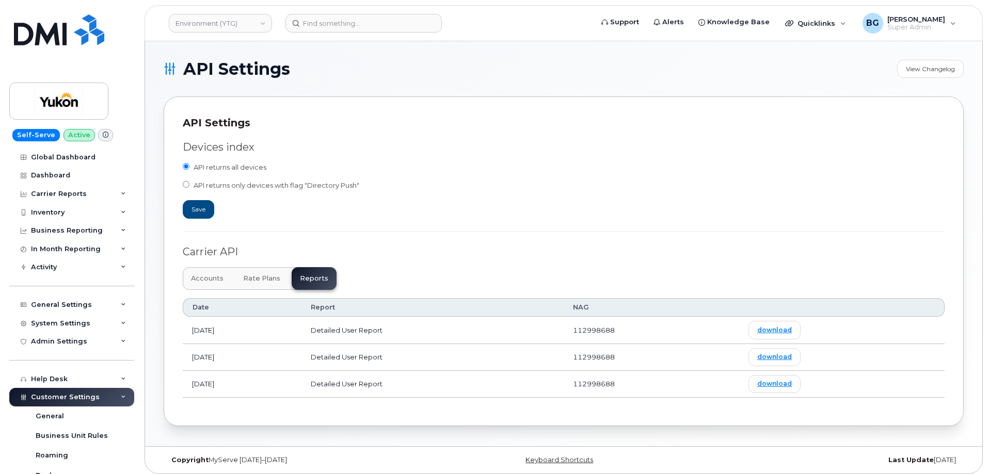
scroll to position [172, 0]
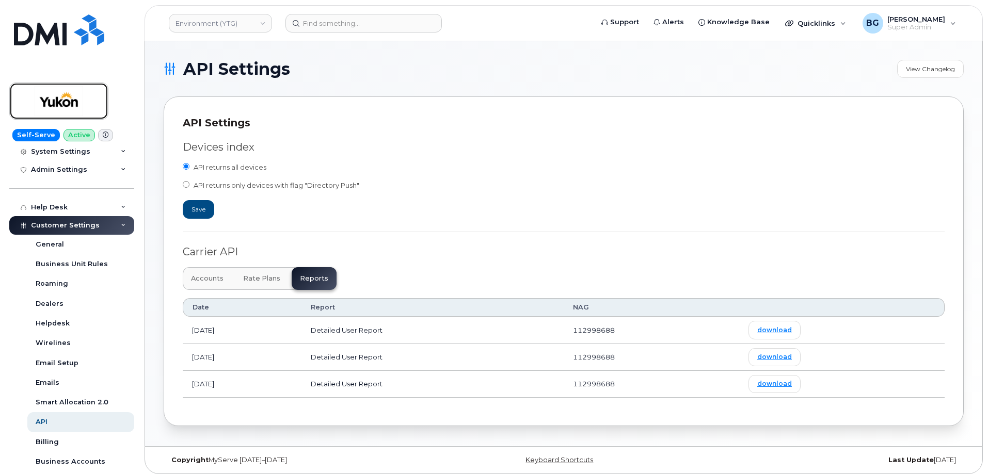
click at [60, 97] on img at bounding box center [58, 101] width 79 height 30
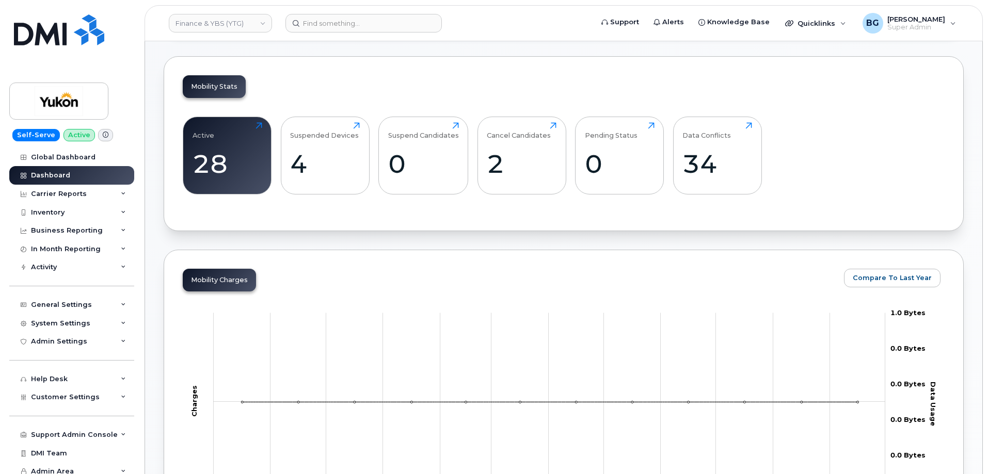
scroll to position [344, 0]
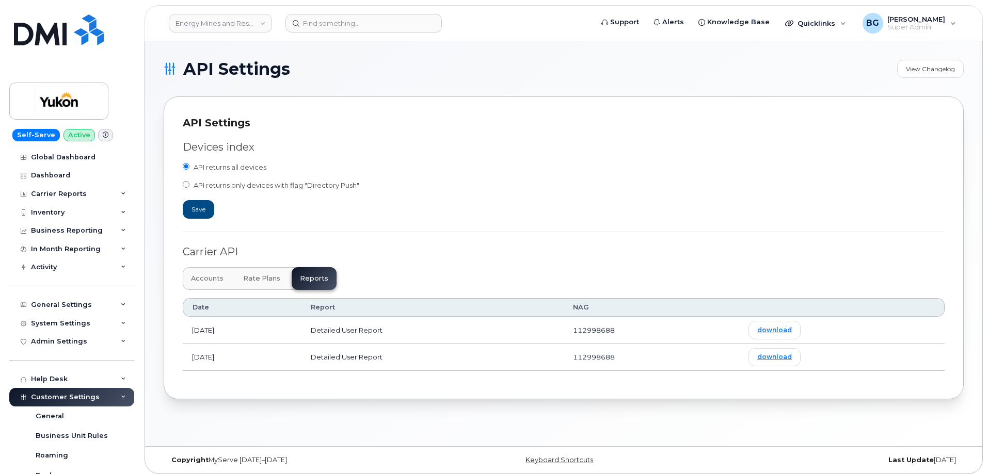
scroll to position [241, 0]
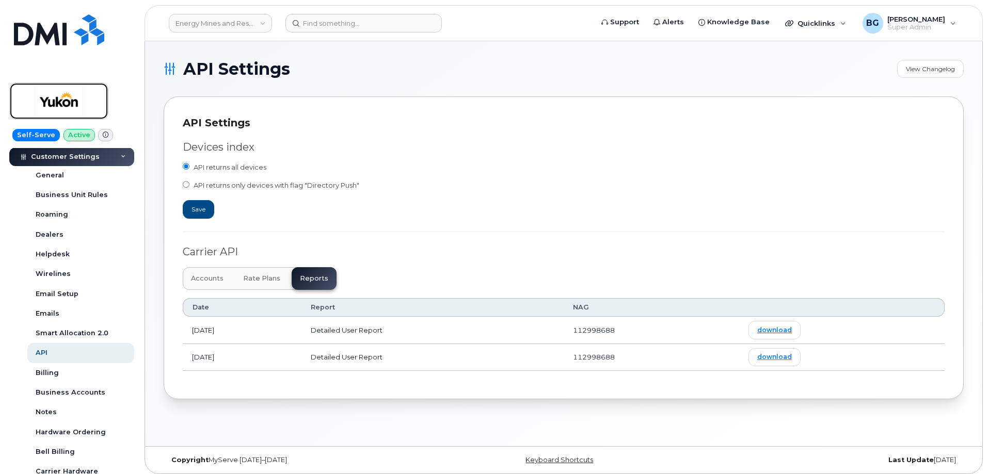
click at [73, 99] on img at bounding box center [58, 101] width 79 height 30
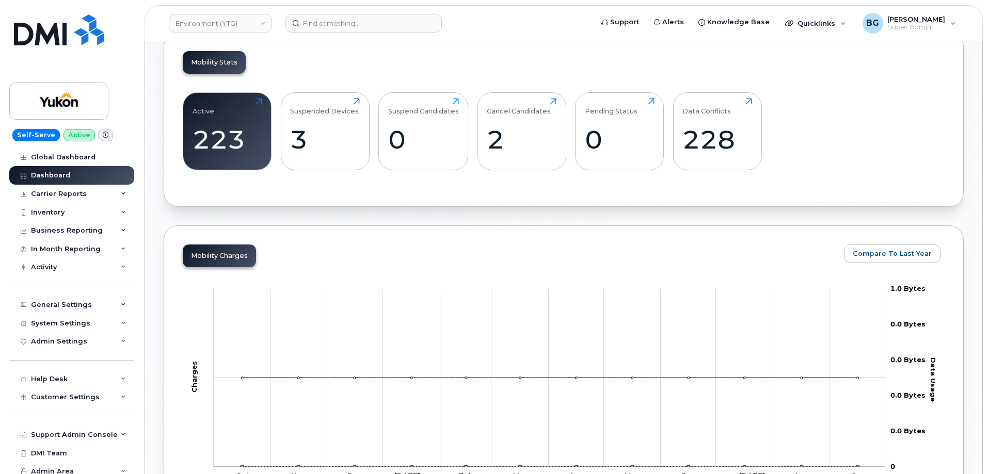
scroll to position [310, 0]
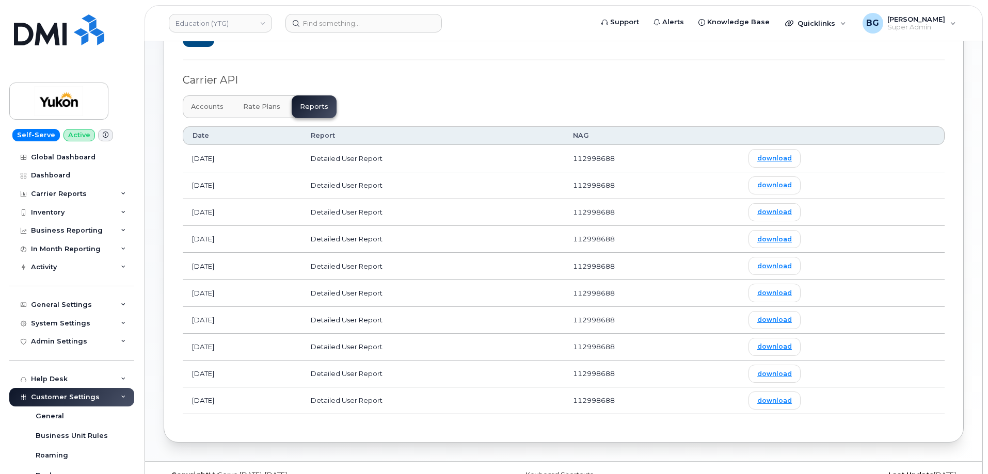
scroll to position [178, 0]
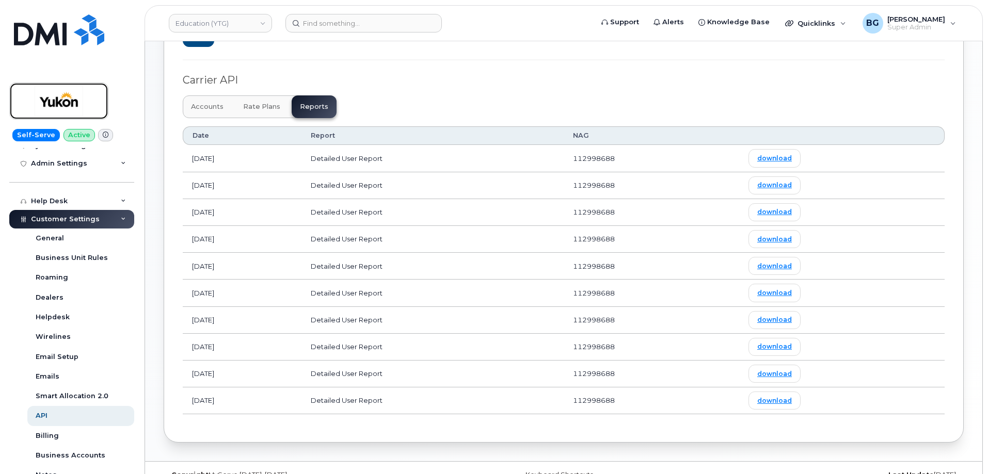
drag, startPoint x: 57, startPoint y: 104, endPoint x: 175, endPoint y: 38, distance: 135.1
click at [57, 104] on img at bounding box center [58, 101] width 79 height 30
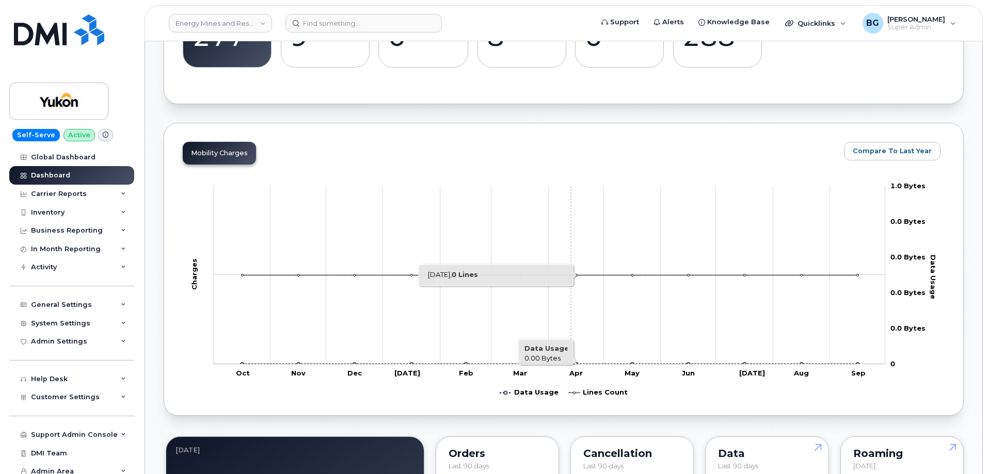
scroll to position [413, 0]
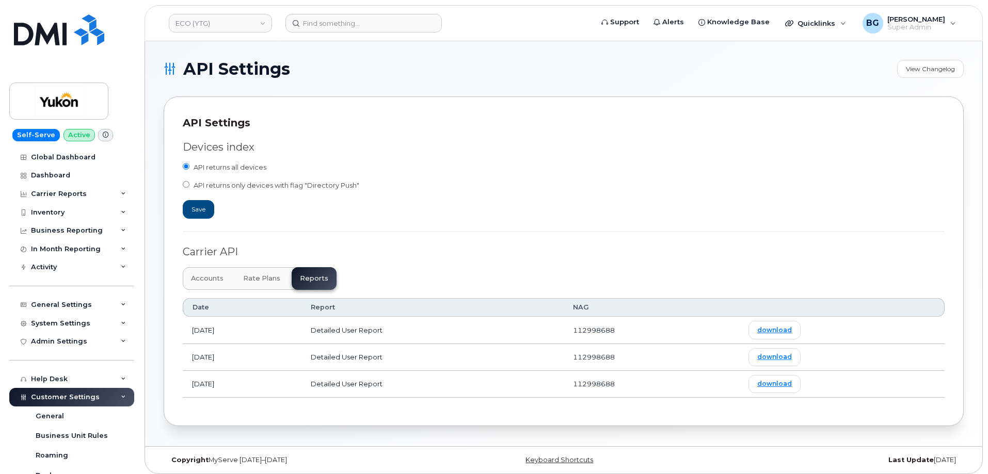
scroll to position [172, 0]
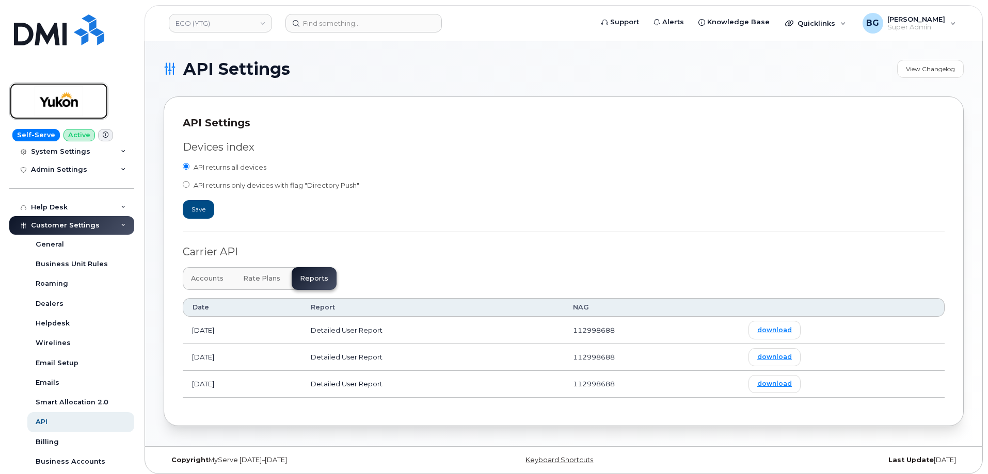
click at [64, 105] on img at bounding box center [58, 101] width 79 height 30
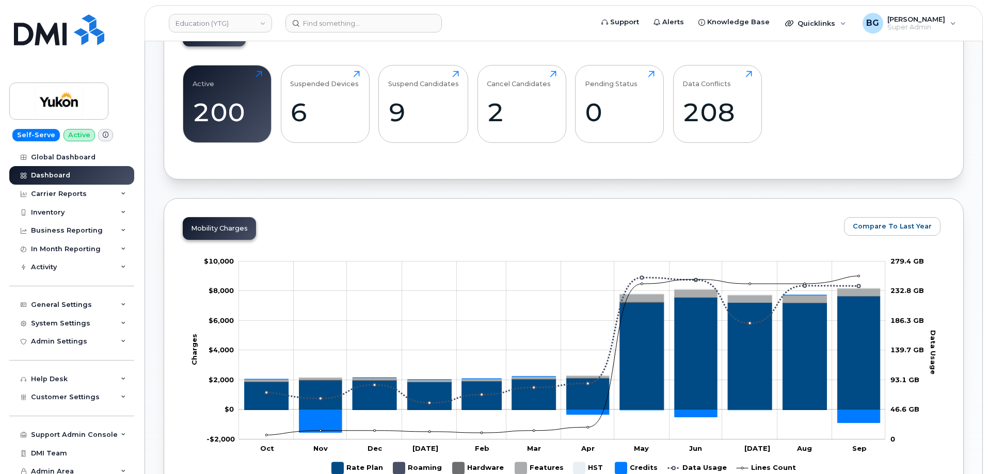
scroll to position [344, 0]
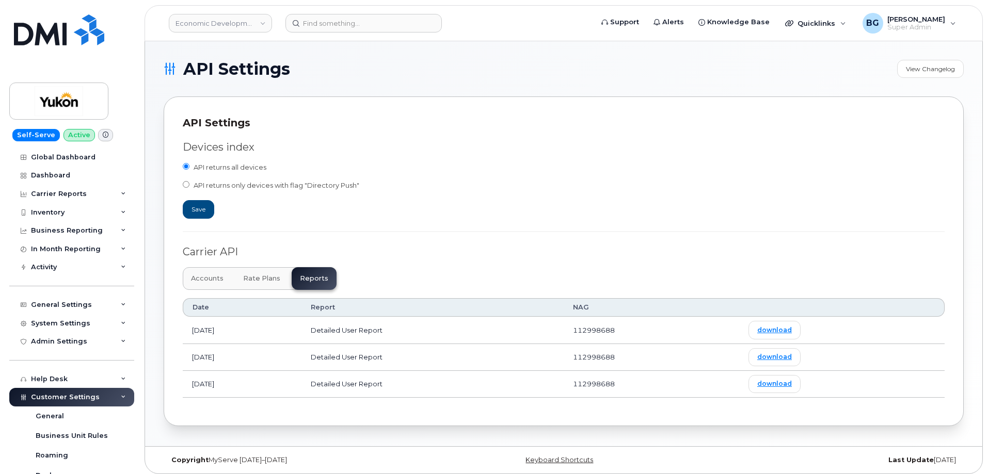
scroll to position [213, 0]
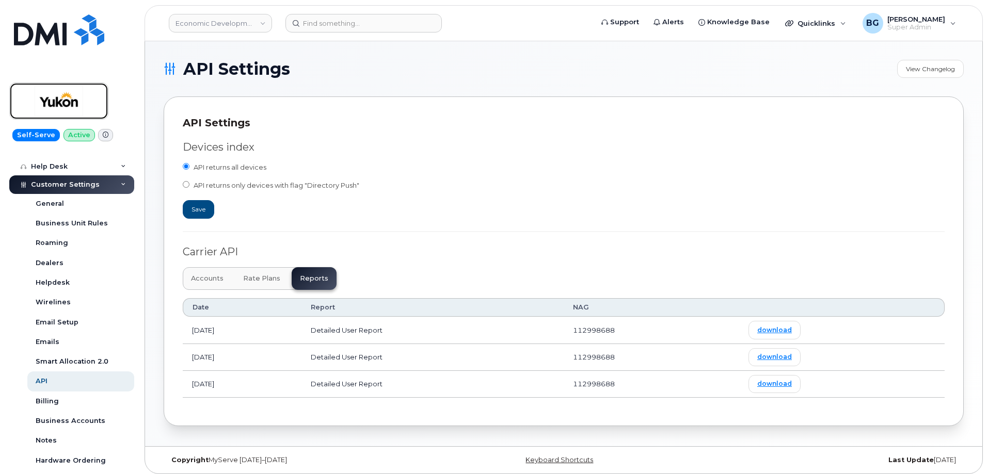
click at [72, 98] on img at bounding box center [58, 101] width 79 height 30
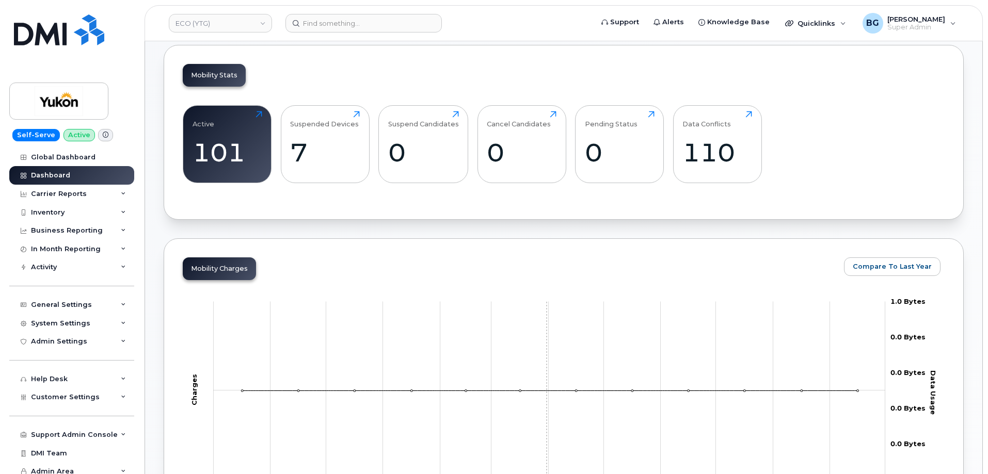
scroll to position [310, 0]
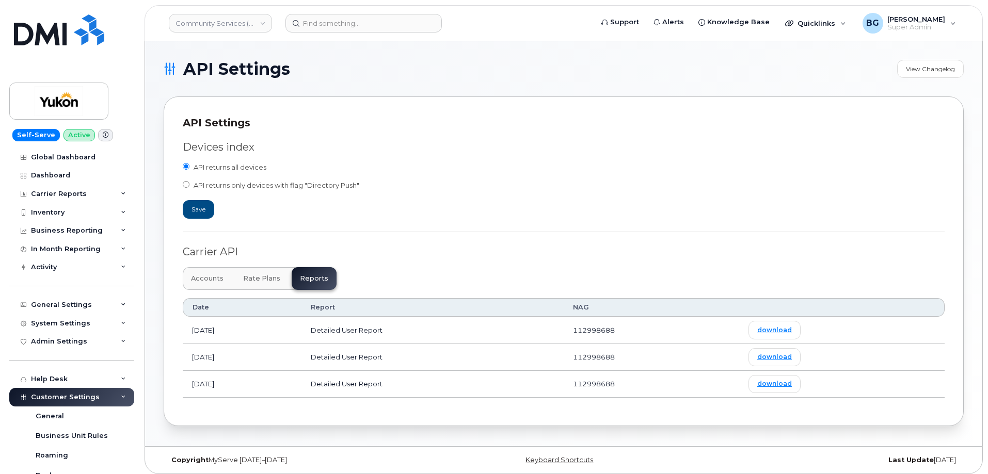
scroll to position [213, 0]
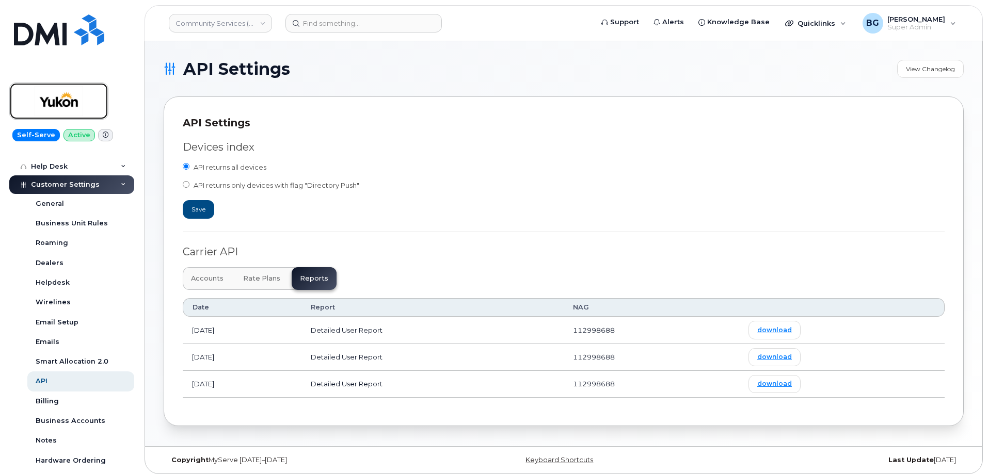
click at [67, 99] on img at bounding box center [58, 101] width 79 height 30
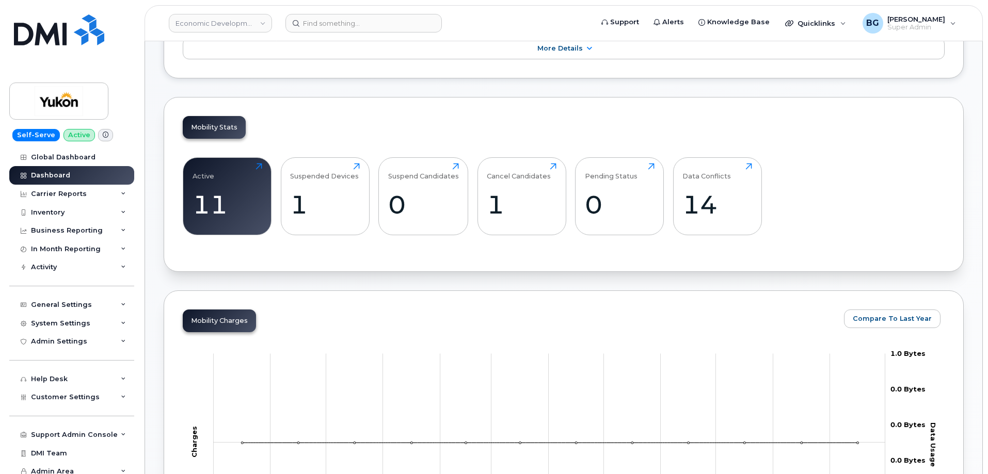
scroll to position [344, 0]
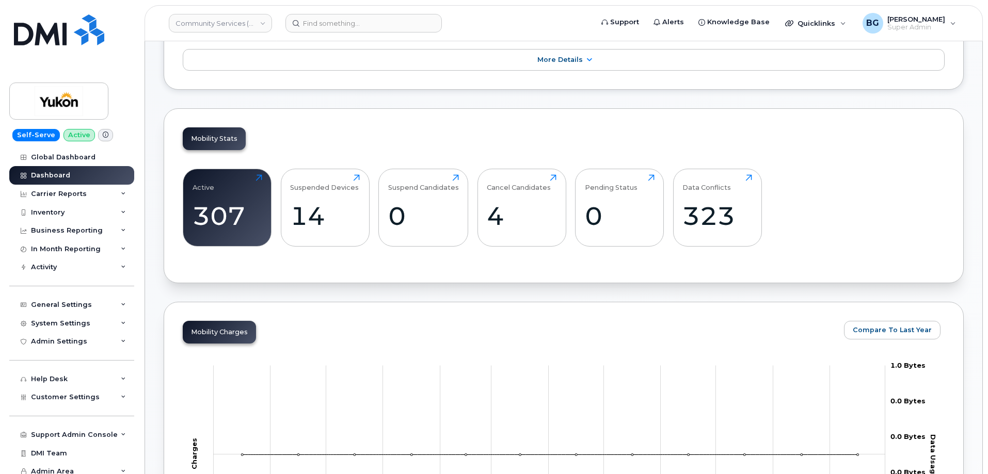
scroll to position [310, 0]
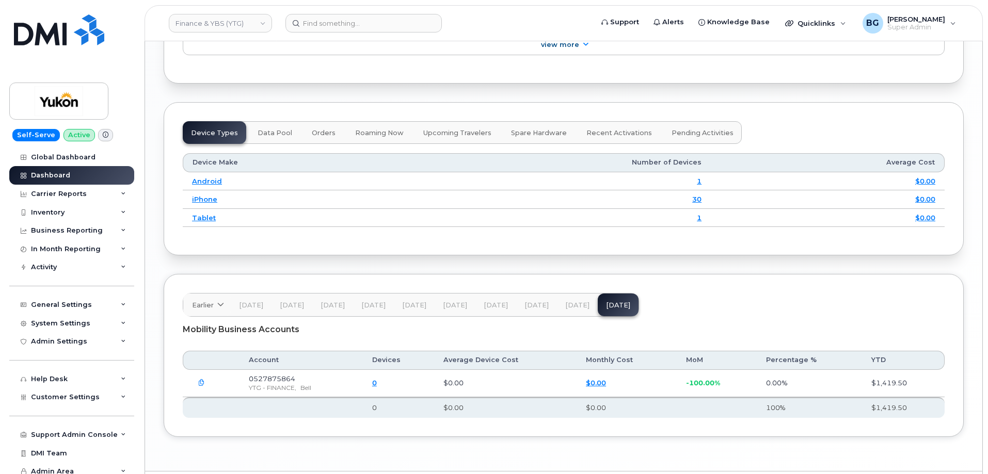
scroll to position [1268, 0]
